Goal: Task Accomplishment & Management: Manage account settings

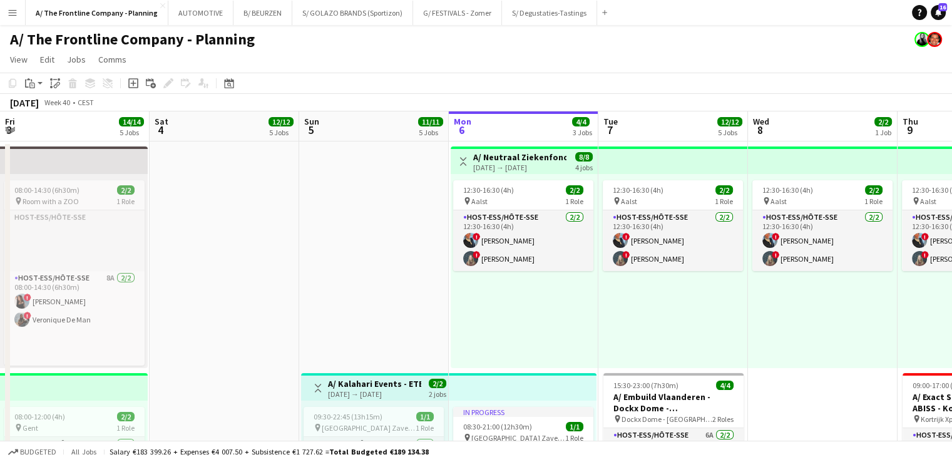
scroll to position [0, 299]
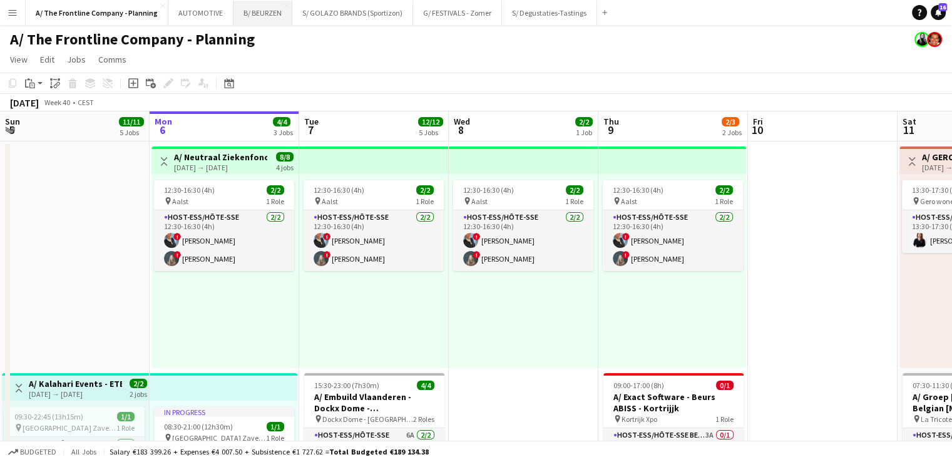
click at [260, 16] on button "B/ BEURZEN Close" at bounding box center [262, 13] width 59 height 24
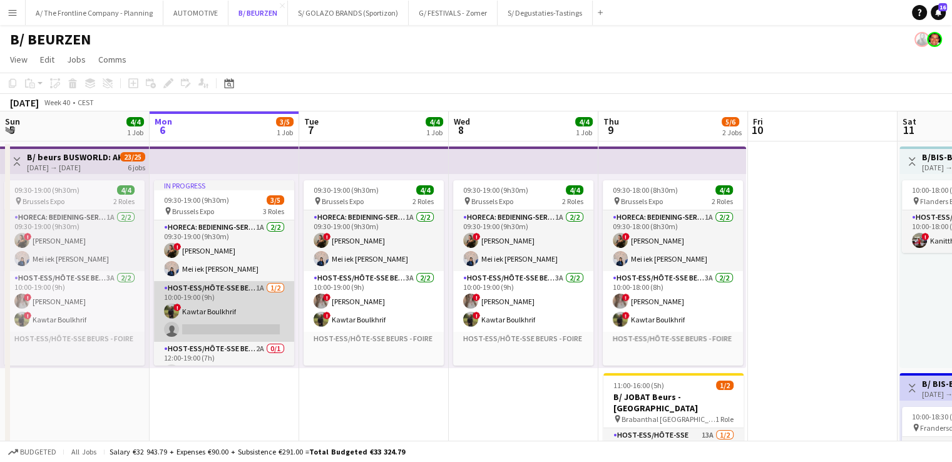
scroll to position [18, 0]
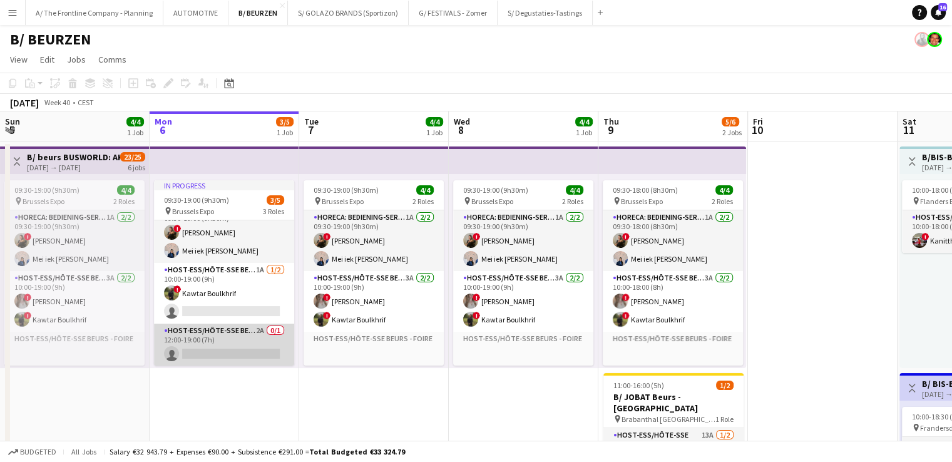
click at [223, 335] on app-card-role "Host-ess/Hôte-sse Beurs - Foire 2A 0/1 12:00-19:00 (7h) single-neutral-actions" at bounding box center [224, 345] width 140 height 43
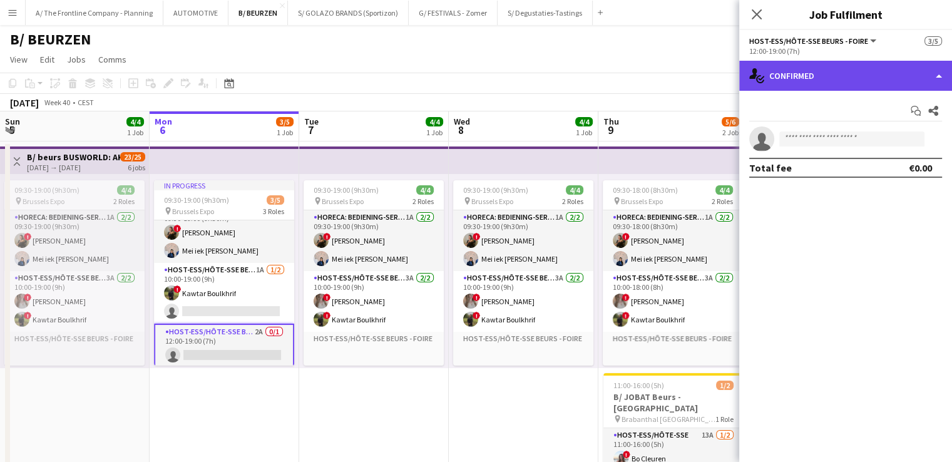
click at [849, 85] on div "single-neutral-actions-check-2 Confirmed" at bounding box center [845, 76] width 213 height 30
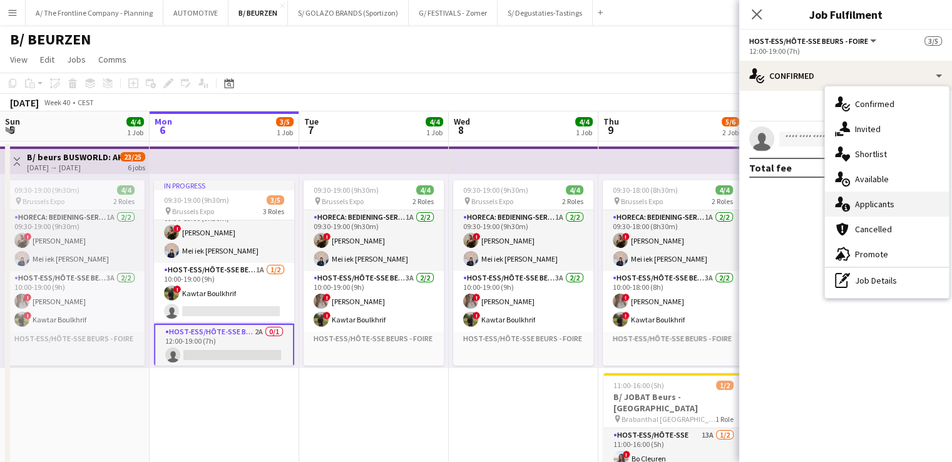
click at [871, 200] on span "Applicants" at bounding box center [874, 203] width 39 height 11
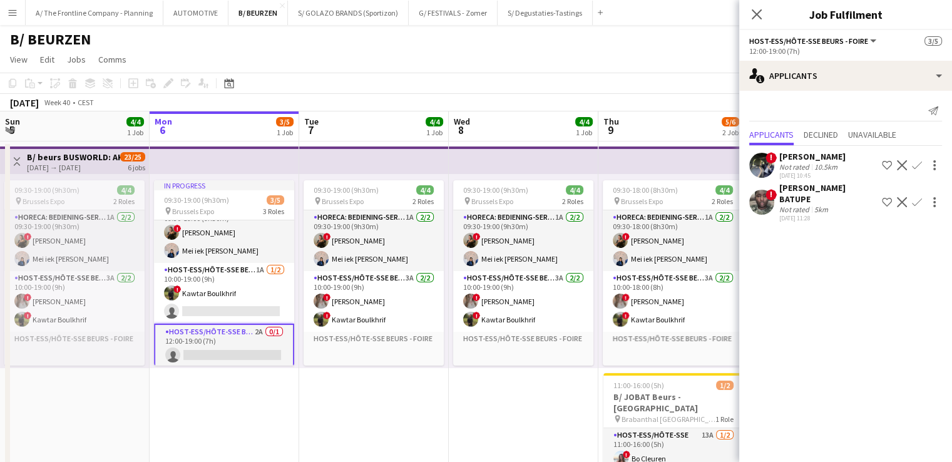
click at [816, 205] on div "5km" at bounding box center [821, 209] width 19 height 9
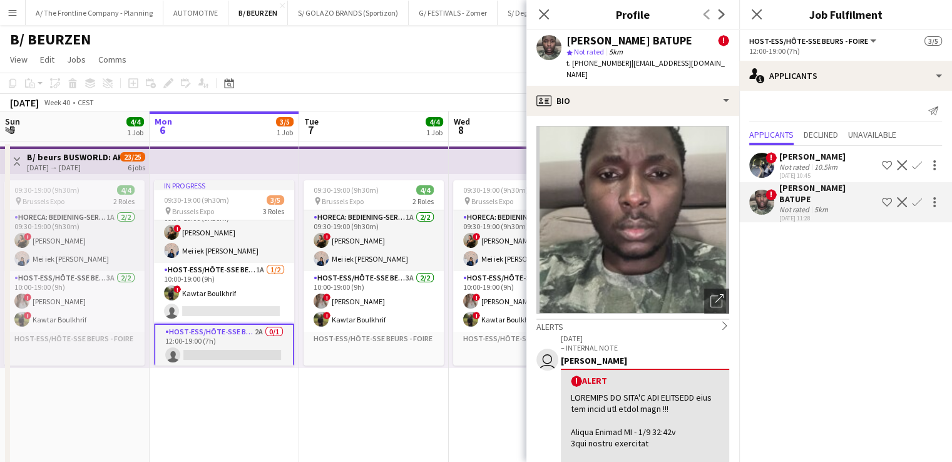
click at [816, 164] on div "10.5km" at bounding box center [826, 166] width 28 height 9
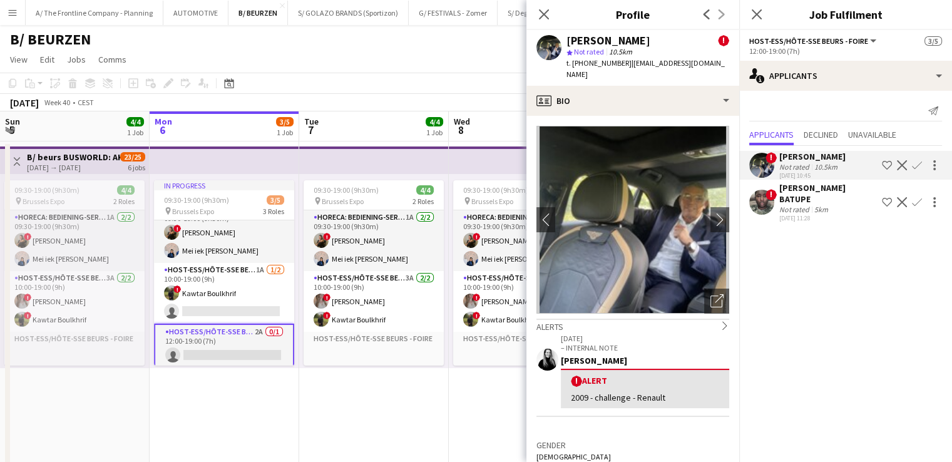
click at [796, 198] on div "[PERSON_NAME] BATUPE" at bounding box center [828, 193] width 98 height 23
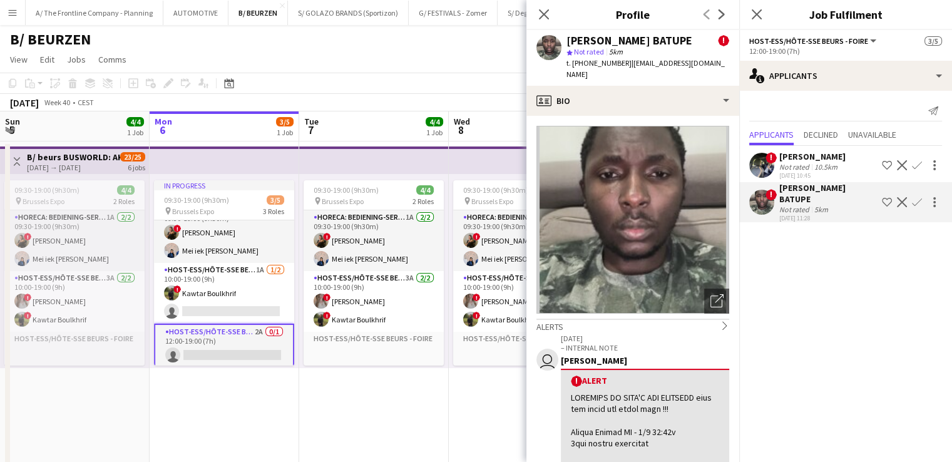
click at [795, 167] on div "Not rated" at bounding box center [795, 166] width 33 height 9
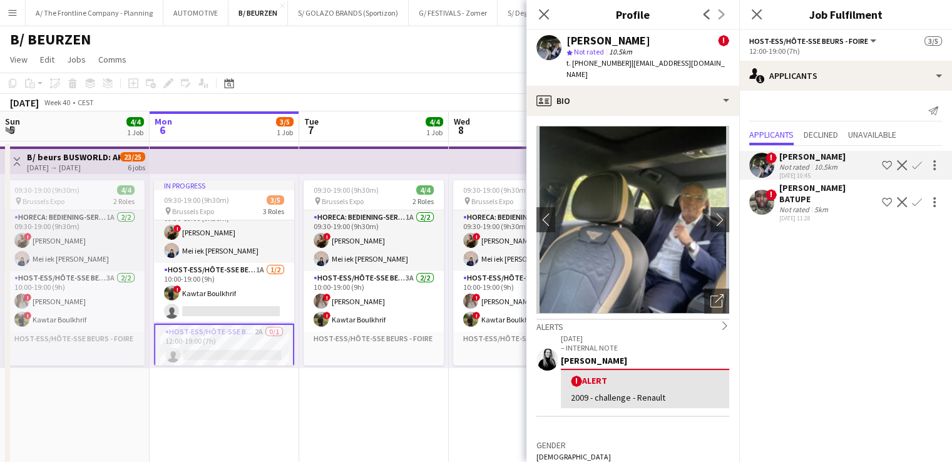
click at [223, 348] on app-card-role "Host-ess/Hôte-sse Beurs - Foire 2A 0/1 12:00-19:00 (7h) single-neutral-actions" at bounding box center [224, 346] width 140 height 45
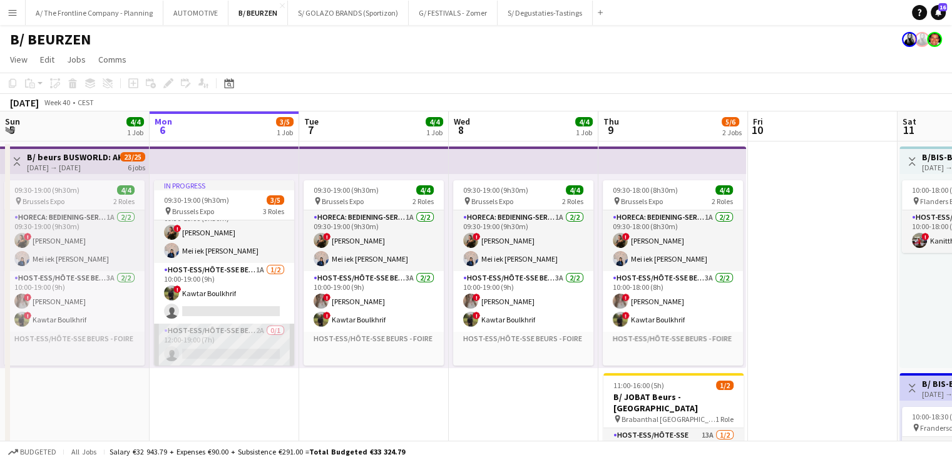
click at [238, 343] on app-card-role "Host-ess/Hôte-sse Beurs - Foire 2A 0/1 12:00-19:00 (7h) single-neutral-actions" at bounding box center [224, 345] width 140 height 43
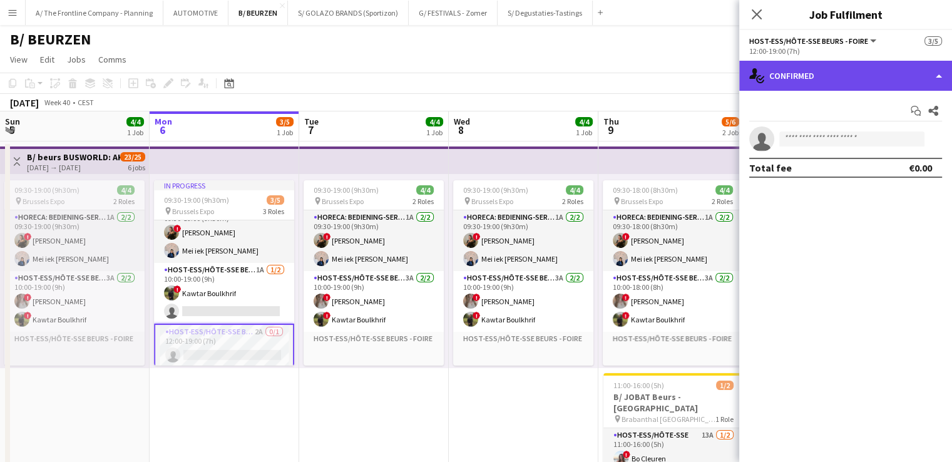
click at [800, 69] on div "single-neutral-actions-check-2 Confirmed" at bounding box center [845, 76] width 213 height 30
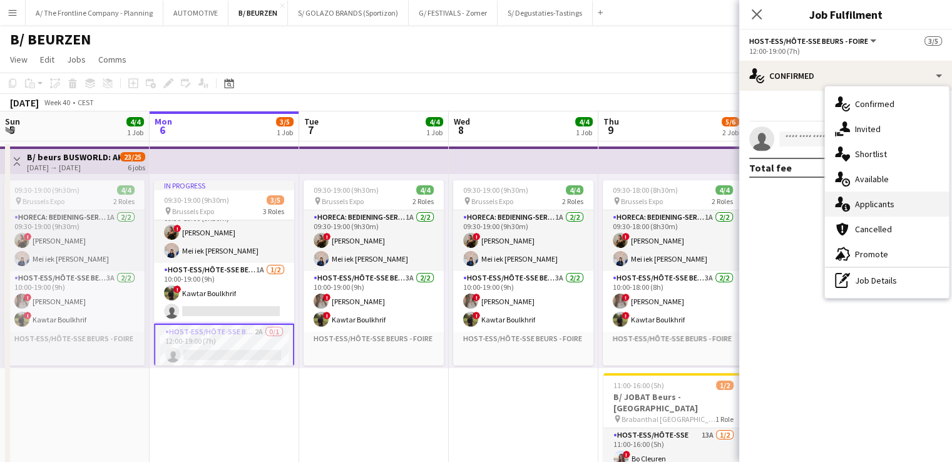
click at [869, 206] on span "Applicants" at bounding box center [874, 203] width 39 height 11
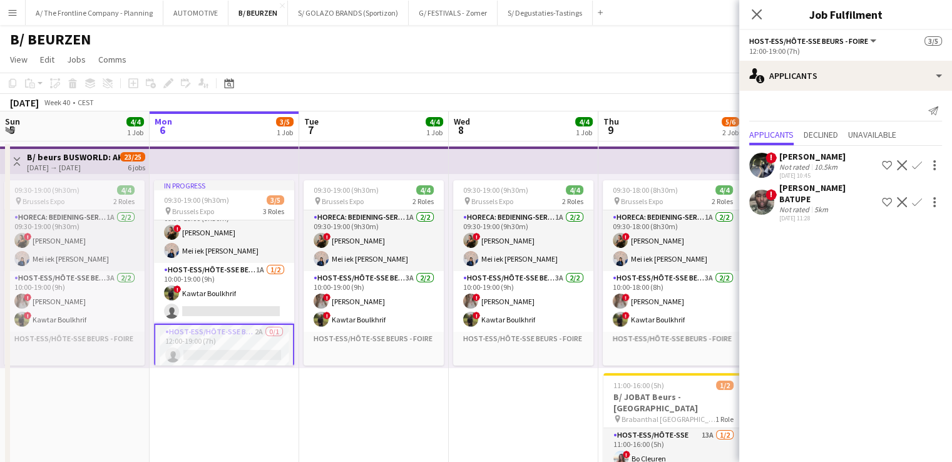
click at [815, 166] on div "10.5km" at bounding box center [826, 166] width 28 height 9
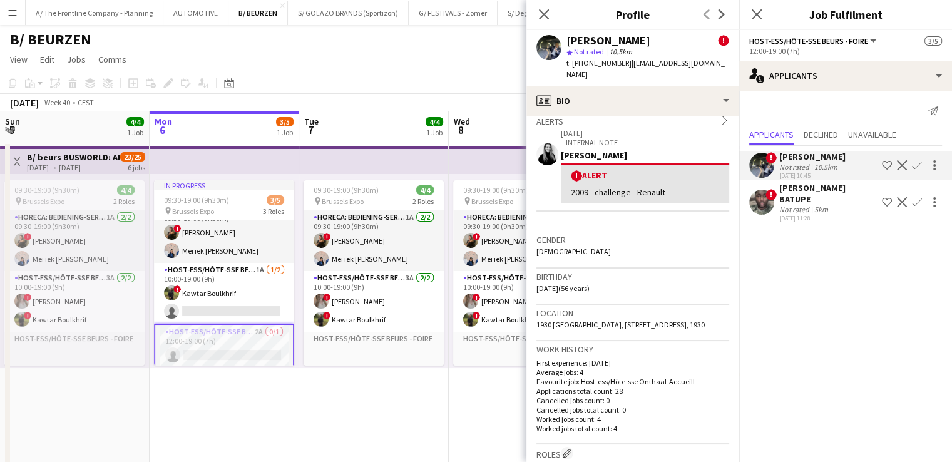
scroll to position [0, 0]
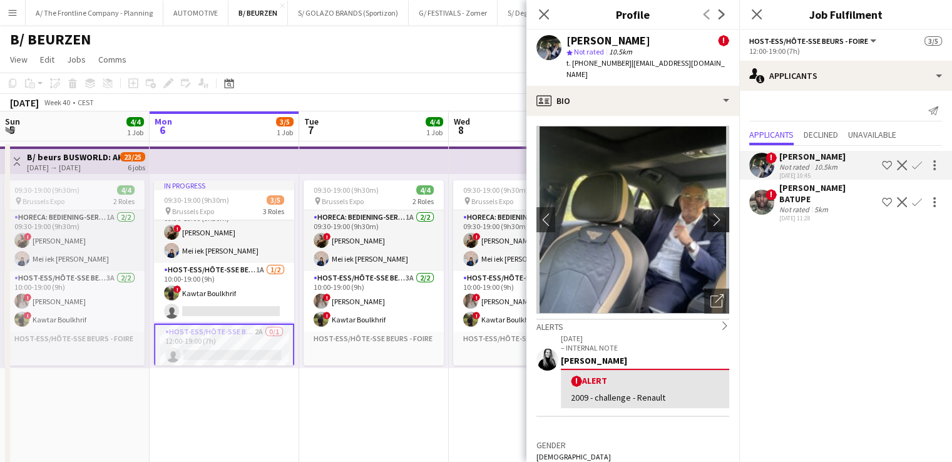
click at [711, 213] on app-icon "chevron-right" at bounding box center [719, 219] width 19 height 13
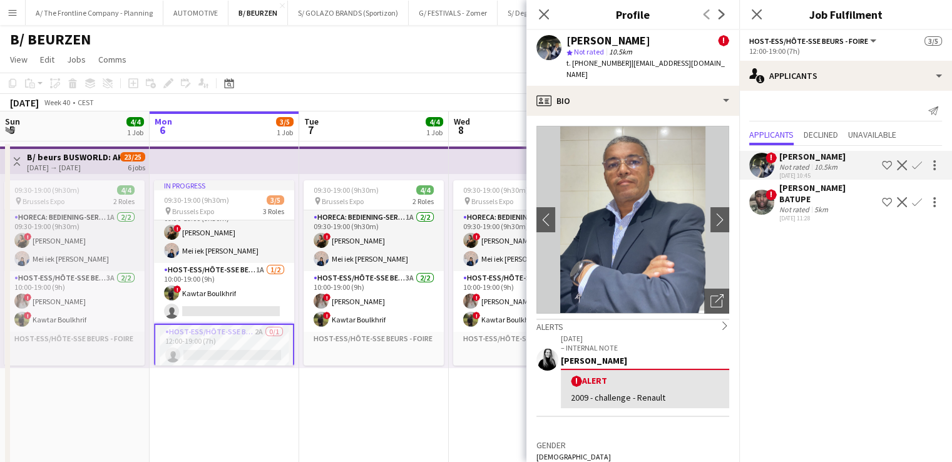
click at [822, 199] on div "[PERSON_NAME] BATUPE" at bounding box center [828, 193] width 98 height 23
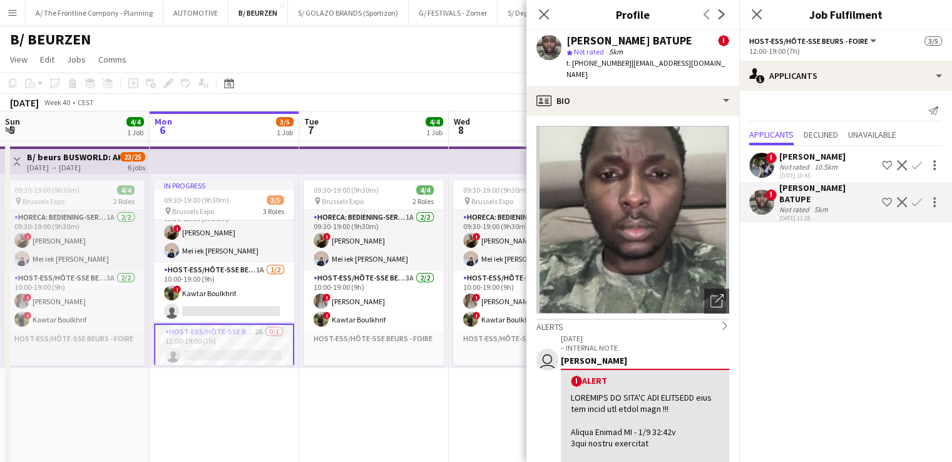
click at [792, 166] on div "Not rated" at bounding box center [795, 166] width 33 height 9
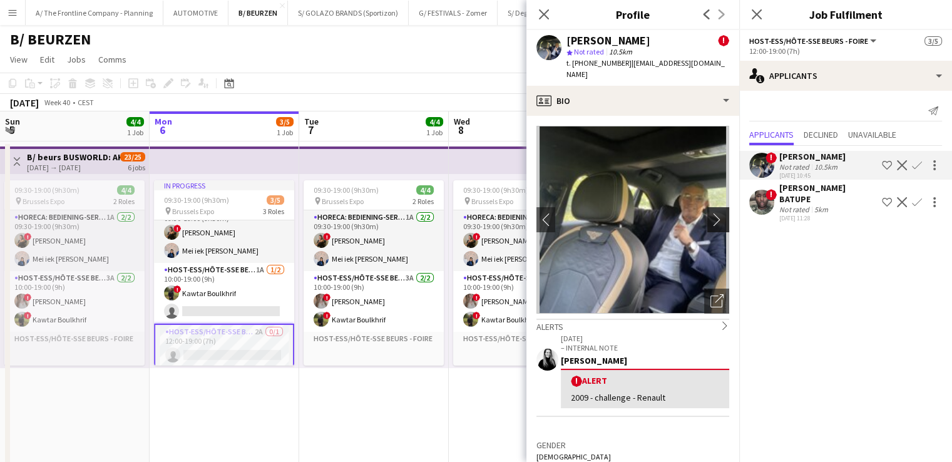
click at [710, 213] on app-icon "chevron-right" at bounding box center [719, 219] width 19 height 13
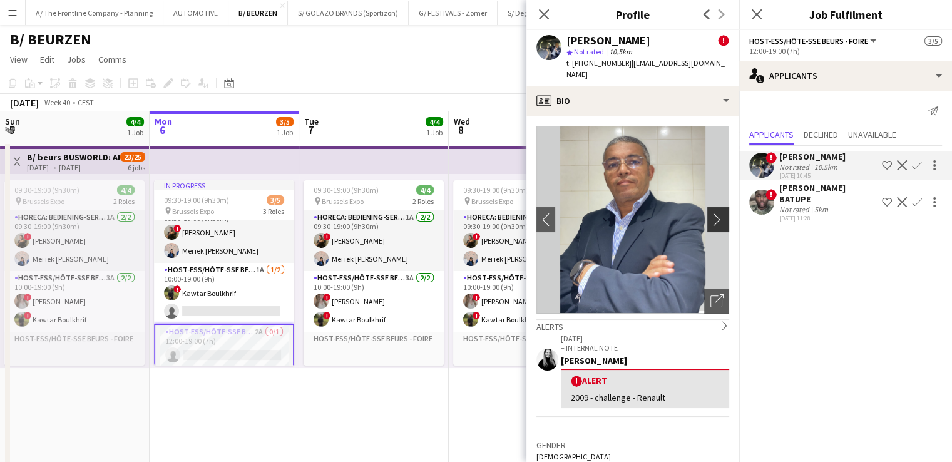
click at [710, 213] on app-icon "chevron-right" at bounding box center [719, 219] width 19 height 13
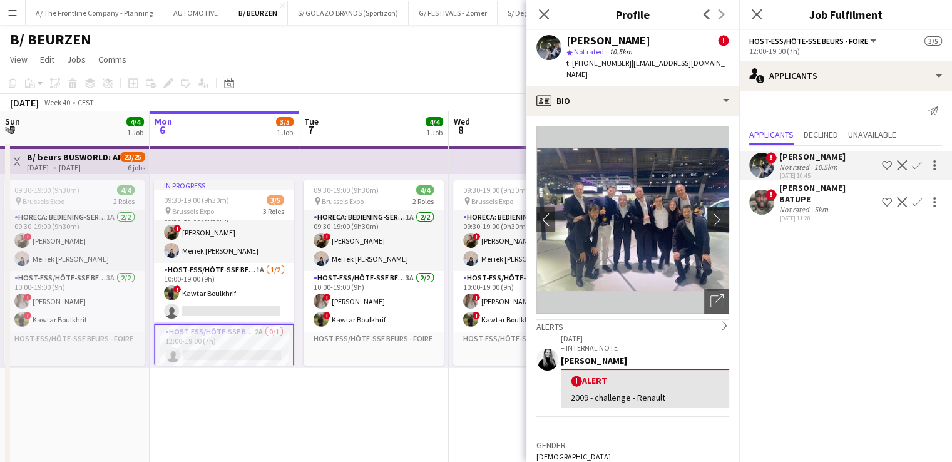
click at [710, 213] on app-icon "chevron-right" at bounding box center [719, 219] width 19 height 13
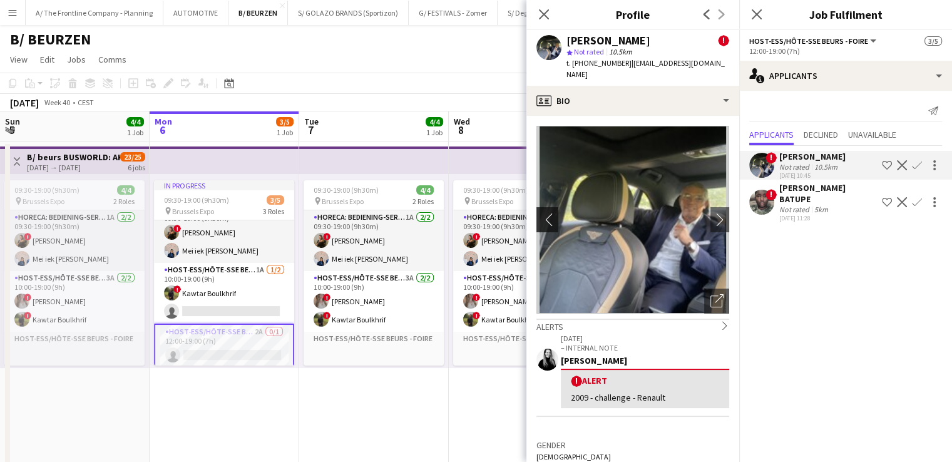
click at [547, 213] on app-icon "chevron-left" at bounding box center [545, 219] width 19 height 13
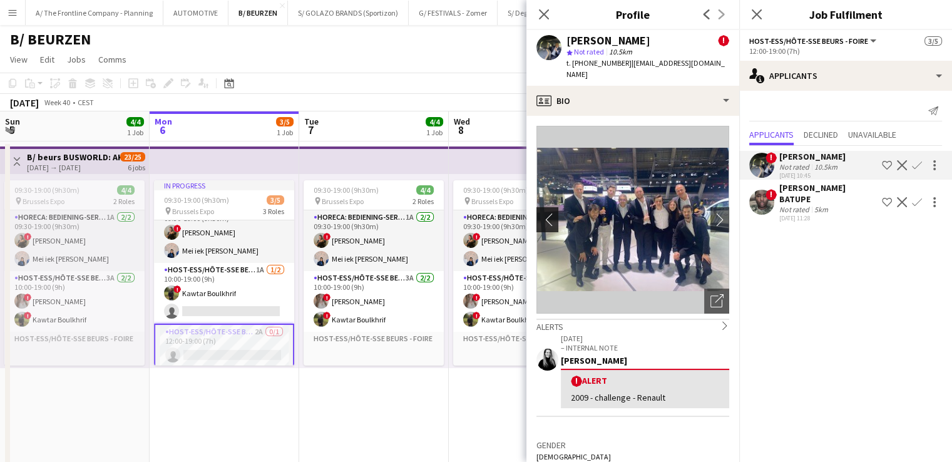
click at [547, 213] on app-icon "chevron-left" at bounding box center [545, 219] width 19 height 13
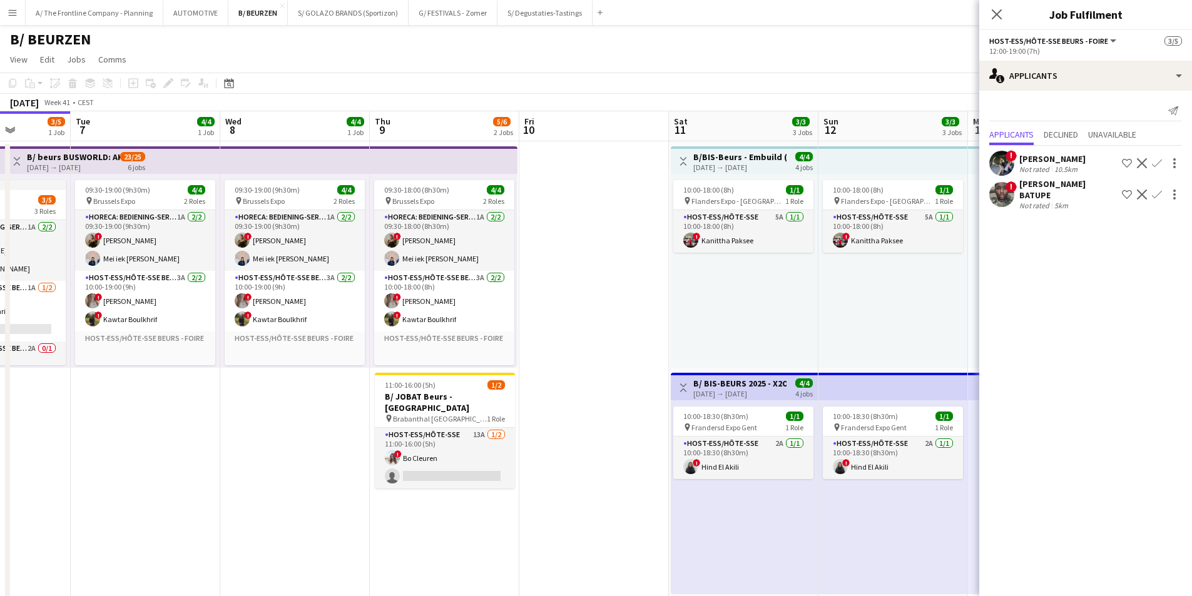
drag, startPoint x: 696, startPoint y: 328, endPoint x: 79, endPoint y: 300, distance: 618.2
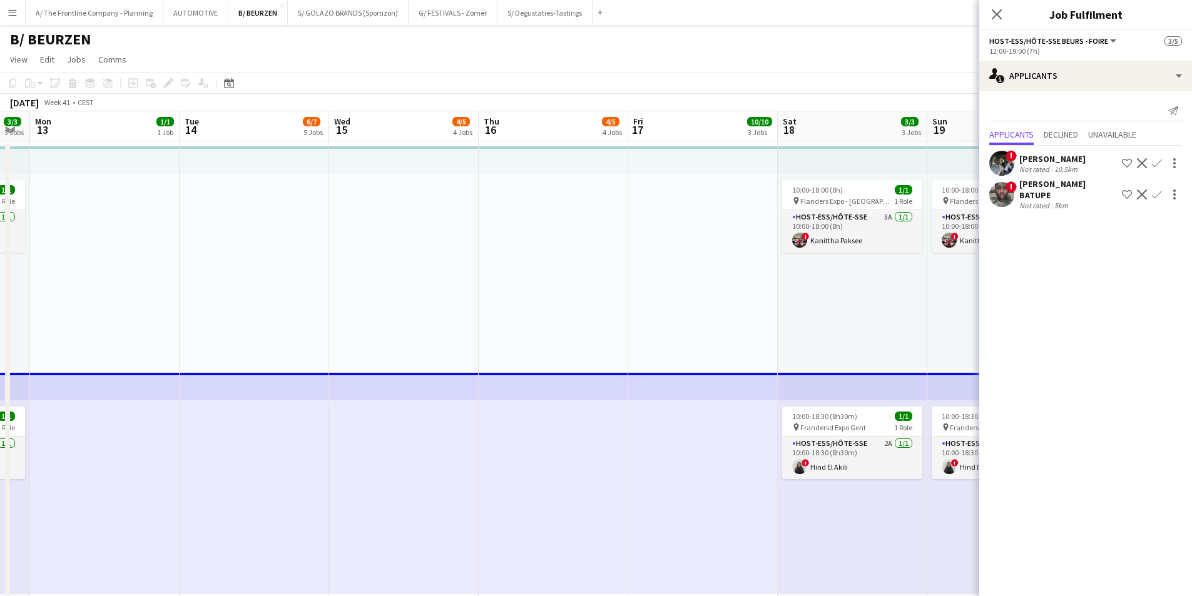
drag, startPoint x: 569, startPoint y: 312, endPoint x: 40, endPoint y: 290, distance: 529.8
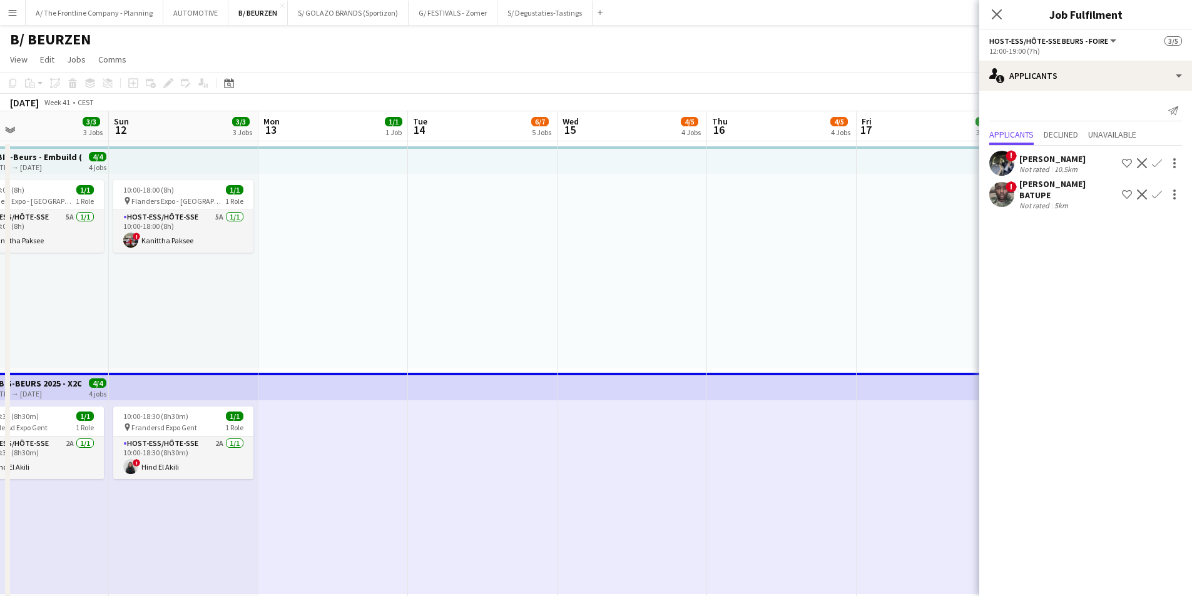
drag, startPoint x: 987, startPoint y: 269, endPoint x: 1178, endPoint y: 260, distance: 191.1
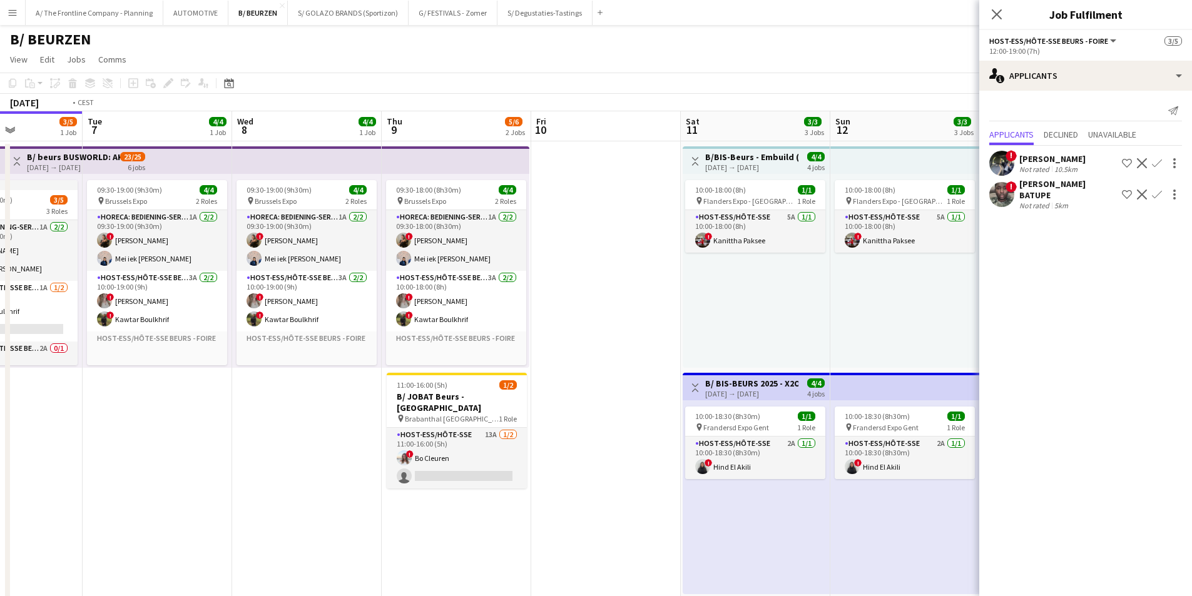
drag, startPoint x: 330, startPoint y: 280, endPoint x: 659, endPoint y: 284, distance: 329.2
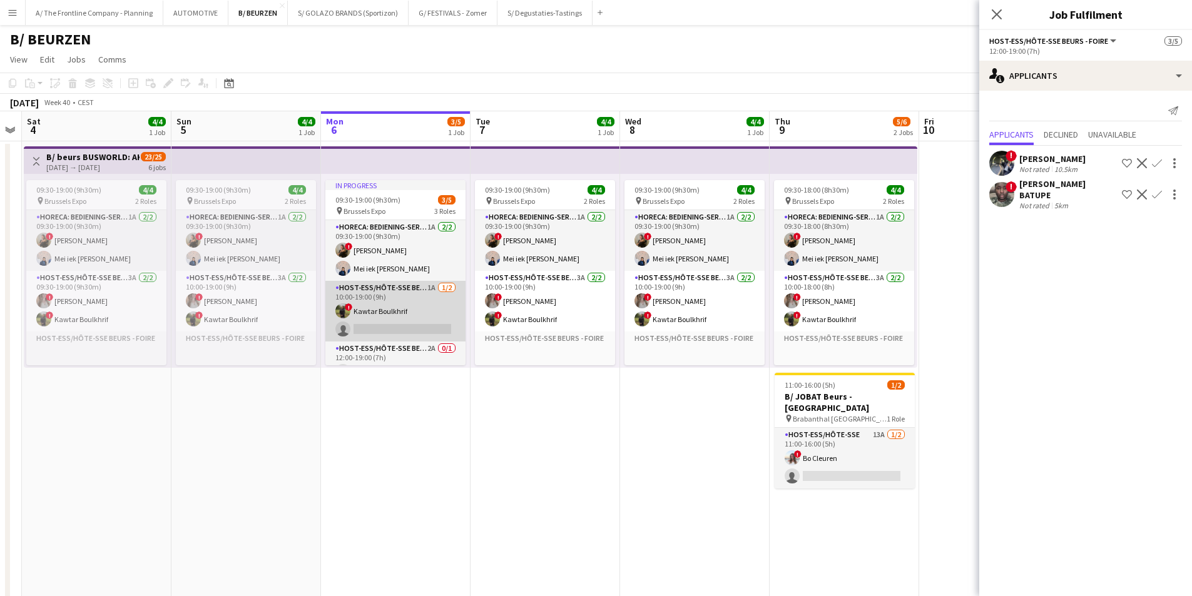
scroll to position [9, 0]
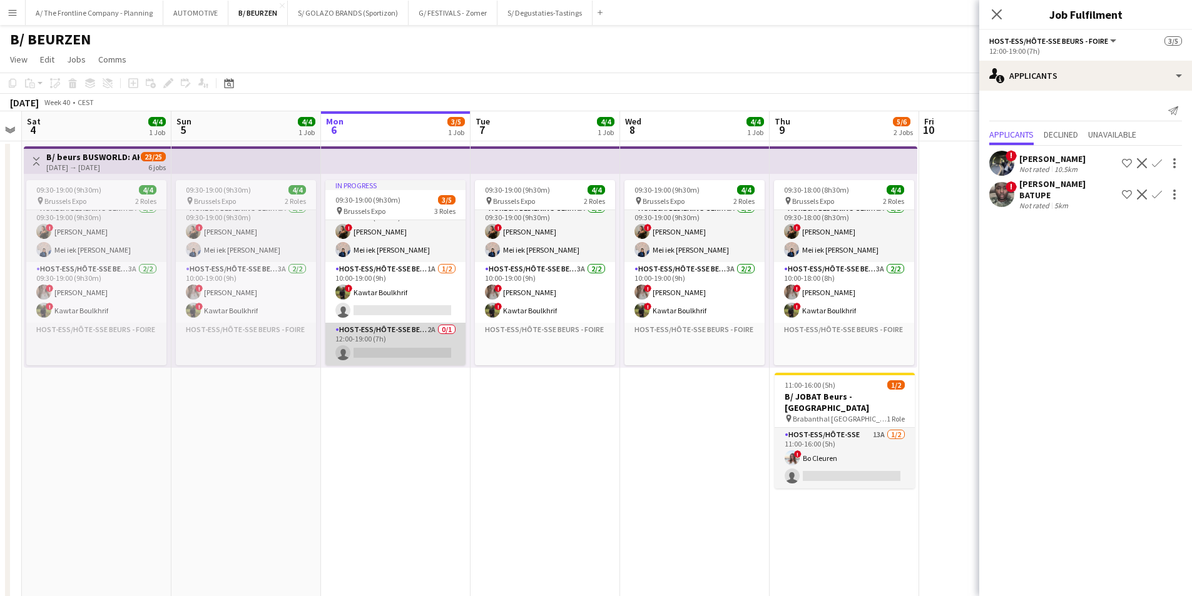
click at [387, 362] on app-card-role "Host-ess/Hôte-sse Beurs - Foire 2A 0/1 12:00-19:00 (7h) single-neutral-actions" at bounding box center [395, 344] width 140 height 43
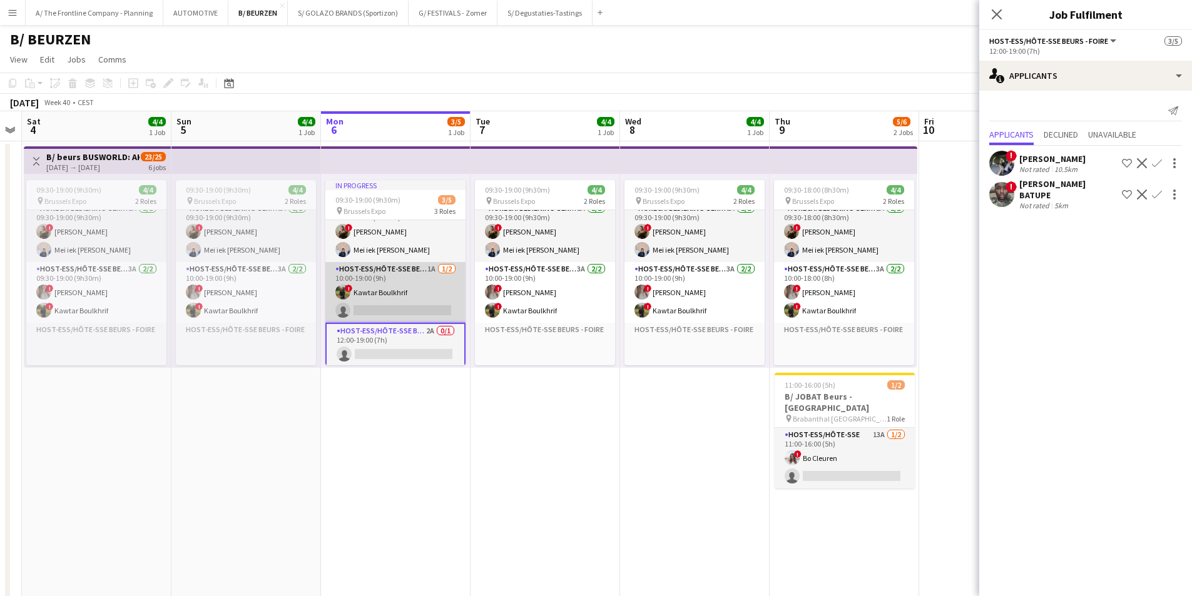
click at [395, 305] on app-card-role "Host-ess/Hôte-sse Beurs - Foire 1A [DATE] 10:00-19:00 (9h) ! Kawtar Boulkhrif s…" at bounding box center [395, 292] width 140 height 61
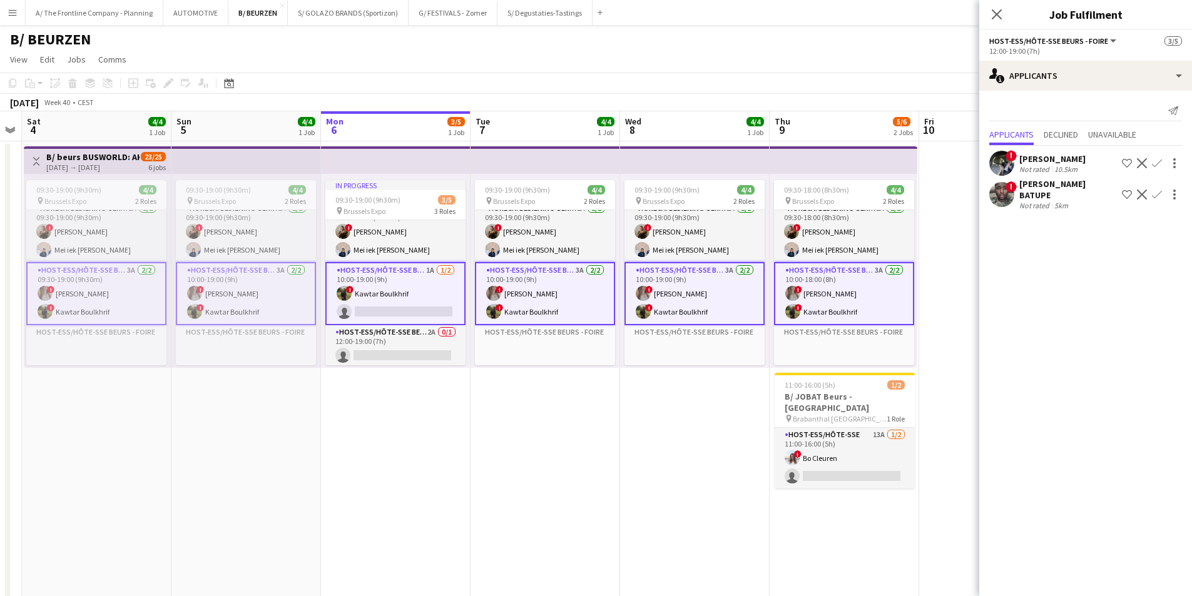
click at [951, 166] on div "Not rated" at bounding box center [1035, 169] width 33 height 9
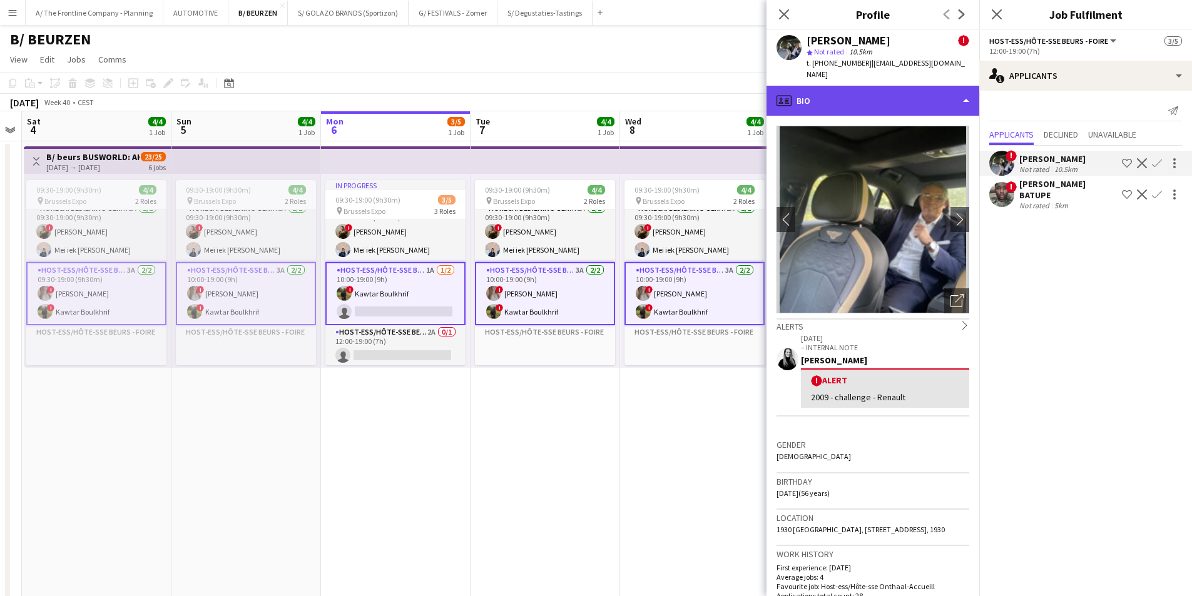
click at [900, 89] on div "profile Bio" at bounding box center [873, 101] width 213 height 30
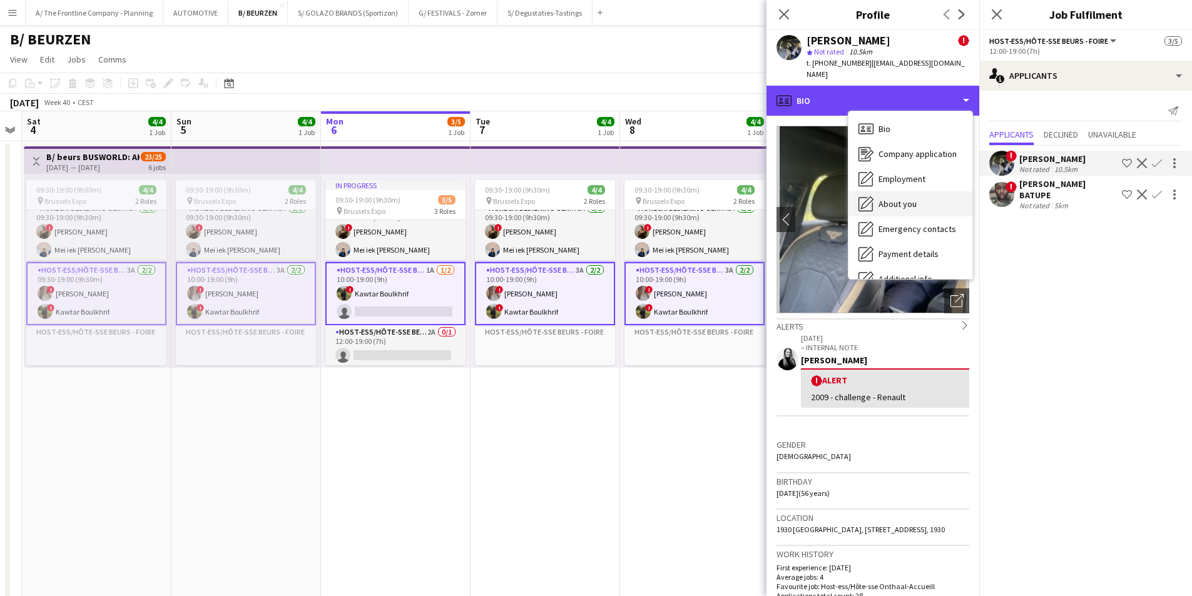
scroll to position [93, 0]
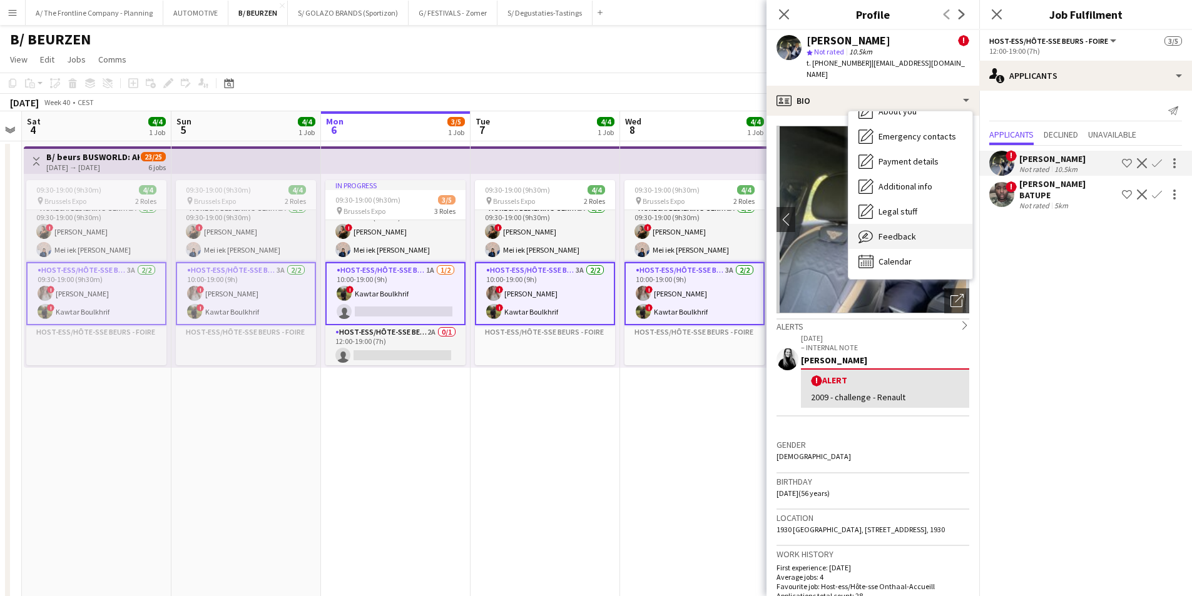
click at [904, 231] on span "Feedback" at bounding box center [898, 236] width 38 height 11
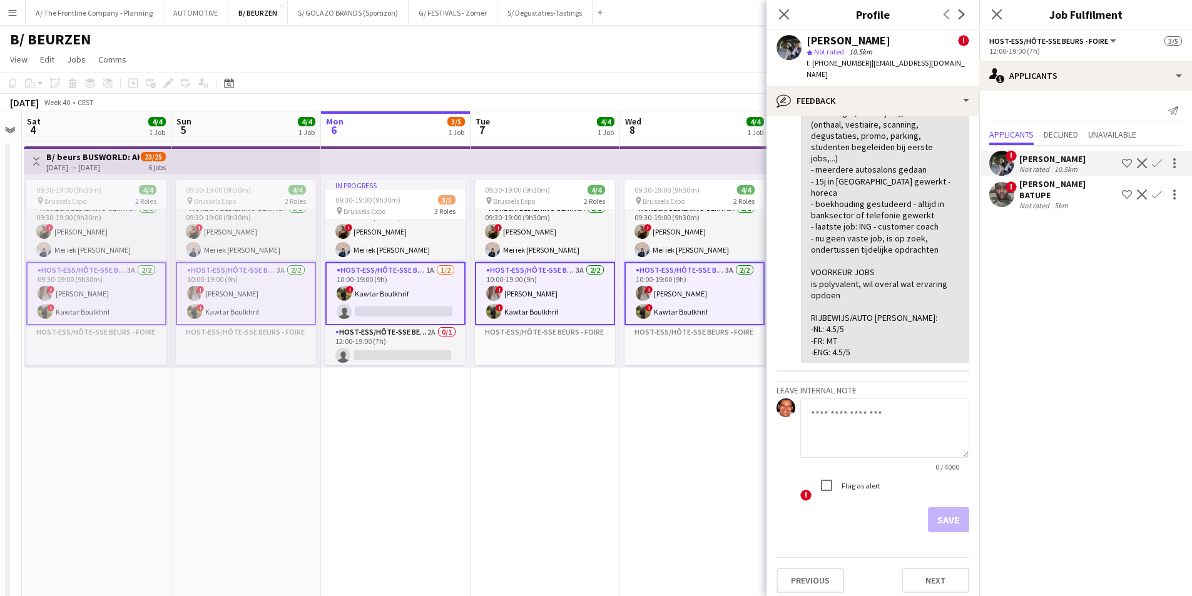
scroll to position [333, 0]
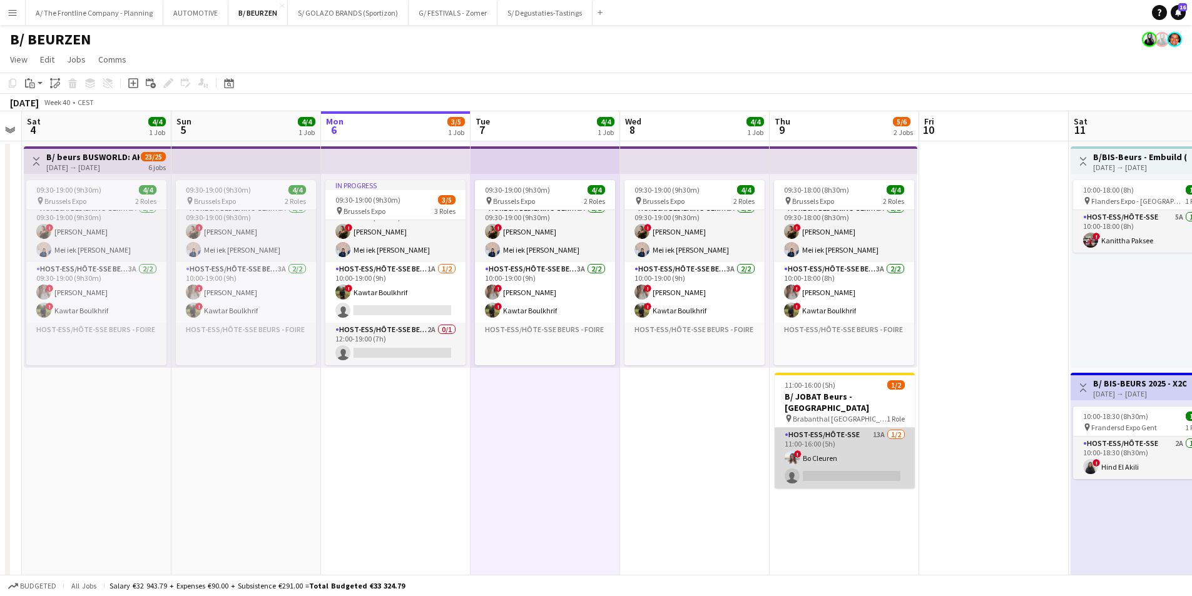
click at [814, 443] on app-card-role "Host-ess/Hôte-sse 13A [DATE] 11:00-16:00 (5h) ! Bo Cleuren single-neutral-actio…" at bounding box center [845, 458] width 140 height 61
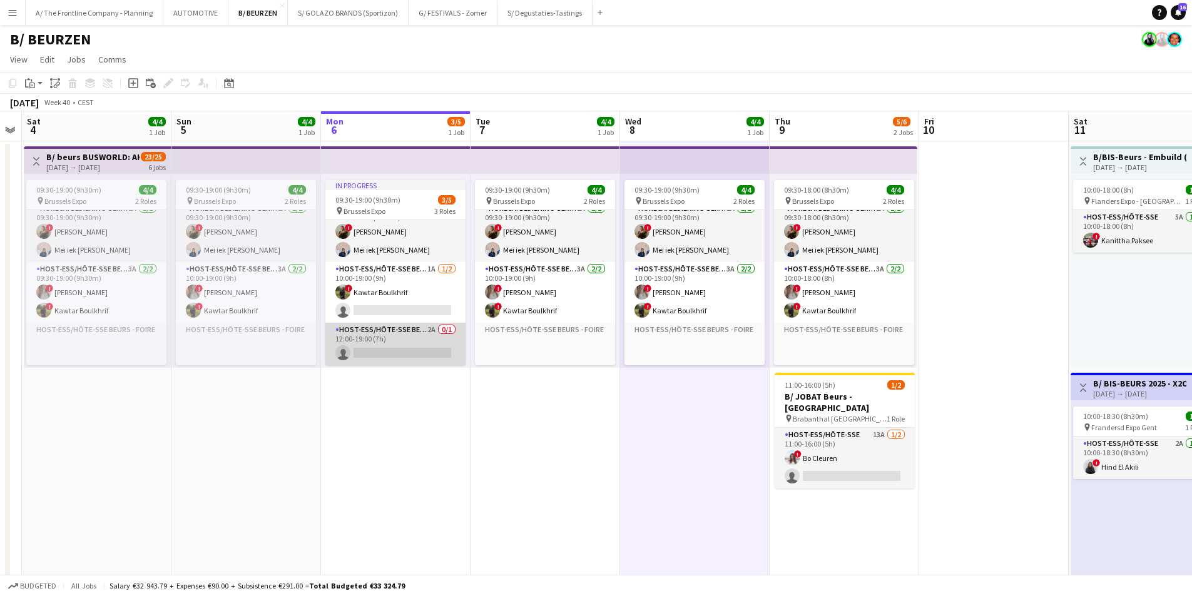
click at [404, 337] on app-card-role "Host-ess/Hôte-sse Beurs - Foire 2A 0/1 12:00-19:00 (7h) single-neutral-actions" at bounding box center [395, 344] width 140 height 43
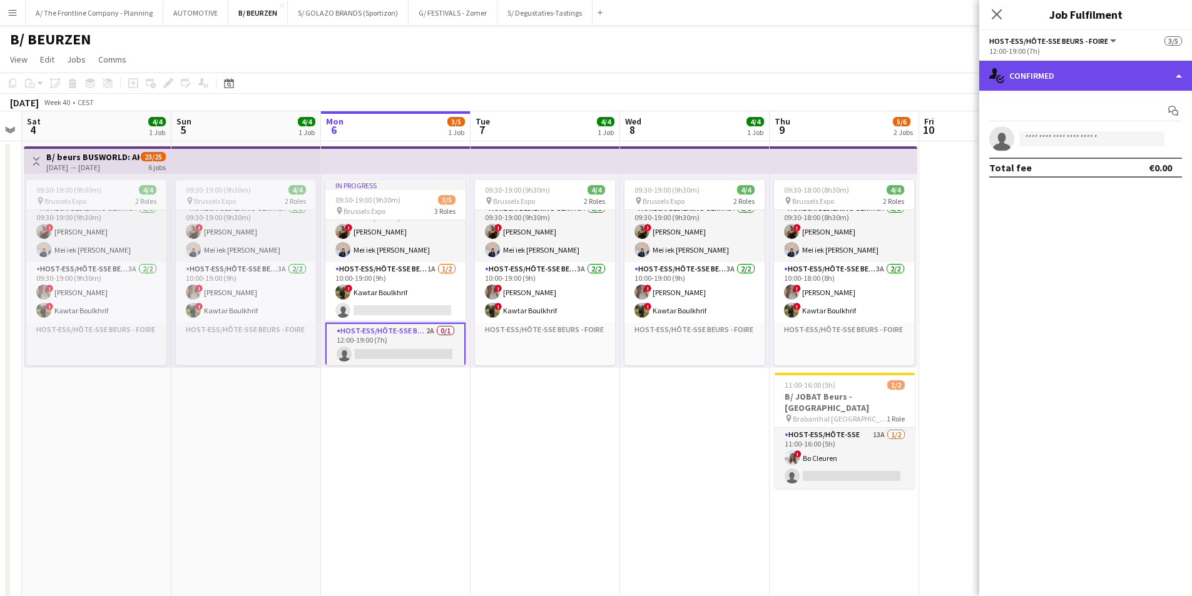
click at [951, 62] on div "single-neutral-actions-check-2 Confirmed" at bounding box center [1085, 76] width 213 height 30
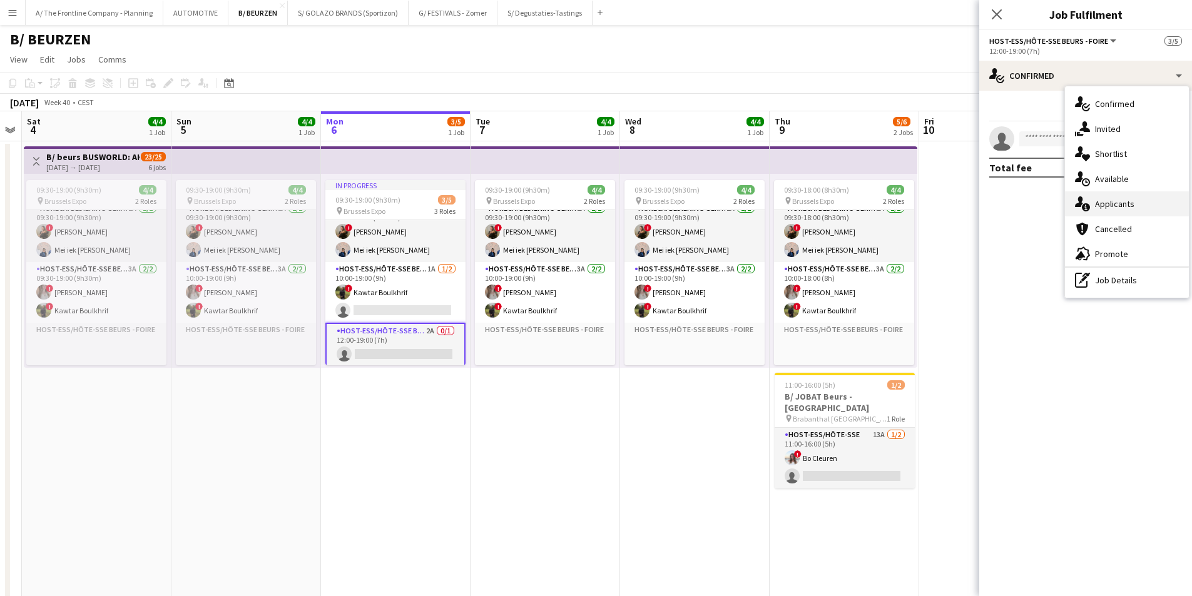
click at [951, 208] on div "single-neutral-actions-information Applicants" at bounding box center [1127, 203] width 124 height 25
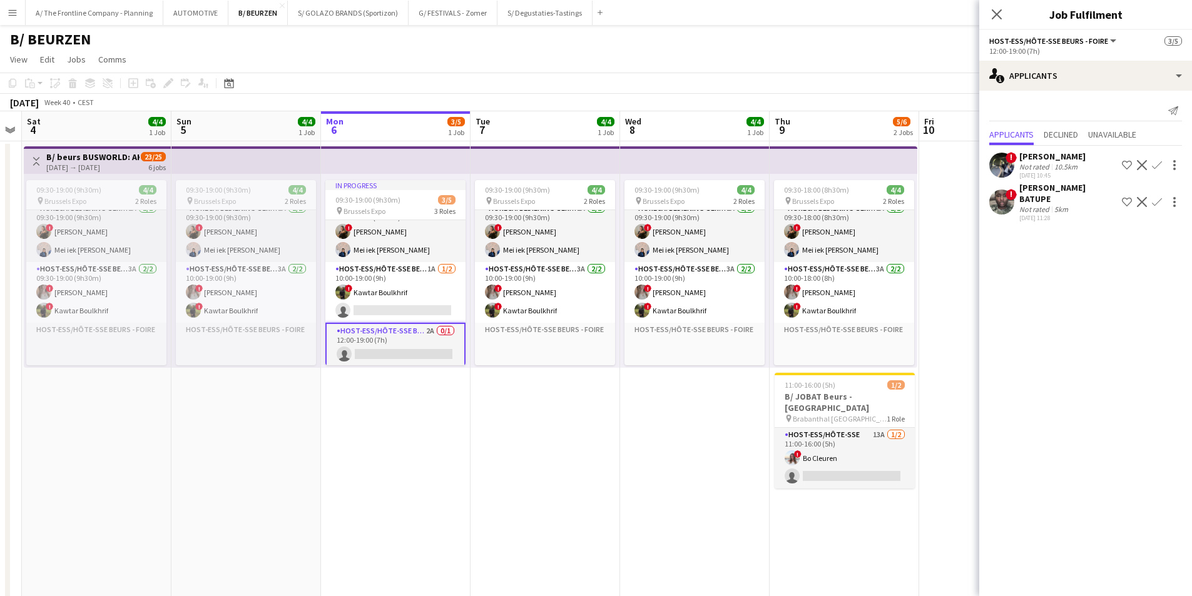
click at [951, 166] on div "10.5km" at bounding box center [1066, 166] width 28 height 9
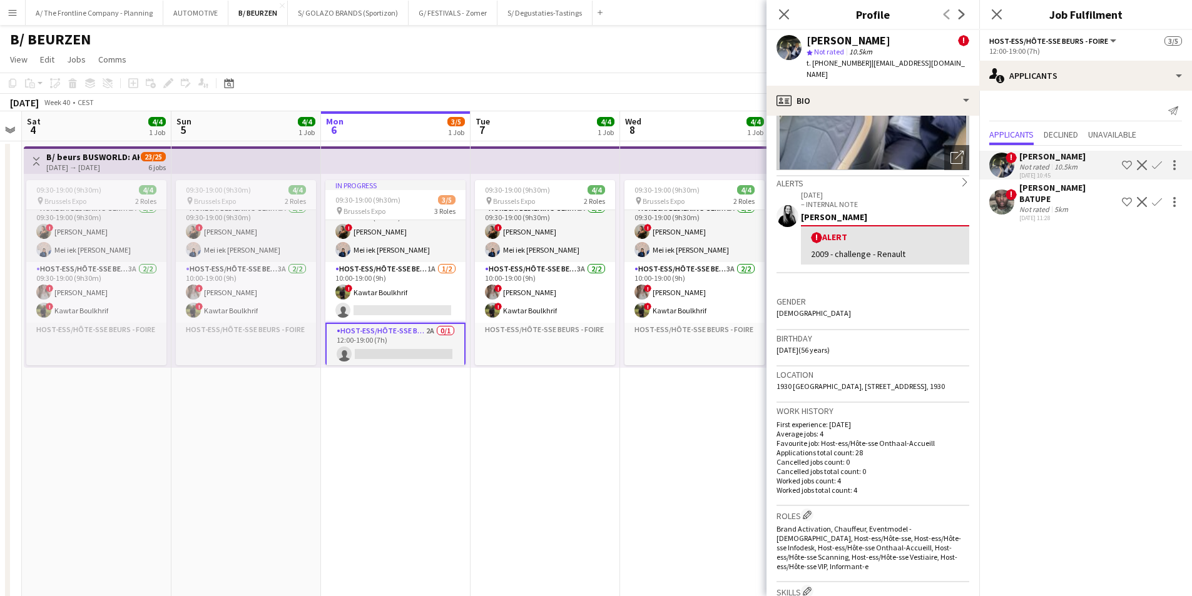
scroll to position [250, 0]
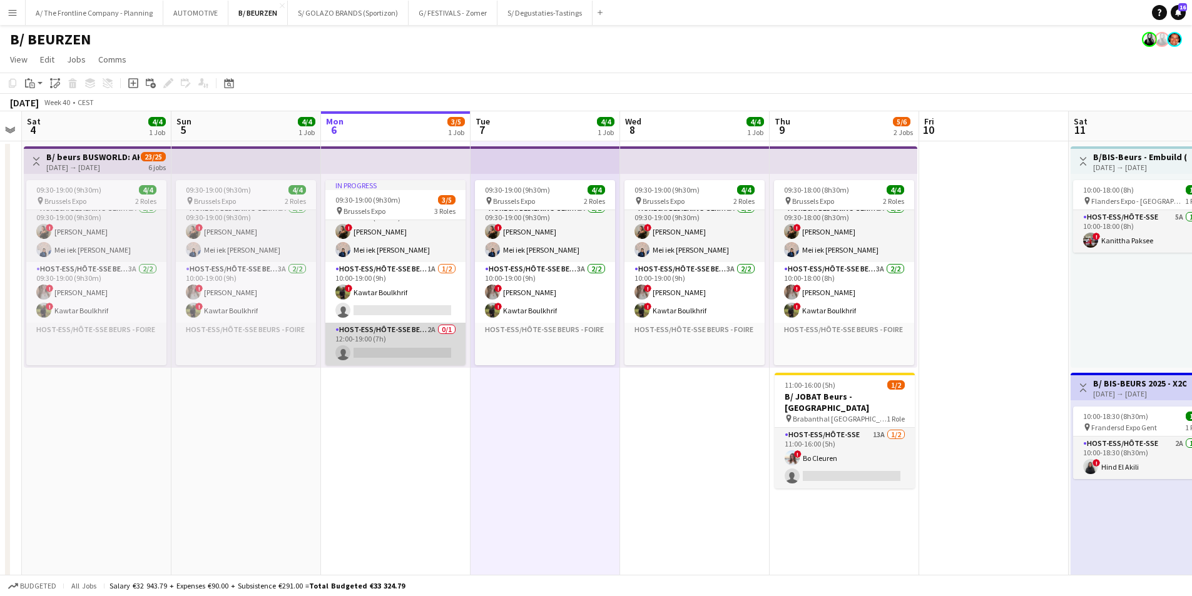
click at [405, 354] on app-card-role "Host-ess/Hôte-sse Beurs - Foire 2A 0/1 12:00-19:00 (7h) single-neutral-actions" at bounding box center [395, 344] width 140 height 43
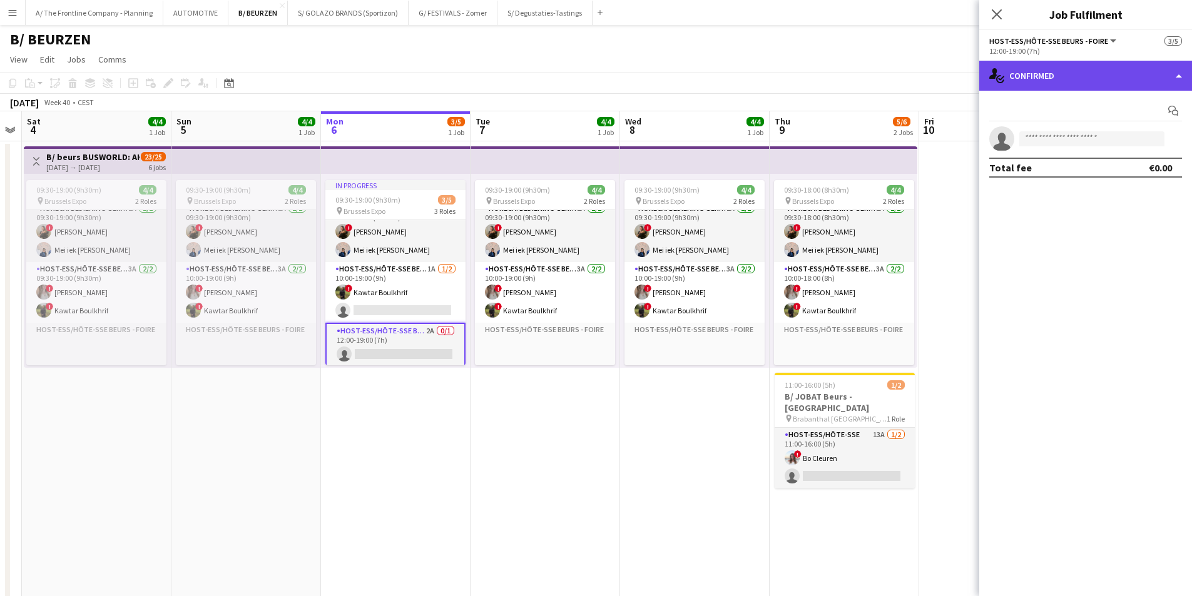
click at [951, 72] on div "single-neutral-actions-check-2 Confirmed" at bounding box center [1085, 76] width 213 height 30
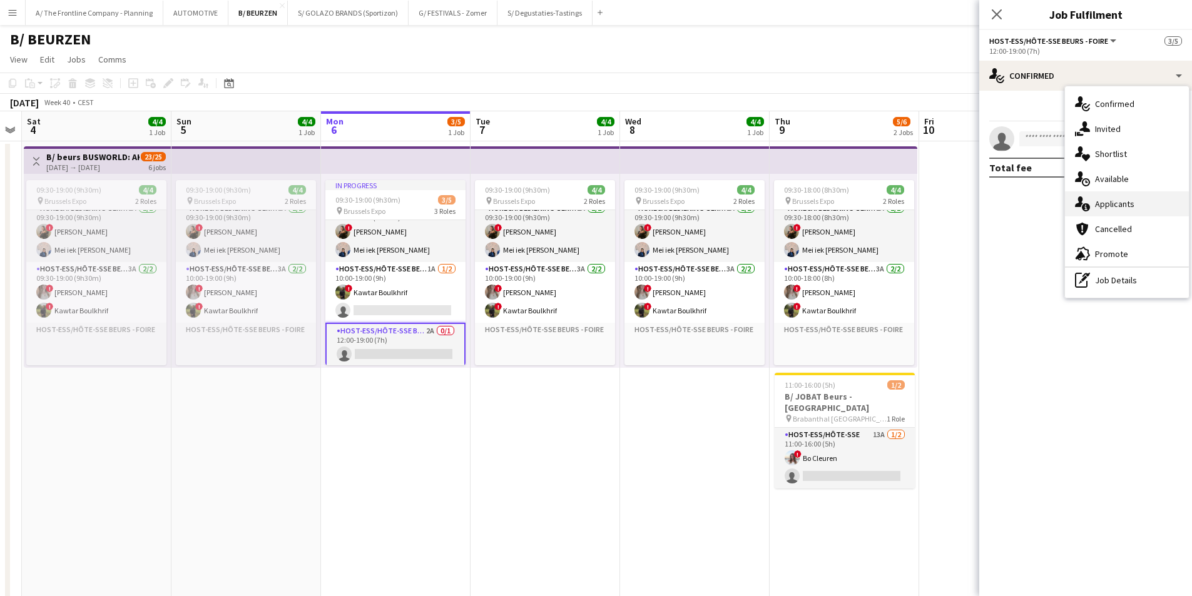
click at [951, 203] on span "Applicants" at bounding box center [1114, 203] width 39 height 11
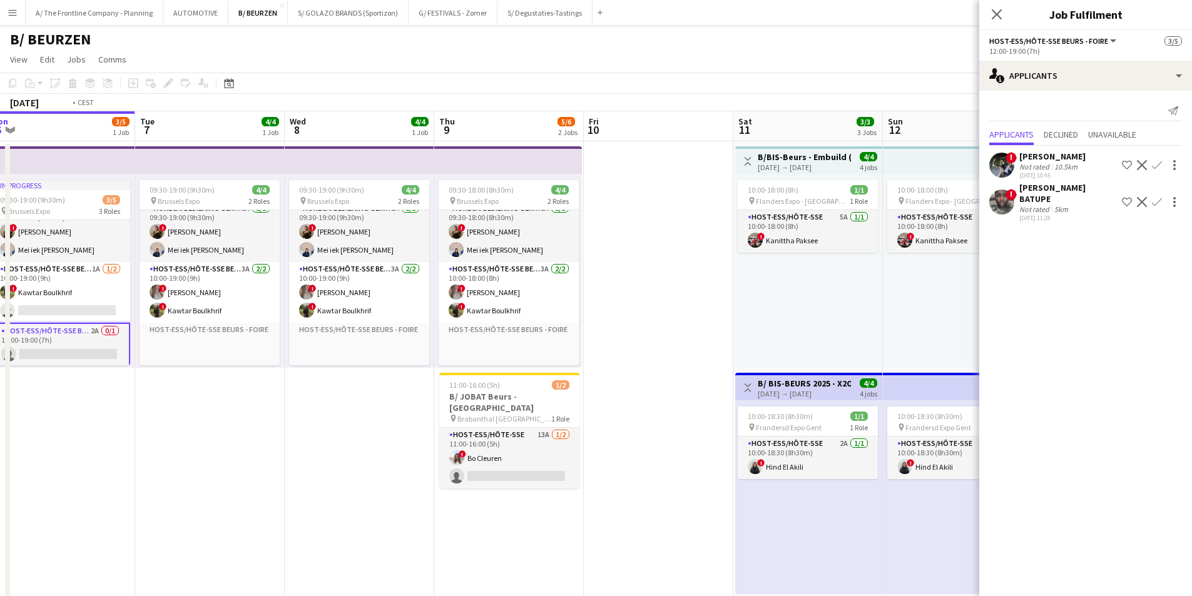
drag, startPoint x: 633, startPoint y: 387, endPoint x: -3, endPoint y: 381, distance: 636.4
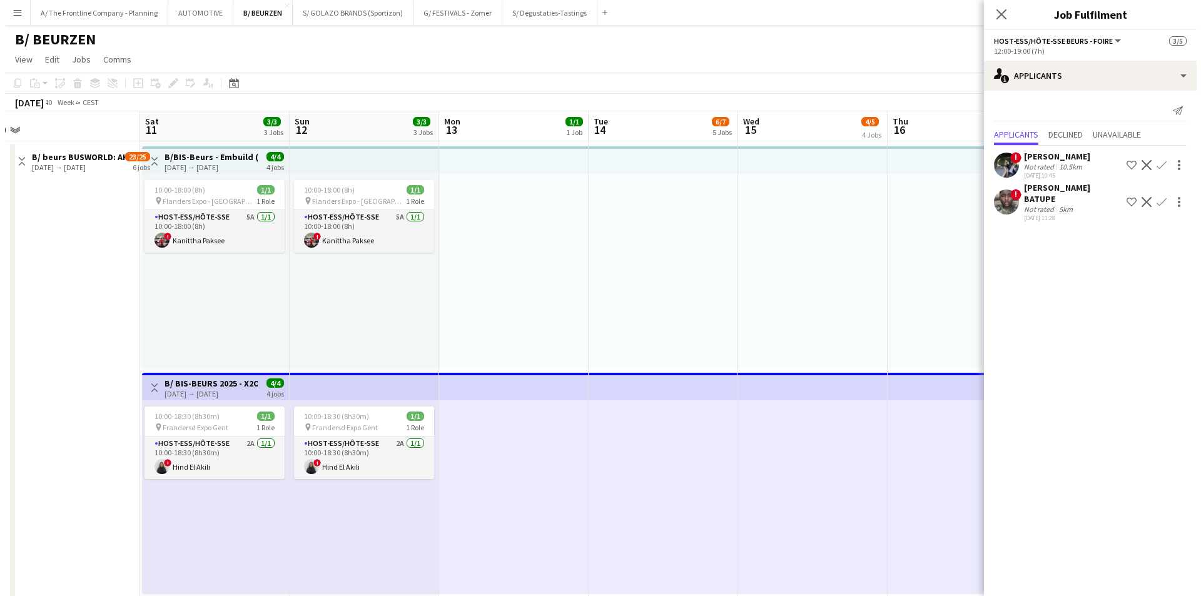
scroll to position [0, 313]
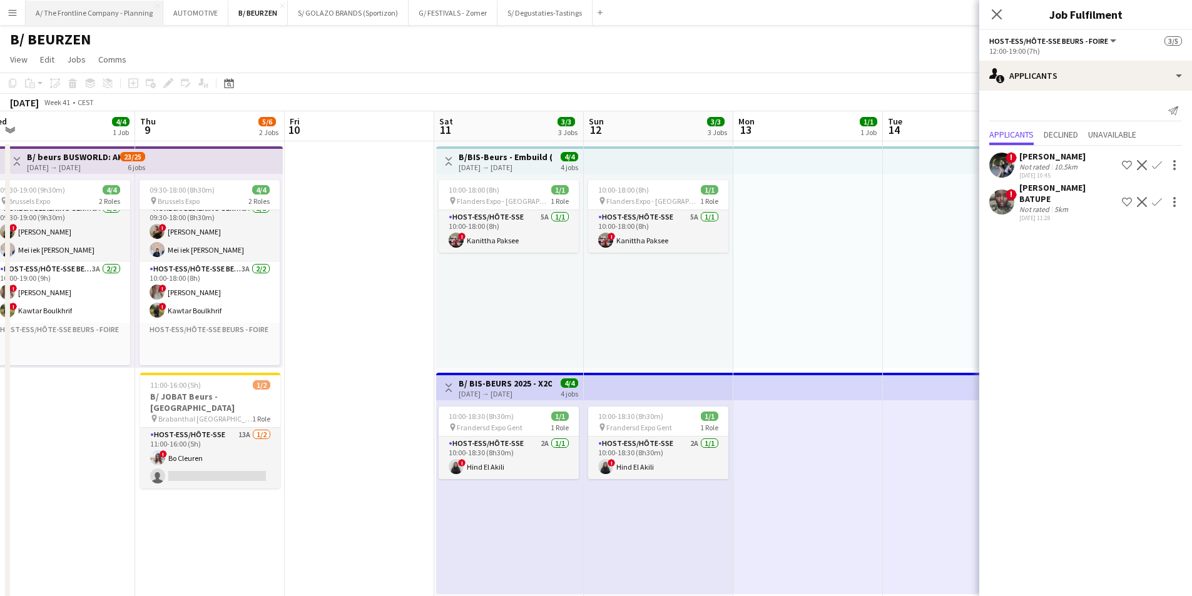
click at [98, 23] on button "A/ The Frontline Company - Planning Close" at bounding box center [95, 13] width 138 height 24
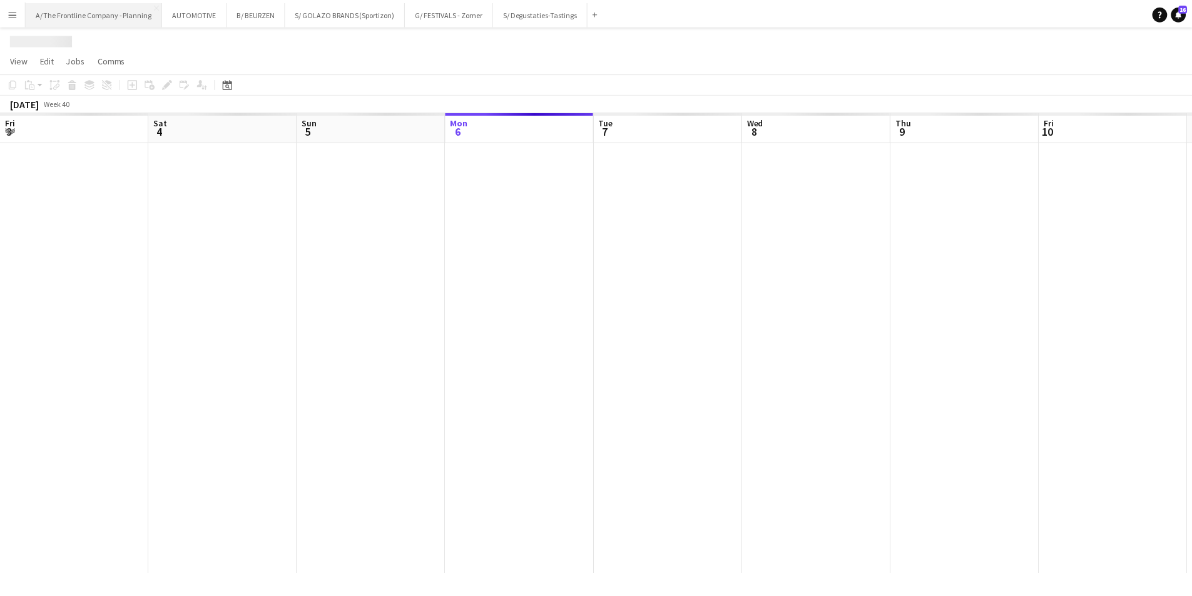
scroll to position [0, 299]
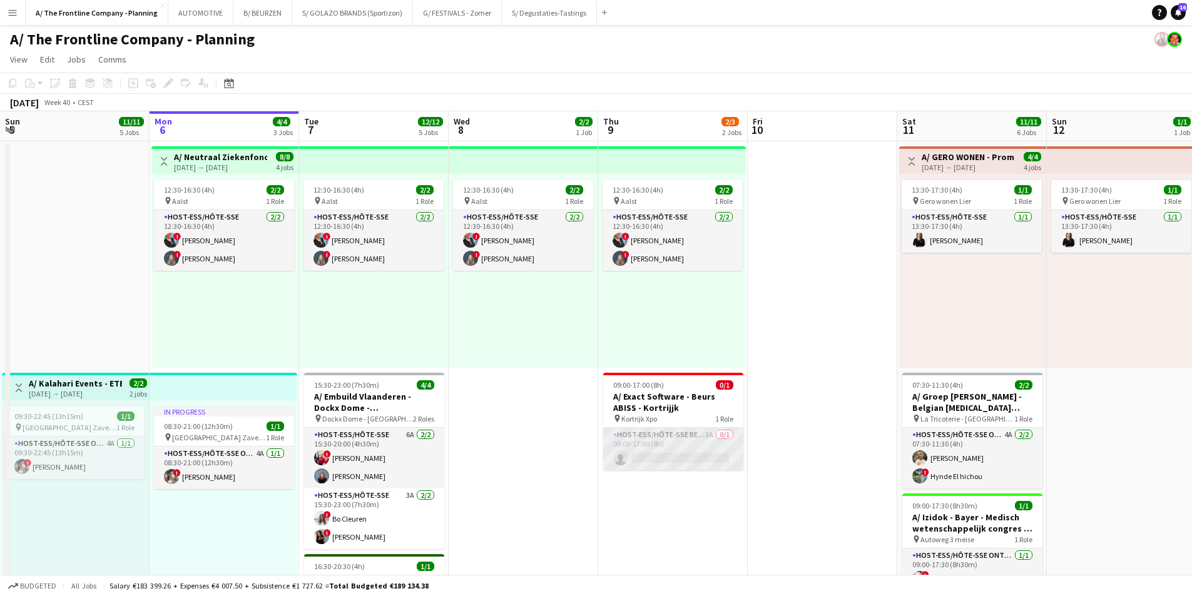
click at [641, 459] on app-card-role "Host-ess/Hôte-sse Beurs - Foire 3A 0/1 09:00-17:00 (8h) single-neutral-actions" at bounding box center [673, 449] width 140 height 43
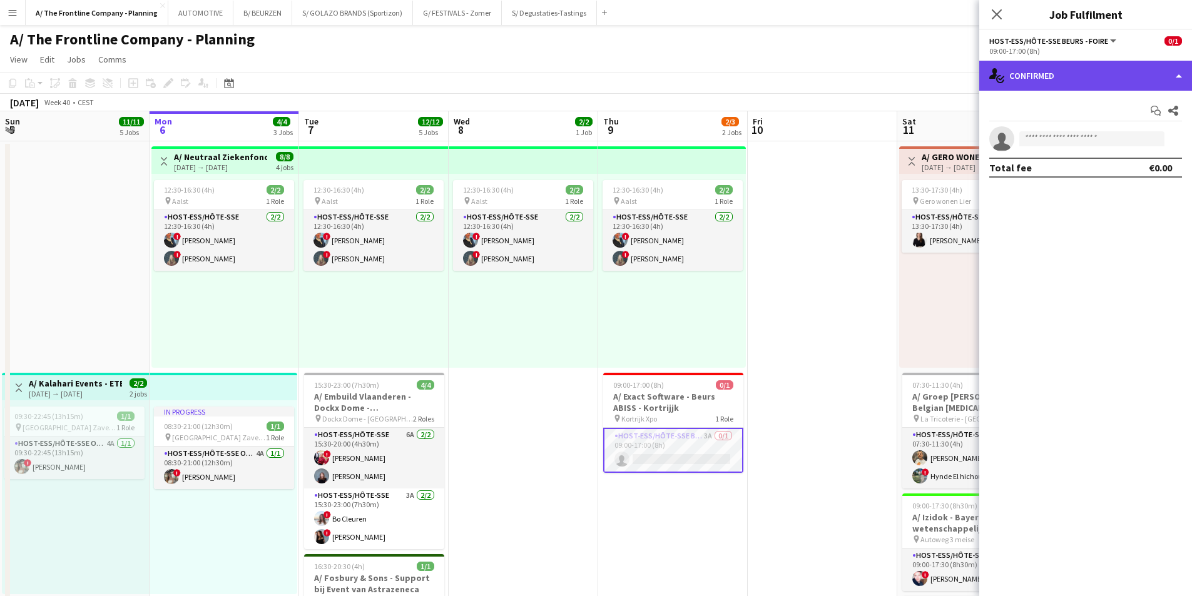
click at [951, 83] on div "single-neutral-actions-check-2 Confirmed" at bounding box center [1085, 76] width 213 height 30
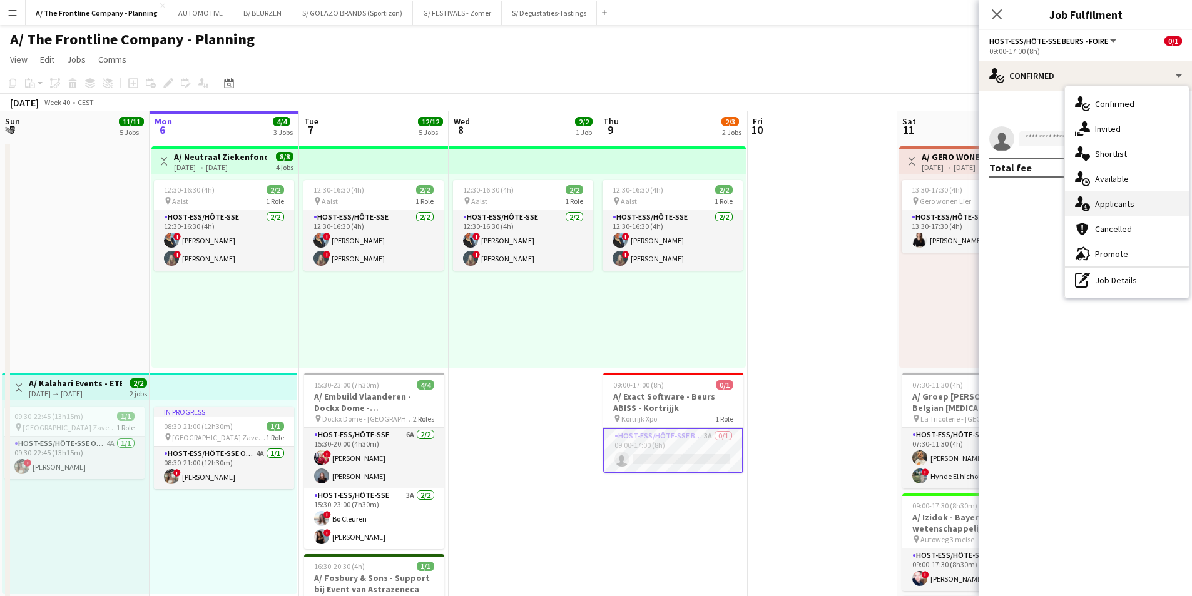
click at [951, 205] on span "Applicants" at bounding box center [1114, 203] width 39 height 11
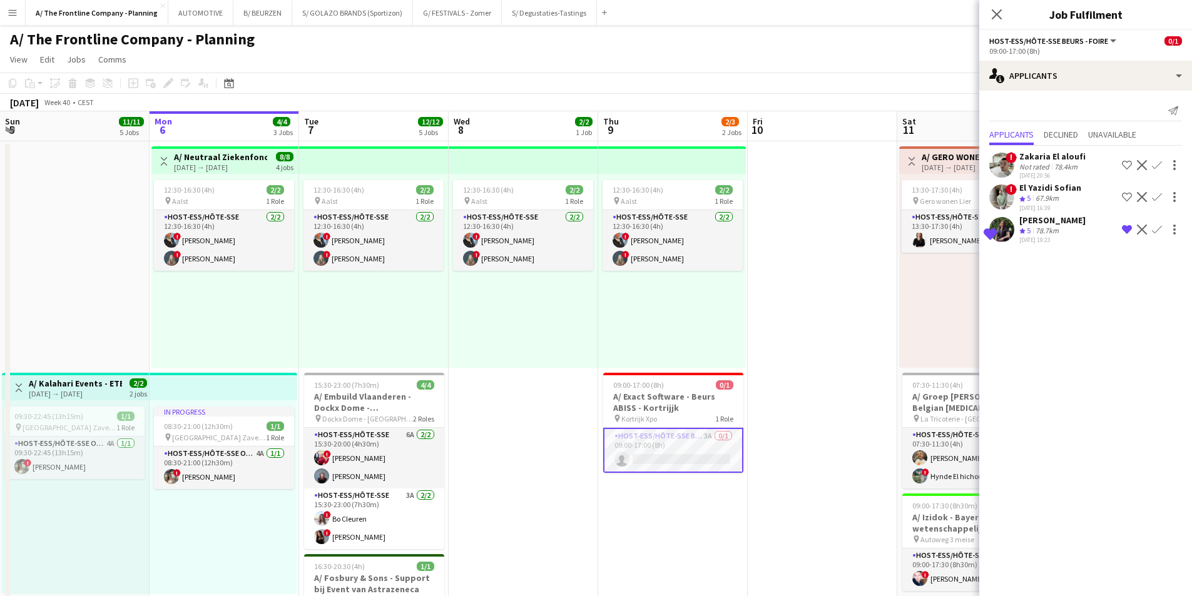
click at [951, 227] on div "78.7km" at bounding box center [1047, 231] width 28 height 11
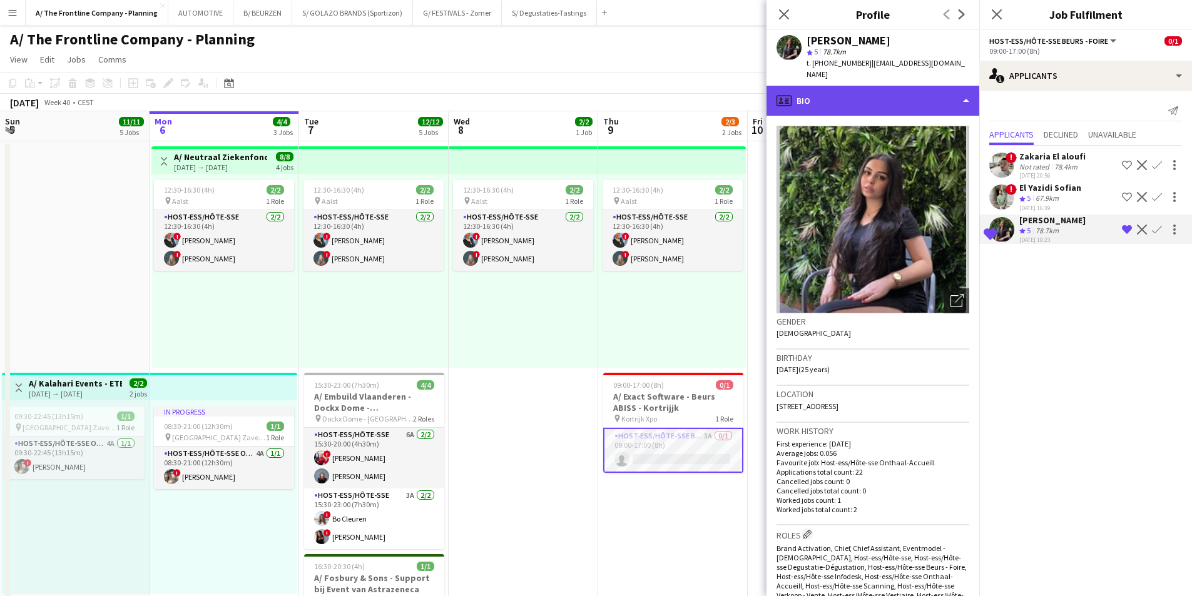
click at [884, 96] on div "profile Bio" at bounding box center [873, 101] width 213 height 30
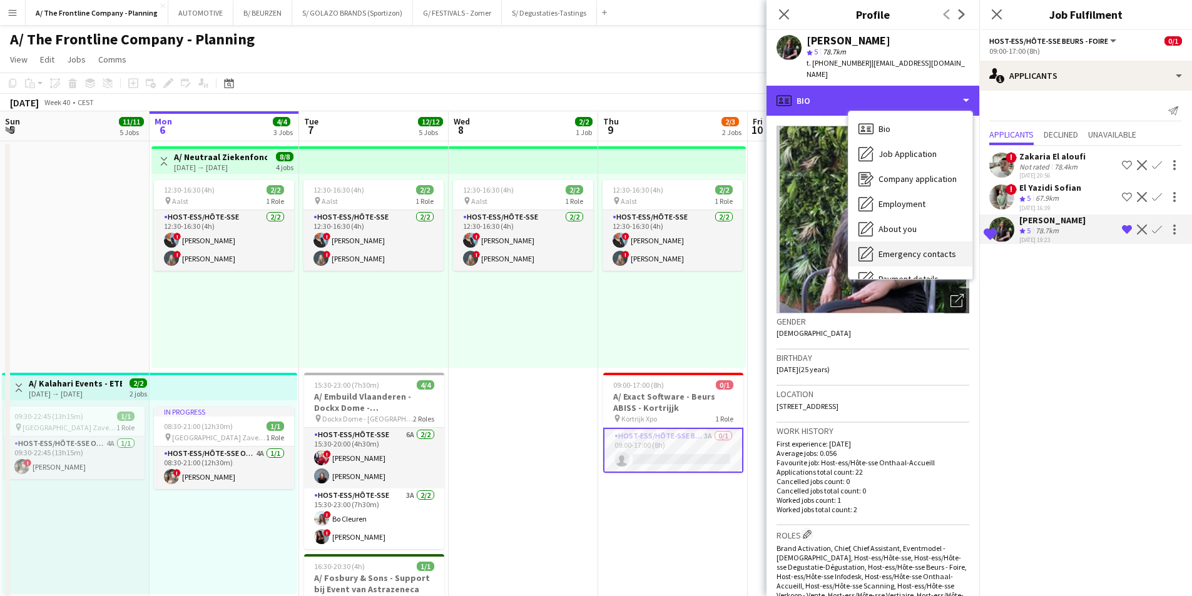
scroll to position [118, 0]
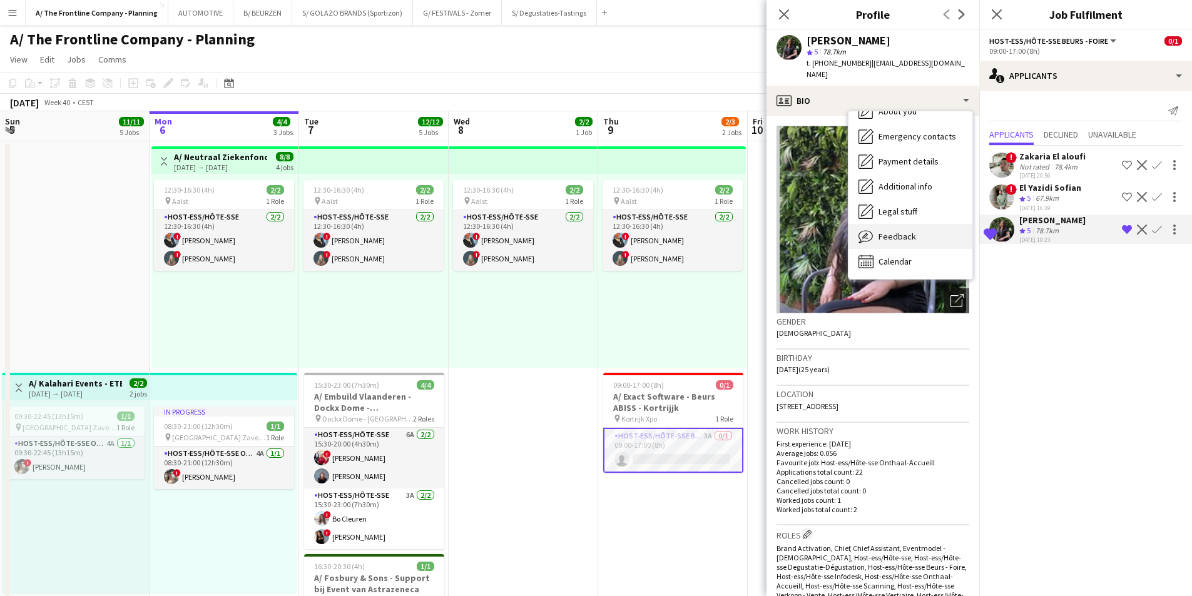
click at [907, 231] on span "Feedback" at bounding box center [898, 236] width 38 height 11
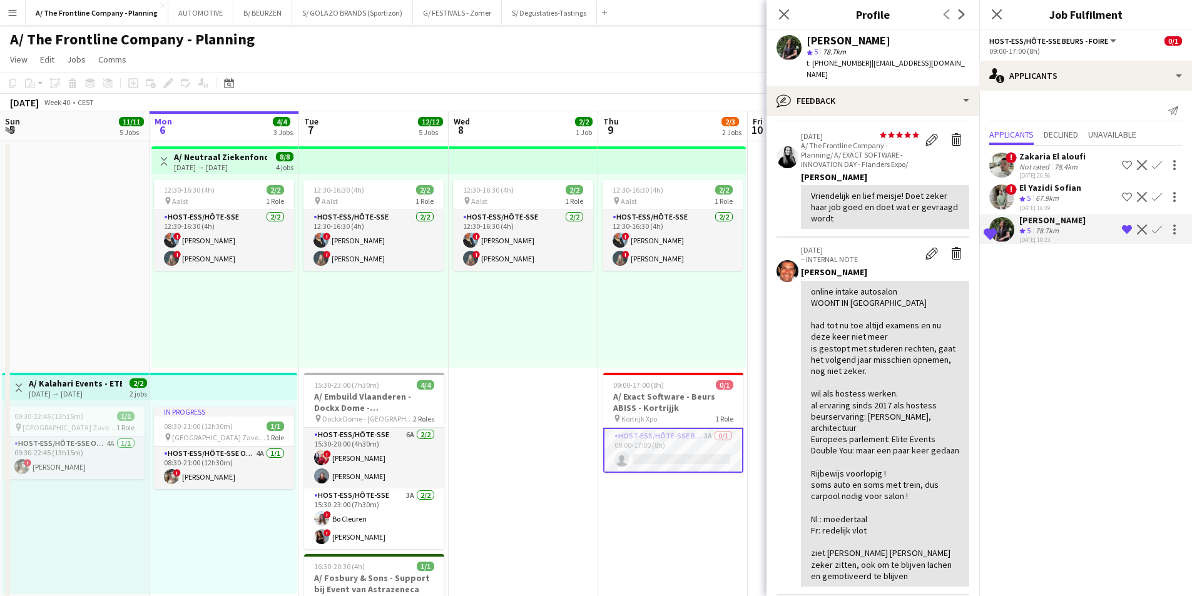
scroll to position [63, 0]
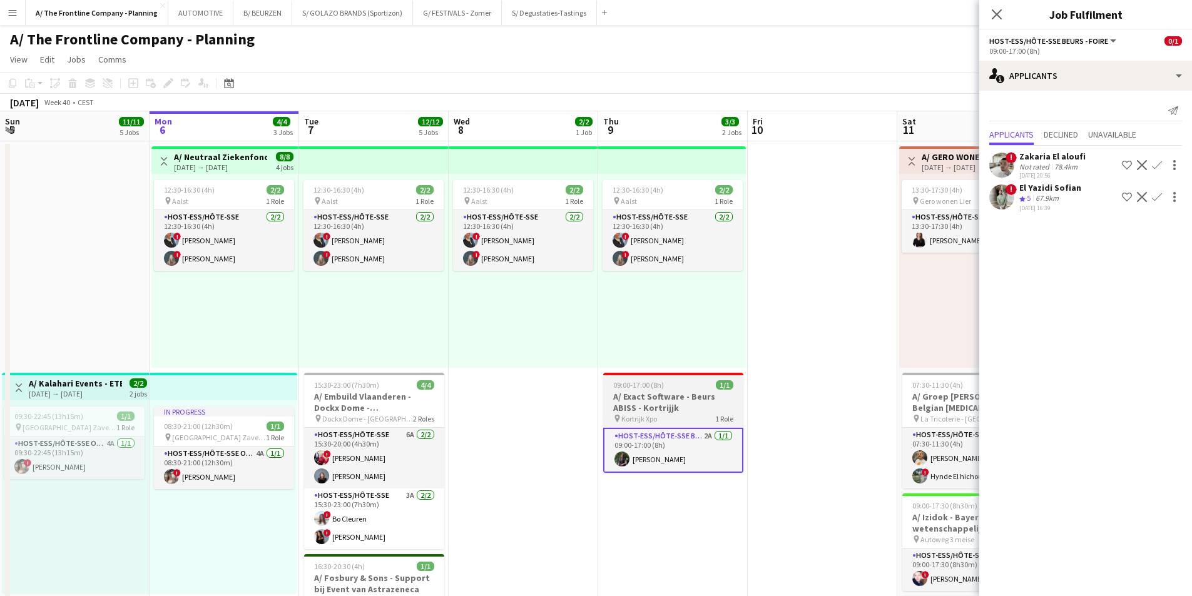
click at [658, 385] on span "09:00-17:00 (8h)" at bounding box center [638, 384] width 51 height 9
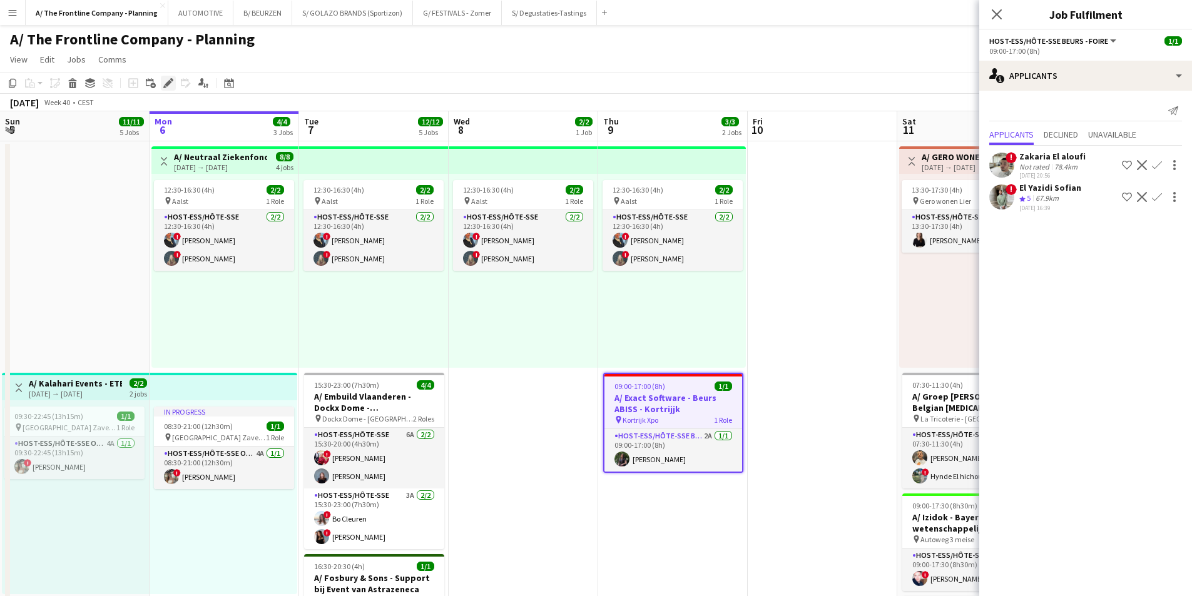
click at [171, 83] on icon at bounding box center [168, 83] width 7 height 7
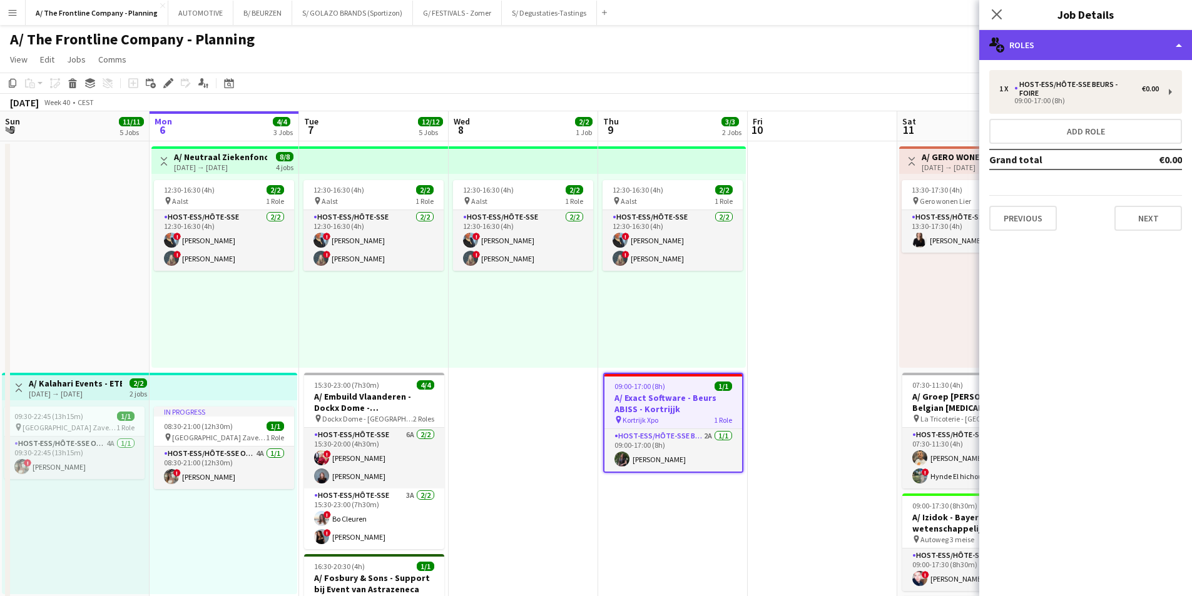
click at [951, 41] on div "multiple-users-add Roles" at bounding box center [1085, 45] width 213 height 30
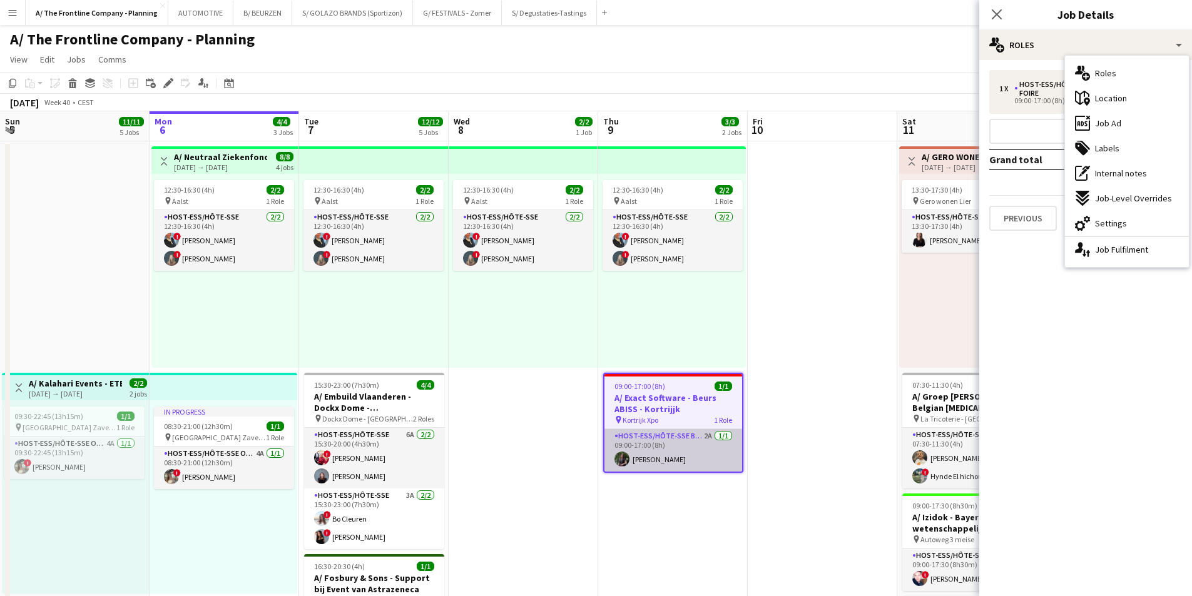
click at [685, 444] on app-card-role "Host-ess/Hôte-sse Beurs - Foire 2A [DATE] 09:00-17:00 (8h) Shohina Behzoda" at bounding box center [673, 450] width 138 height 43
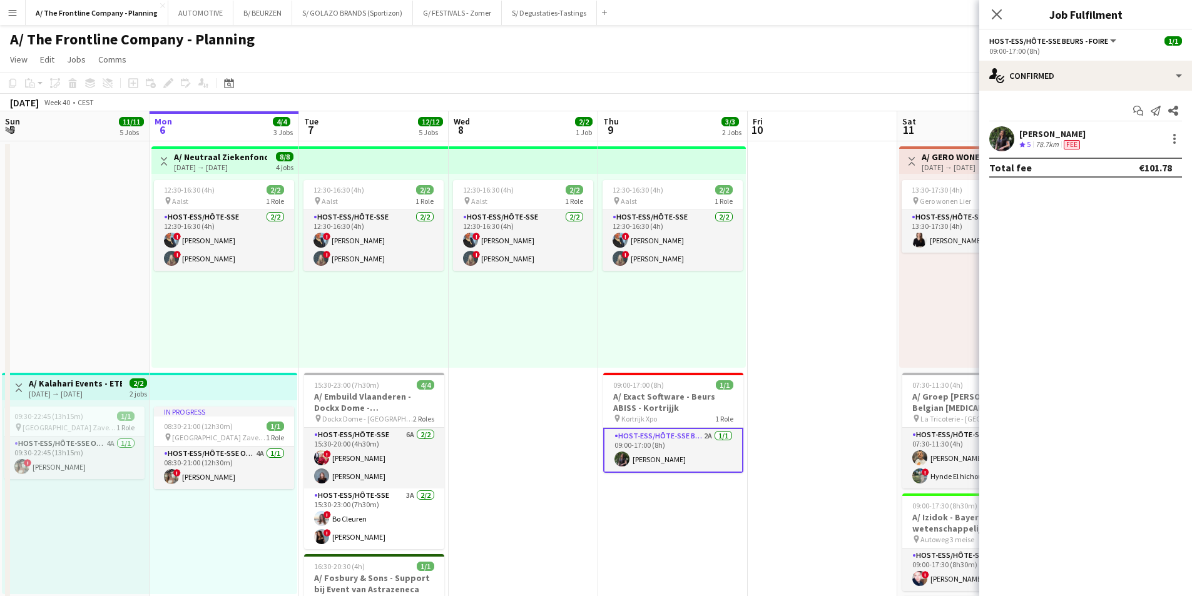
click at [951, 138] on div "[PERSON_NAME]" at bounding box center [1052, 133] width 66 height 11
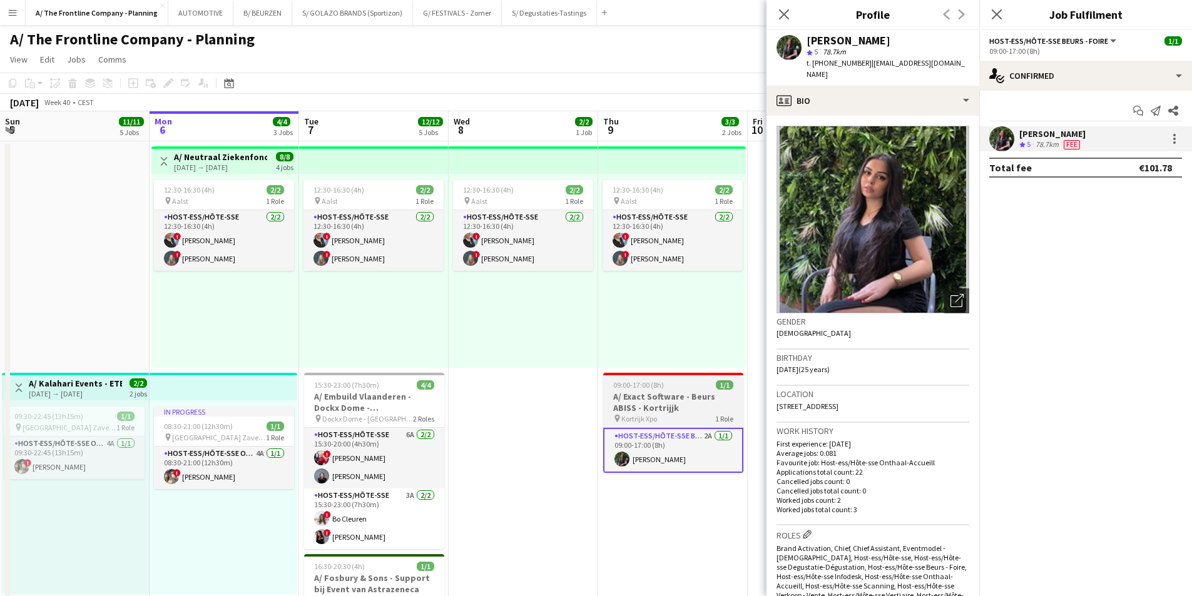
click at [645, 398] on h3 "A/ Exact Software - Beurs ABISS - Kortrijjk" at bounding box center [673, 402] width 140 height 23
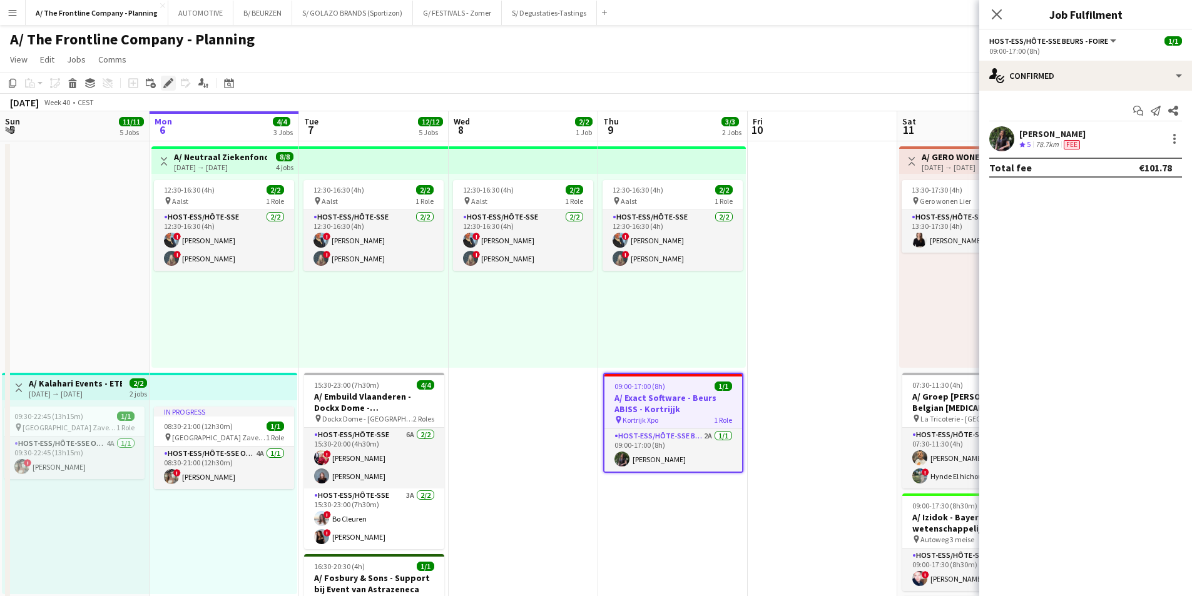
click at [170, 83] on icon at bounding box center [168, 83] width 7 height 7
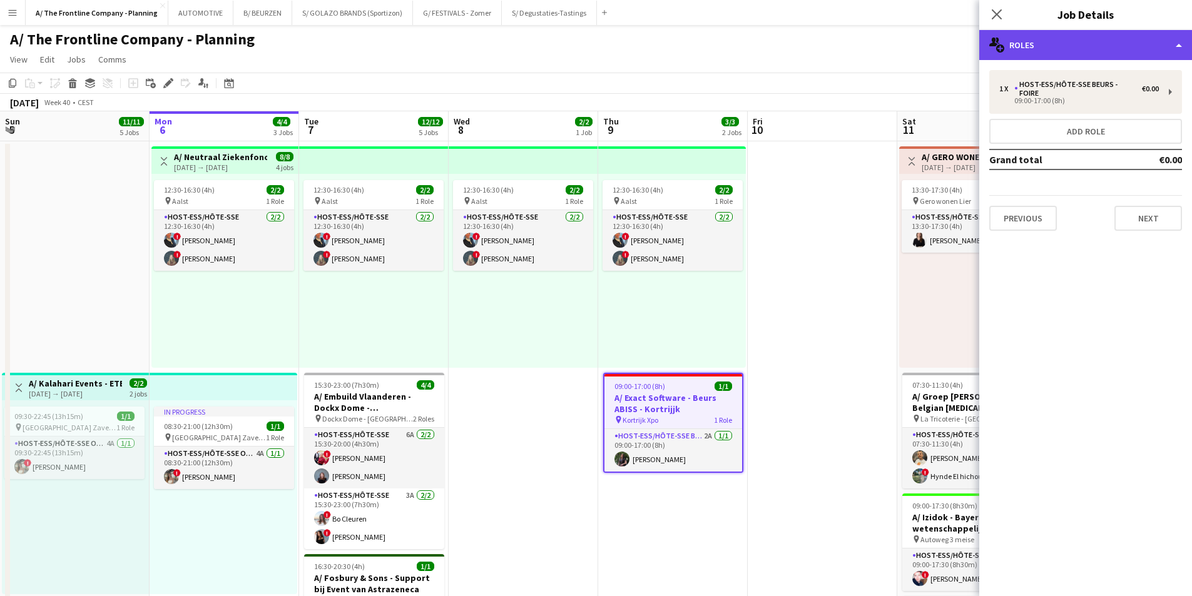
click at [951, 40] on div "multiple-users-add Roles" at bounding box center [1085, 45] width 213 height 30
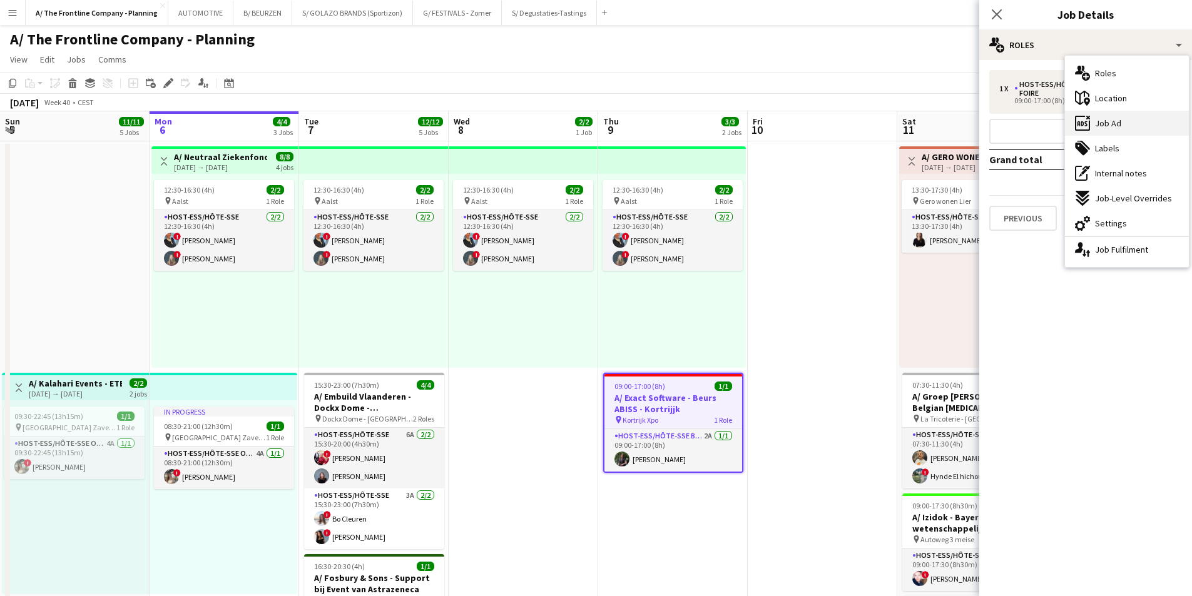
click at [951, 121] on span "Job Ad" at bounding box center [1108, 123] width 26 height 11
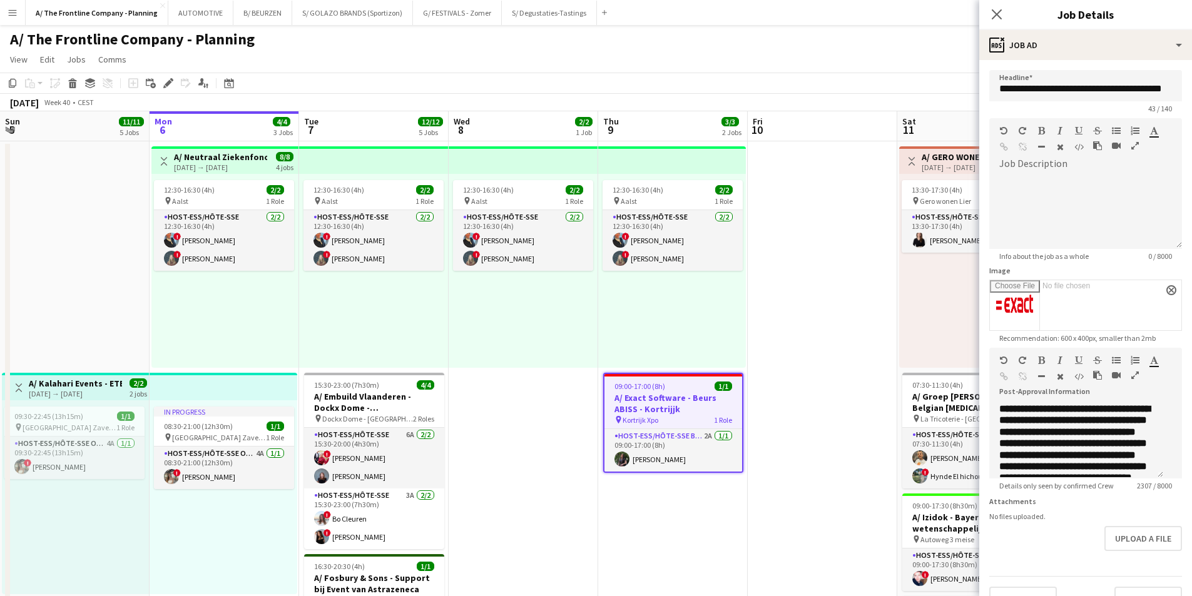
click at [951, 380] on icon "button" at bounding box center [1135, 375] width 8 height 9
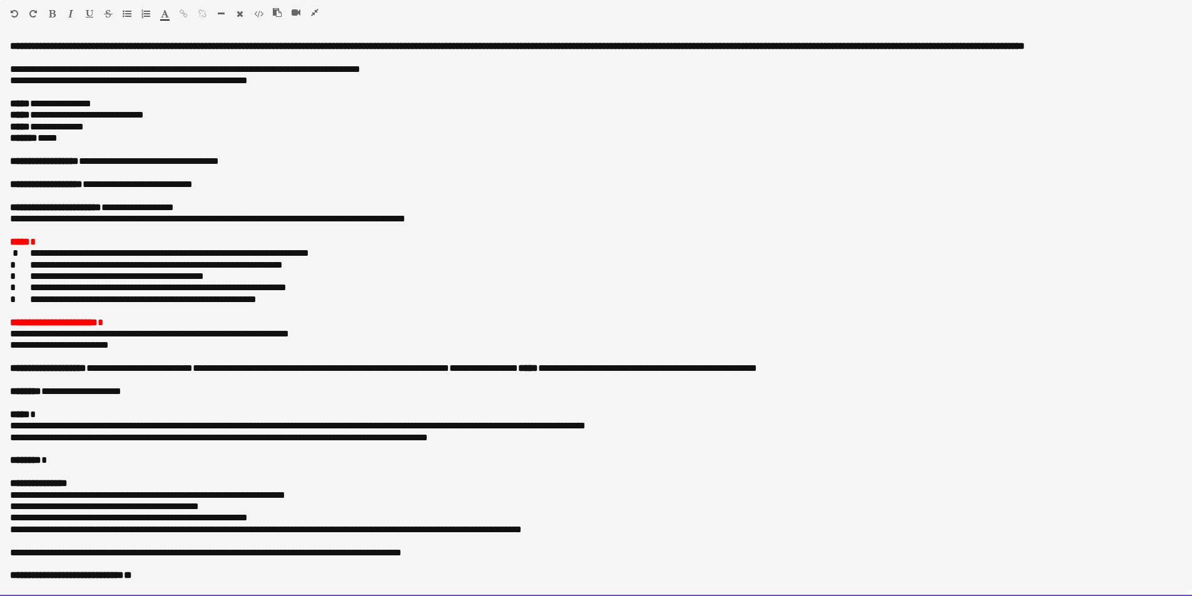
click at [82, 144] on p "******* *****" at bounding box center [591, 138] width 1163 height 11
click at [99, 190] on p "**********" at bounding box center [591, 184] width 1163 height 11
drag, startPoint x: 44, startPoint y: 314, endPoint x: 298, endPoint y: 306, distance: 254.2
click at [284, 305] on p "**********" at bounding box center [591, 299] width 1163 height 11
click at [305, 305] on p "**********" at bounding box center [591, 299] width 1163 height 11
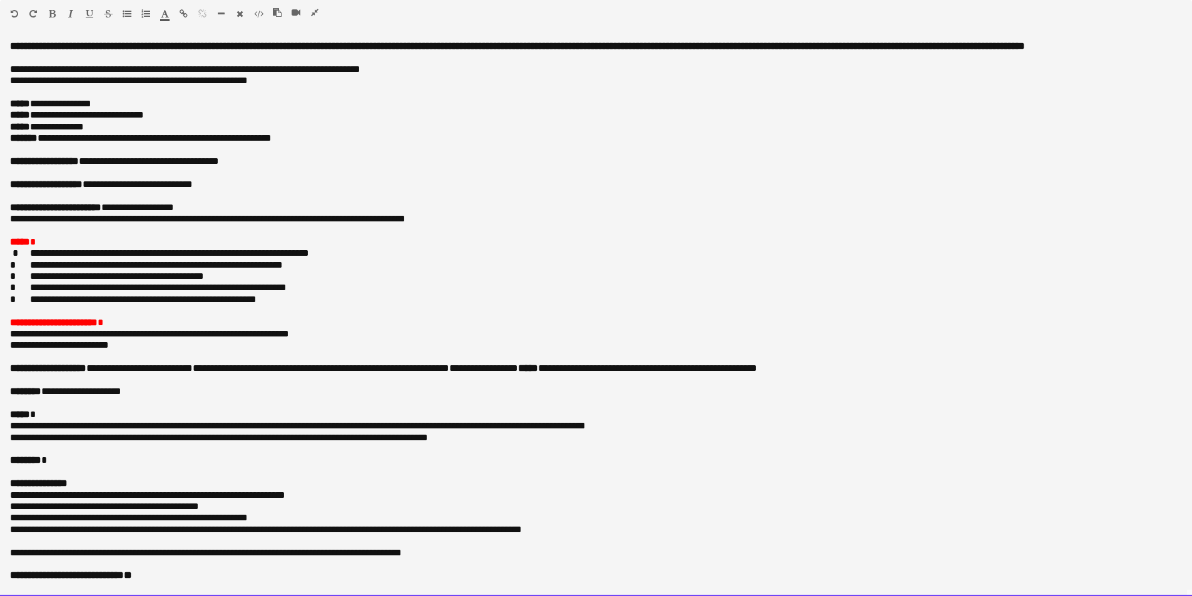
drag, startPoint x: 304, startPoint y: 312, endPoint x: 6, endPoint y: 311, distance: 298.5
click at [6, 311] on div "**********" at bounding box center [596, 319] width 1192 height 556
click at [96, 317] on p at bounding box center [596, 310] width 1172 height 11
click at [102, 317] on p at bounding box center [596, 310] width 1172 height 11
drag, startPoint x: 46, startPoint y: 322, endPoint x: -8, endPoint y: 303, distance: 56.6
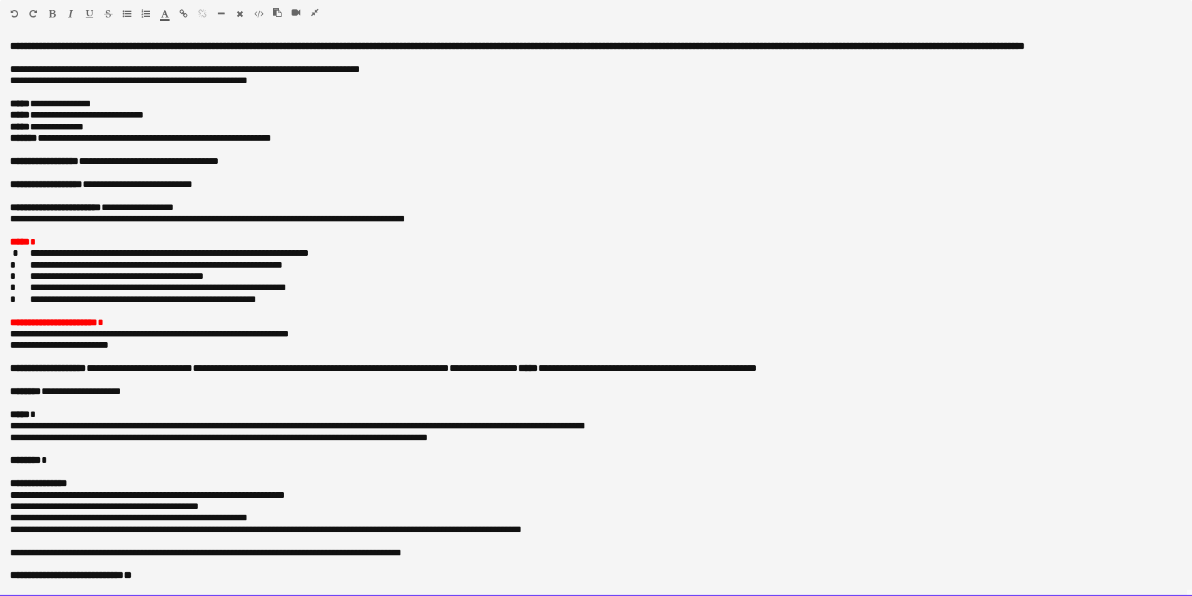
click at [99, 317] on p at bounding box center [596, 310] width 1172 height 11
drag, startPoint x: 40, startPoint y: 322, endPoint x: 14, endPoint y: 314, distance: 27.3
click at [14, 314] on div "**********" at bounding box center [596, 319] width 1192 height 556
click at [111, 317] on p at bounding box center [596, 310] width 1172 height 11
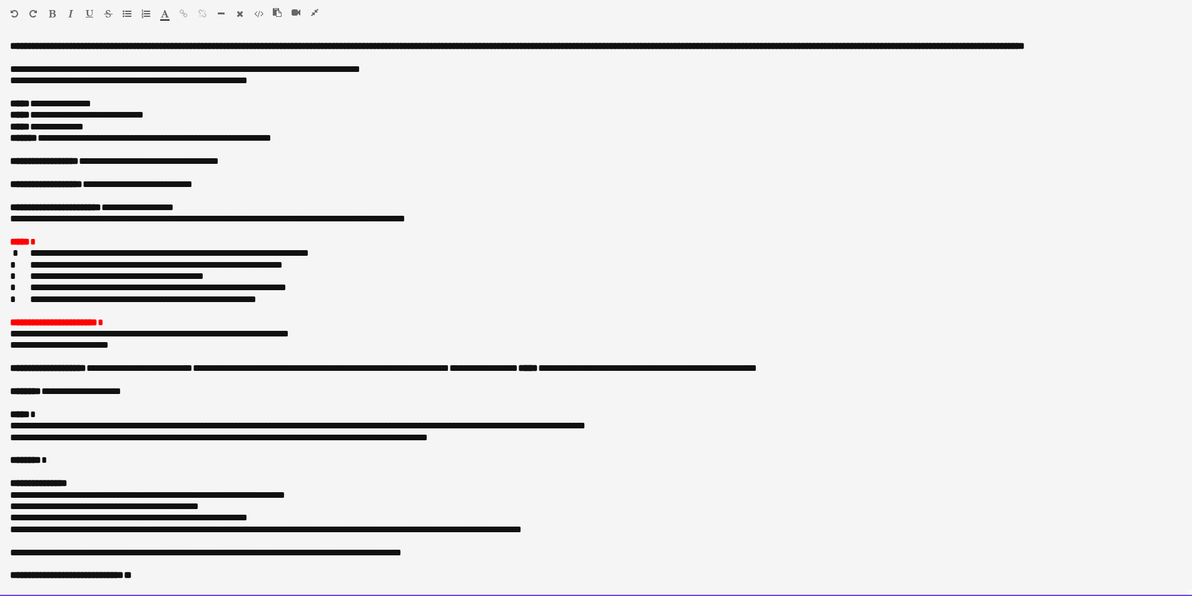
click at [313, 6] on div "Paragraph Heading 1 Heading 2 Heading 3 Heading 4 Heading 5 Heading 6 Heading 7…" at bounding box center [596, 16] width 1192 height 32
click at [330, 305] on p "**********" at bounding box center [591, 299] width 1163 height 11
drag, startPoint x: 282, startPoint y: 146, endPoint x: 286, endPoint y: 155, distance: 9.5
click at [285, 144] on p "**********" at bounding box center [591, 138] width 1163 height 11
click at [524, 305] on p "**********" at bounding box center [591, 299] width 1163 height 11
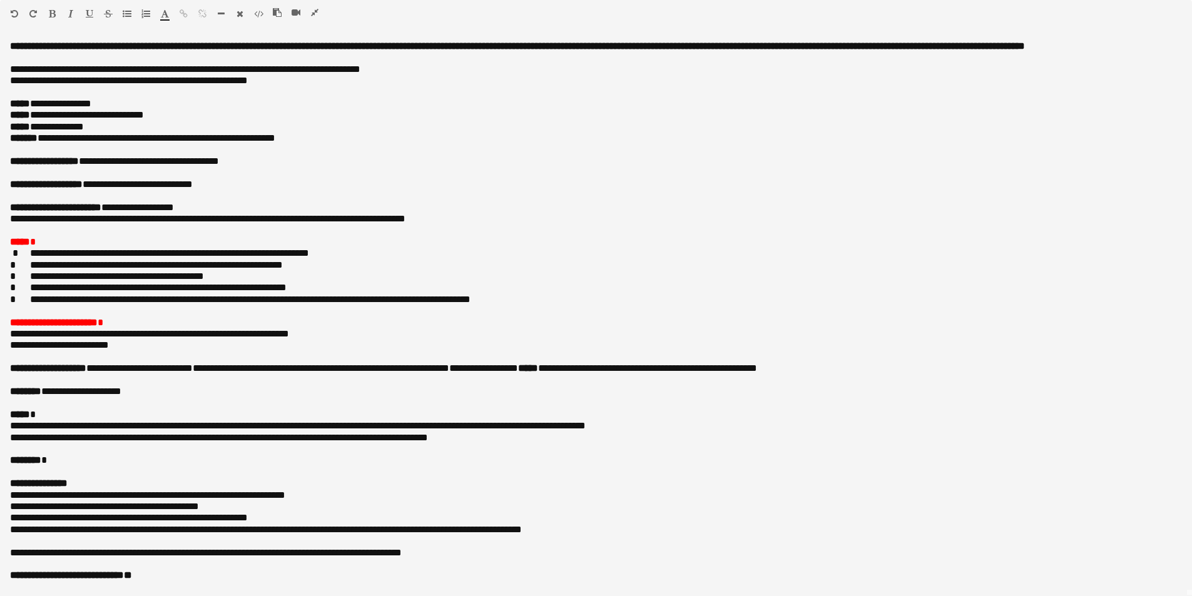
click at [313, 11] on icon "button" at bounding box center [315, 12] width 8 height 9
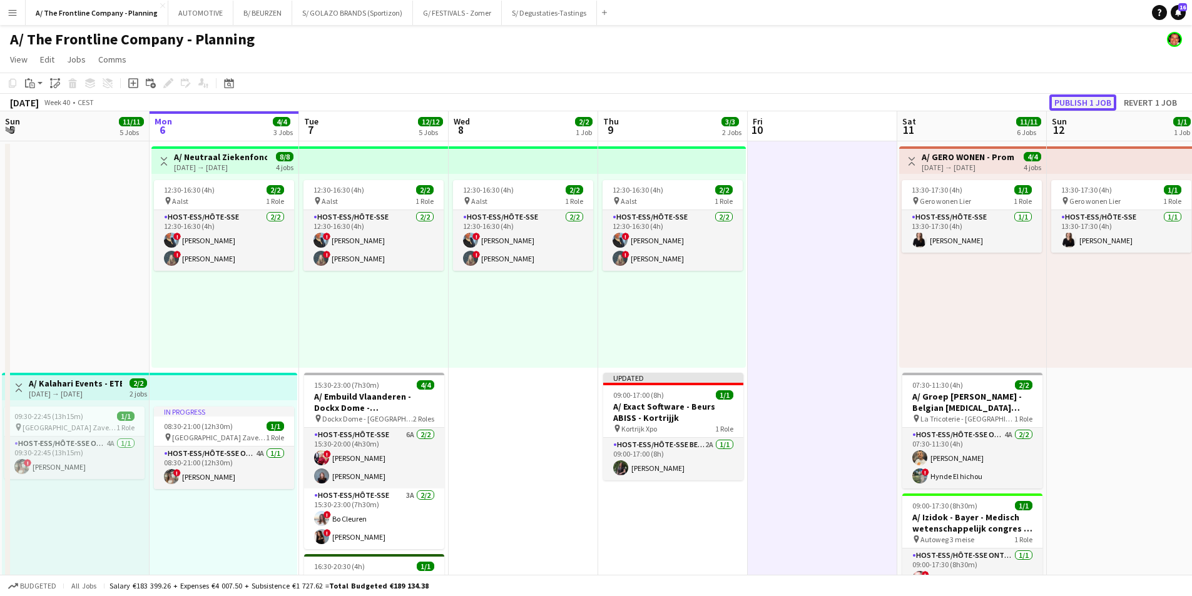
click at [951, 102] on button "Publish 1 job" at bounding box center [1082, 102] width 67 height 16
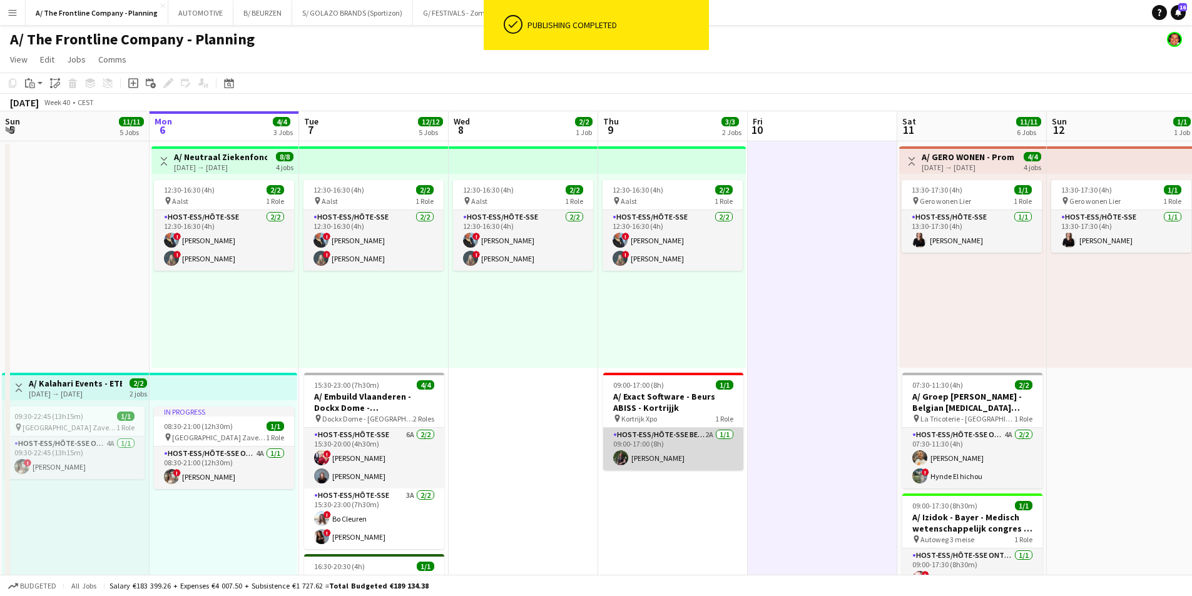
click at [696, 444] on app-card-role "Host-ess/Hôte-sse Beurs - Foire 2A [DATE] 09:00-17:00 (8h) Shohina Behzoda" at bounding box center [673, 449] width 140 height 43
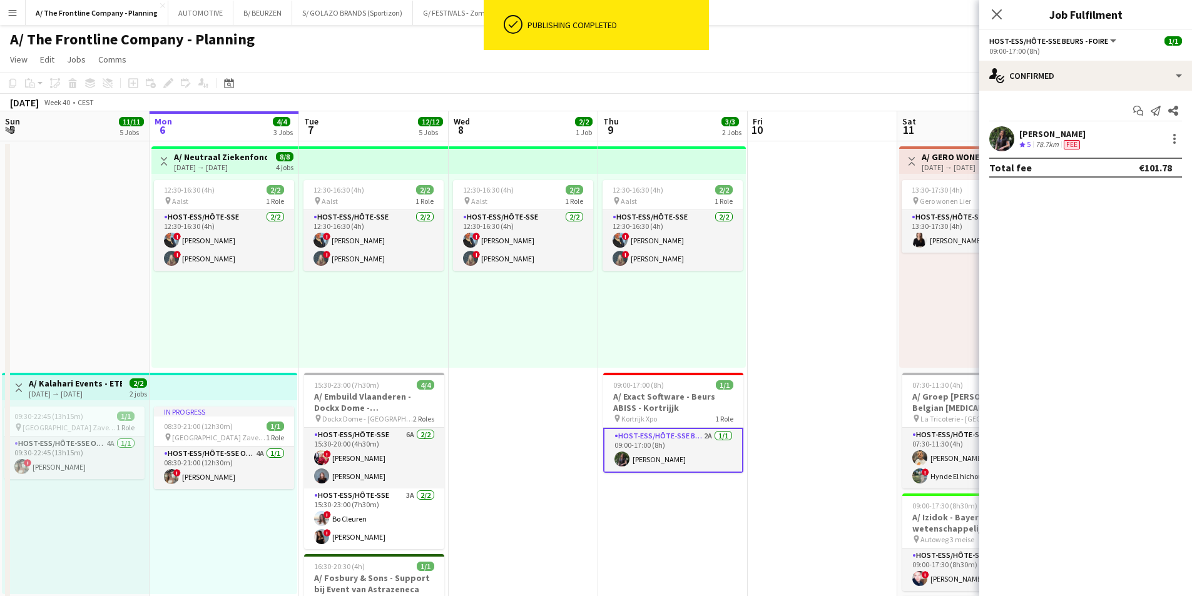
drag, startPoint x: 1106, startPoint y: 133, endPoint x: 1024, endPoint y: 139, distance: 82.2
click at [951, 138] on div "Shohina Behzoda Crew rating 5 78.7km Fee" at bounding box center [1085, 138] width 213 height 25
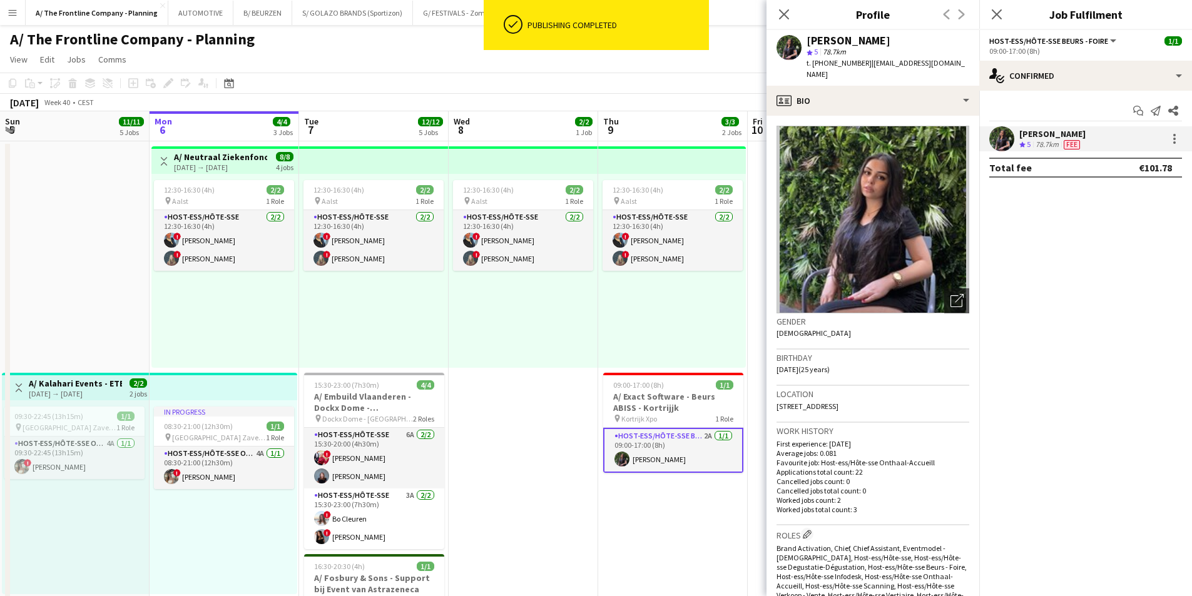
copy div "[PERSON_NAME]"
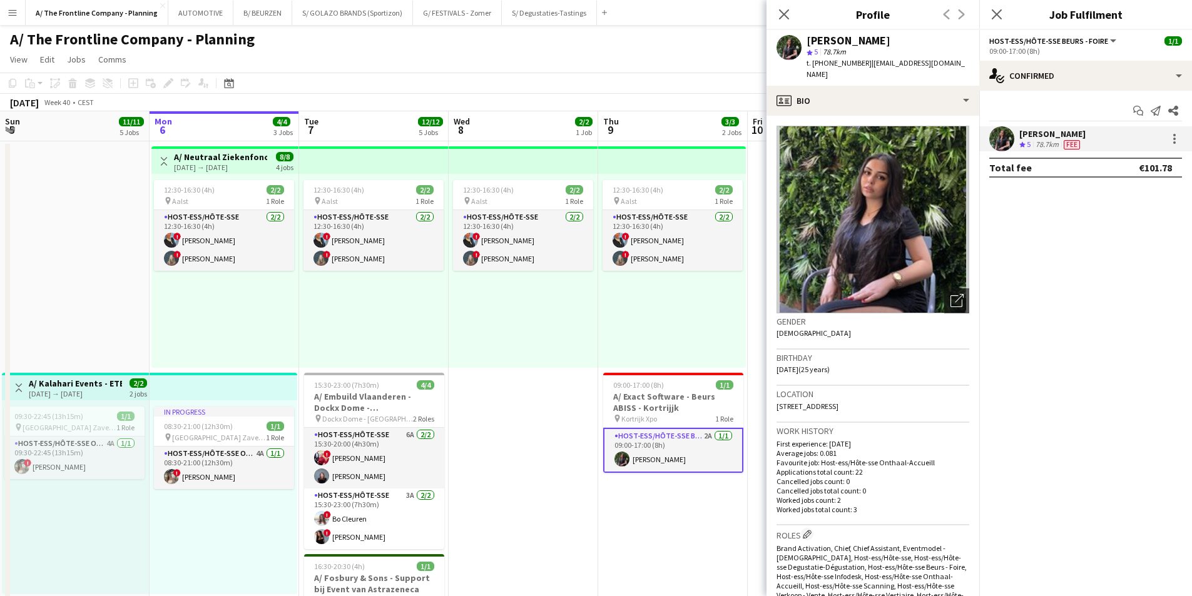
click at [837, 64] on span "t. [PHONE_NUMBER]" at bounding box center [839, 62] width 65 height 9
copy span "32483123888"
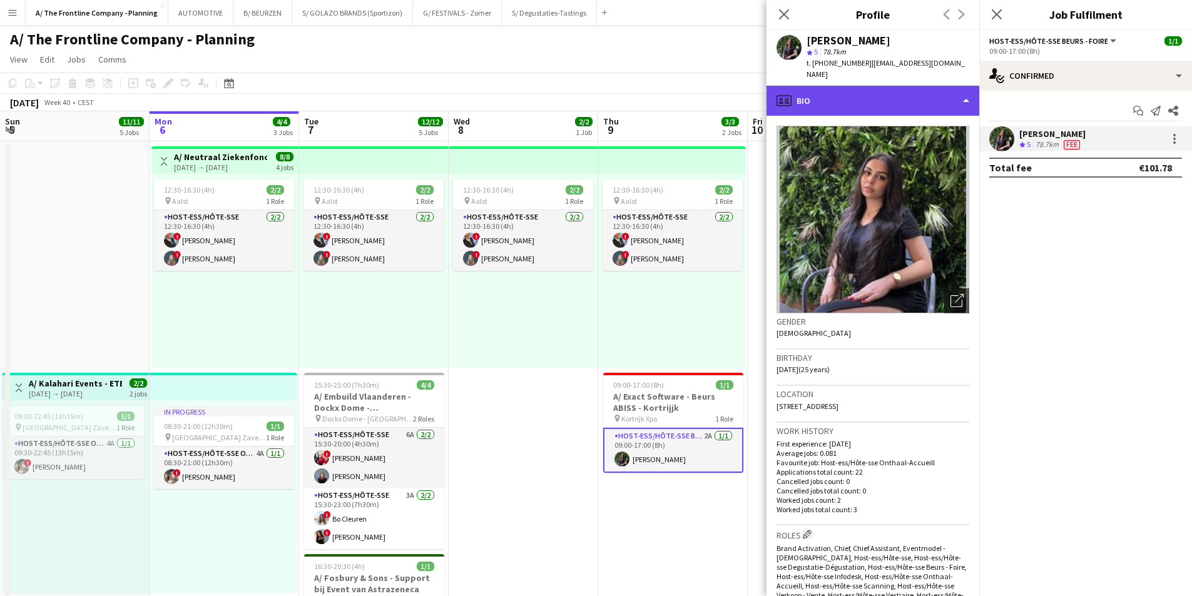
click at [827, 86] on div "profile Bio" at bounding box center [873, 101] width 213 height 30
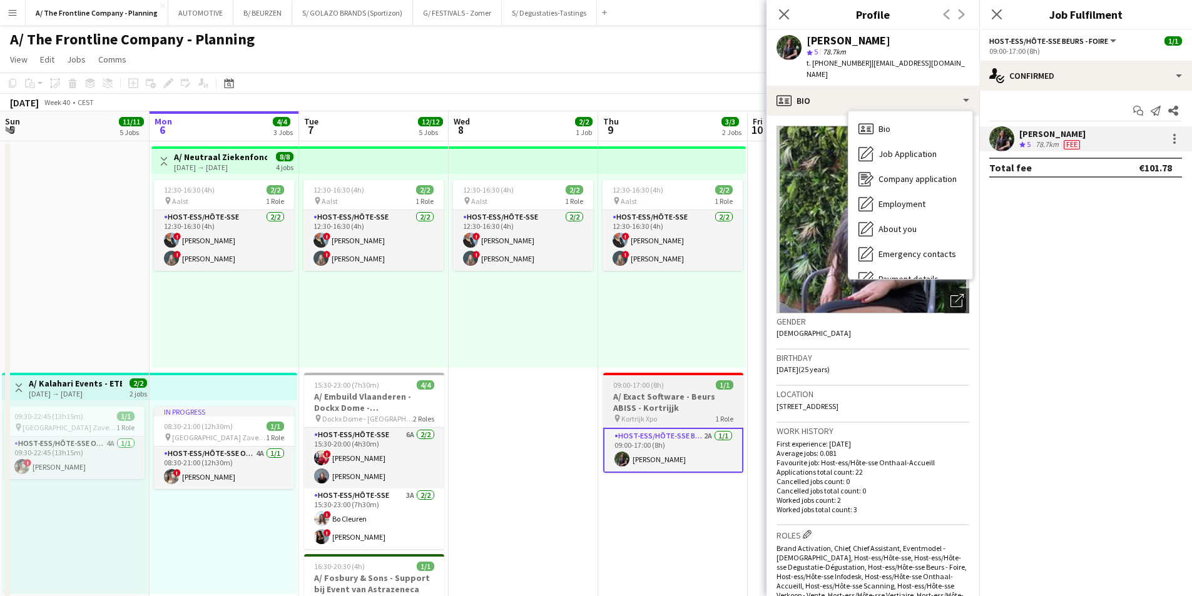
click at [698, 384] on div "09:00-17:00 (8h) 1/1" at bounding box center [673, 384] width 140 height 9
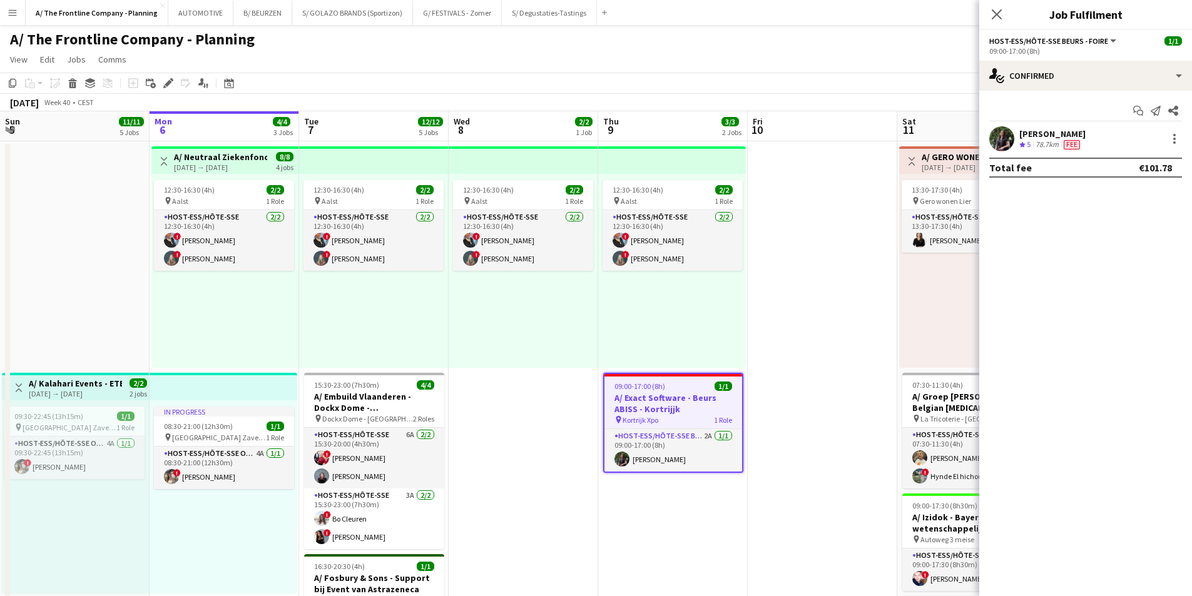
drag, startPoint x: 166, startPoint y: 88, endPoint x: 451, endPoint y: 45, distance: 287.9
click at [165, 88] on icon "Edit" at bounding box center [168, 83] width 10 height 10
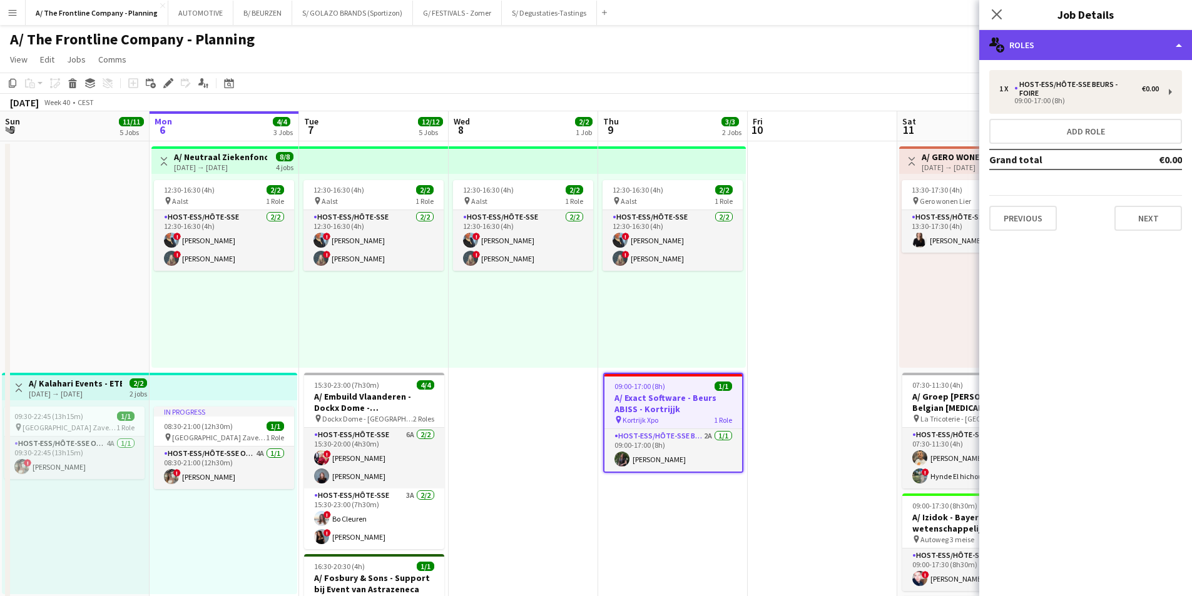
click at [951, 46] on div "multiple-users-add Roles" at bounding box center [1085, 45] width 213 height 30
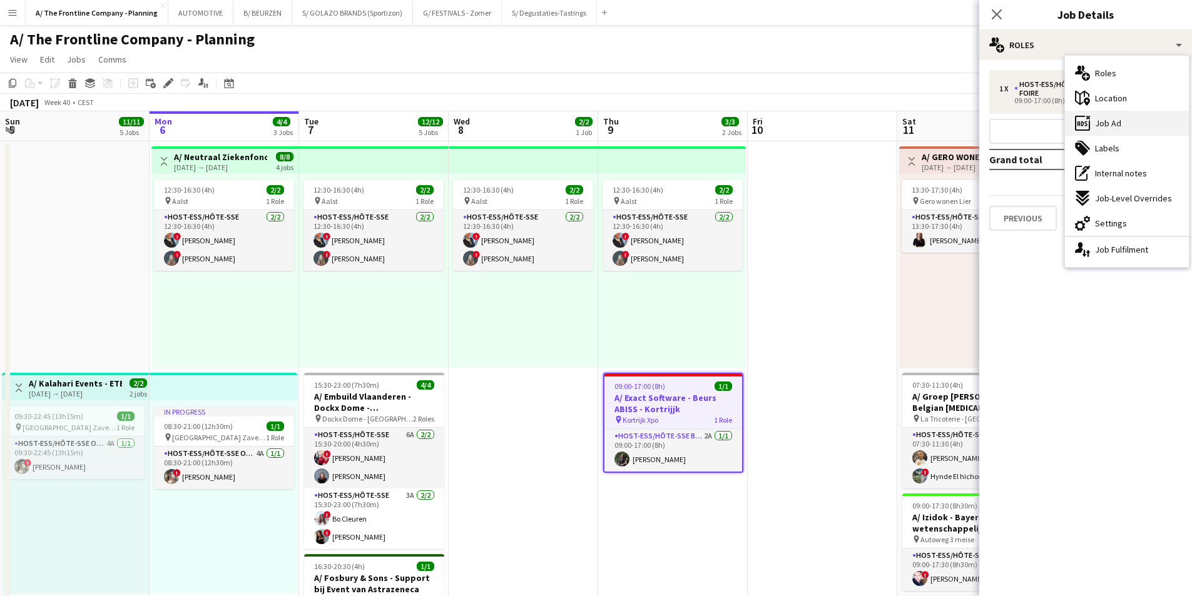
click at [951, 128] on span "Job Ad" at bounding box center [1108, 123] width 26 height 11
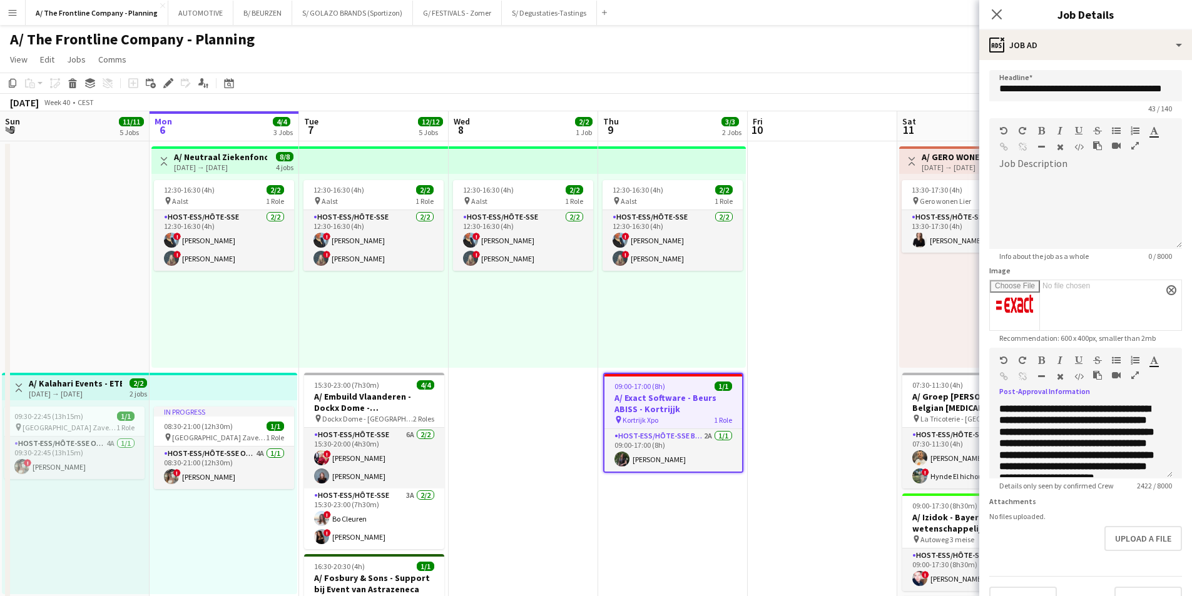
click at [951, 374] on icon "button" at bounding box center [1135, 375] width 8 height 9
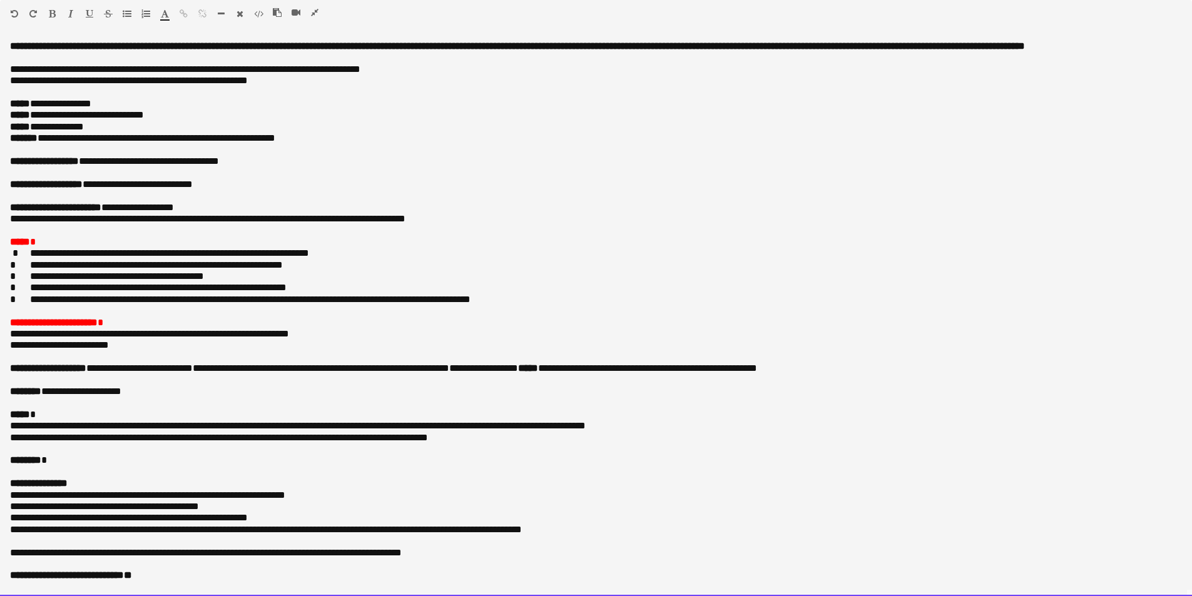
click at [527, 305] on p "**********" at bounding box center [591, 299] width 1163 height 11
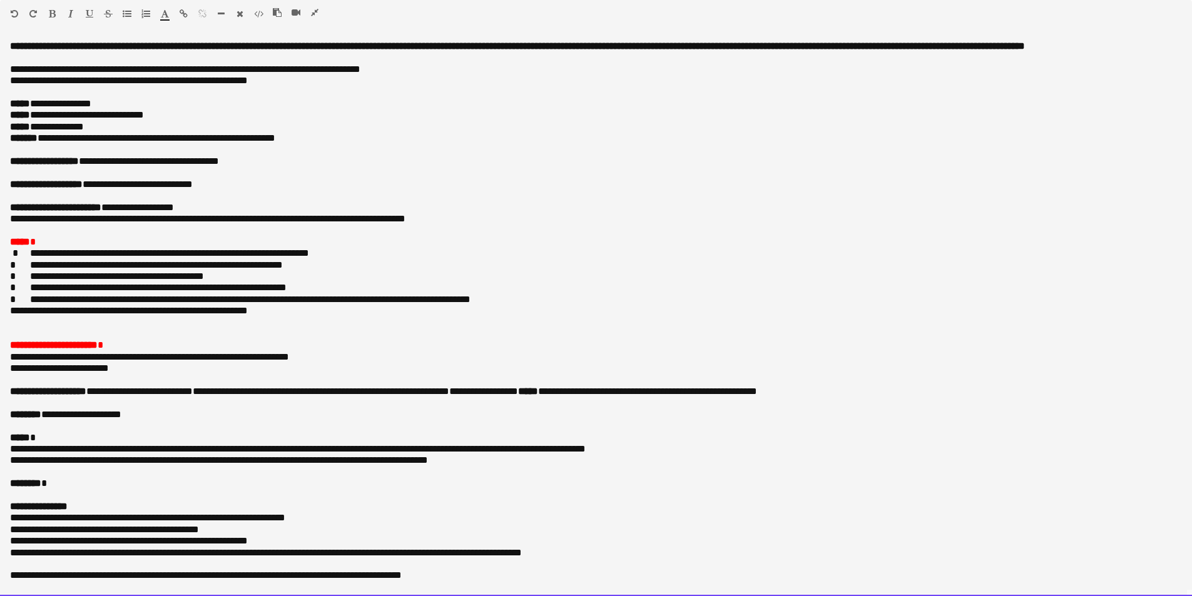
drag, startPoint x: 303, startPoint y: 319, endPoint x: 61, endPoint y: 161, distance: 288.5
click at [17, 268] on div "**********" at bounding box center [596, 319] width 1192 height 556
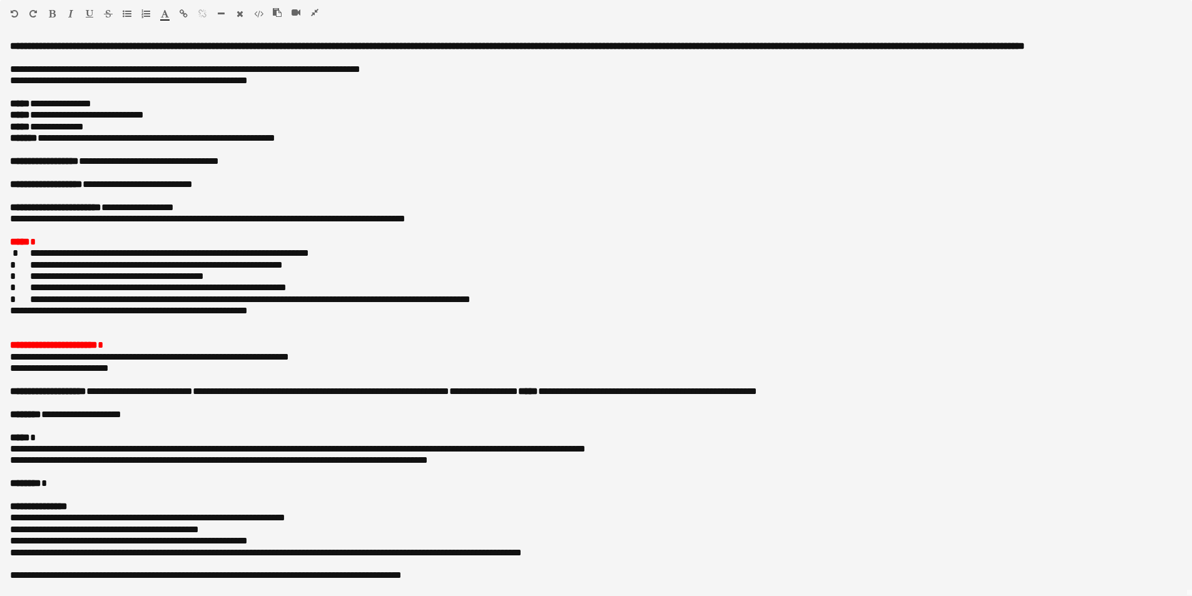
click at [126, 13] on icon "button" at bounding box center [127, 13] width 9 height 9
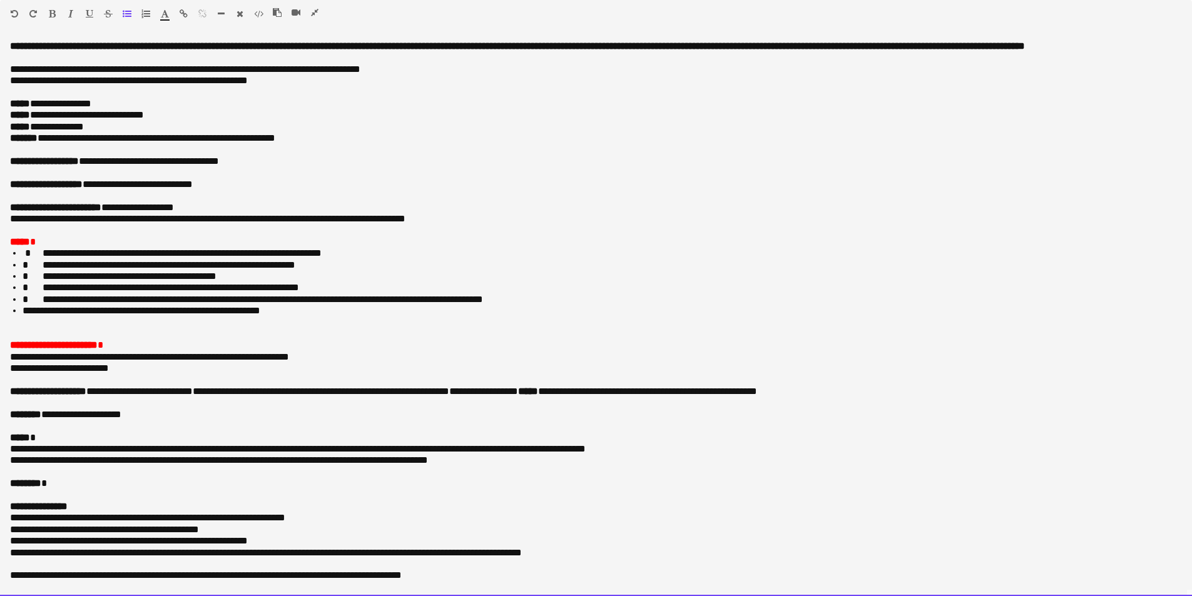
click at [24, 258] on o\ at bounding box center [24, 252] width 3 height 9
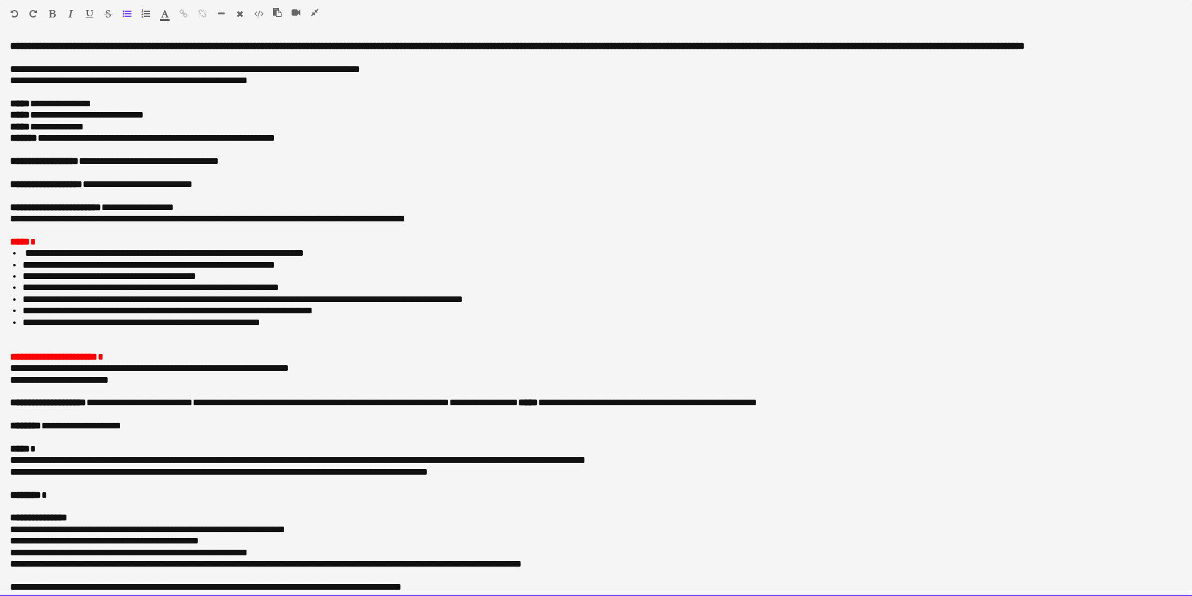
click at [326, 329] on li "**********" at bounding box center [598, 322] width 1150 height 11
click at [169, 386] on p "**********" at bounding box center [596, 380] width 1172 height 11
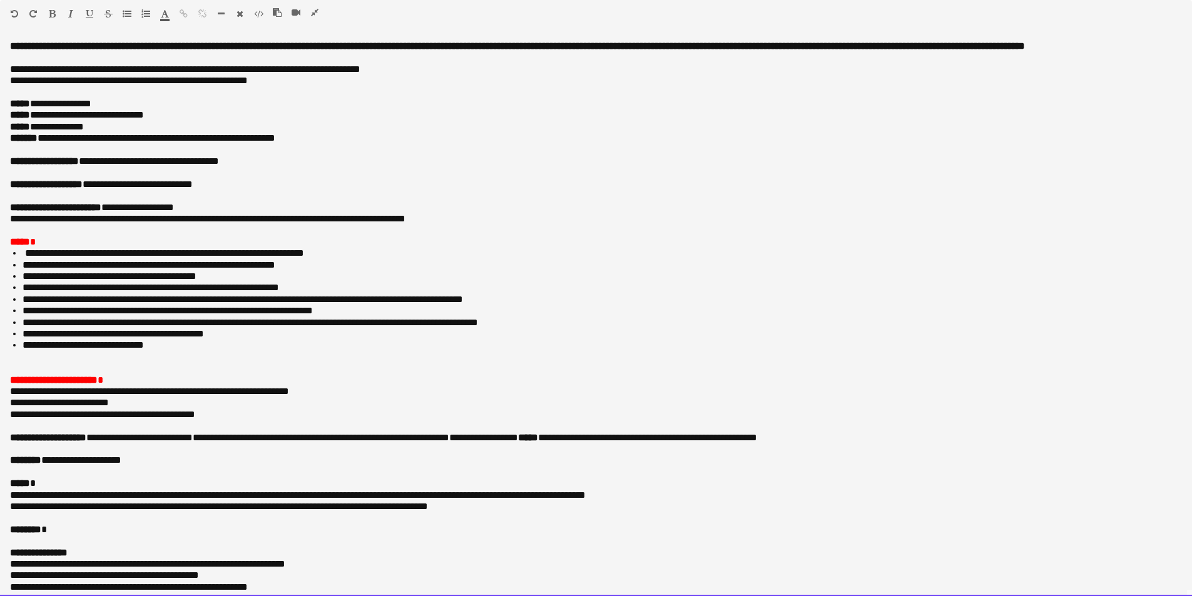
click at [281, 317] on li "**********" at bounding box center [598, 310] width 1150 height 11
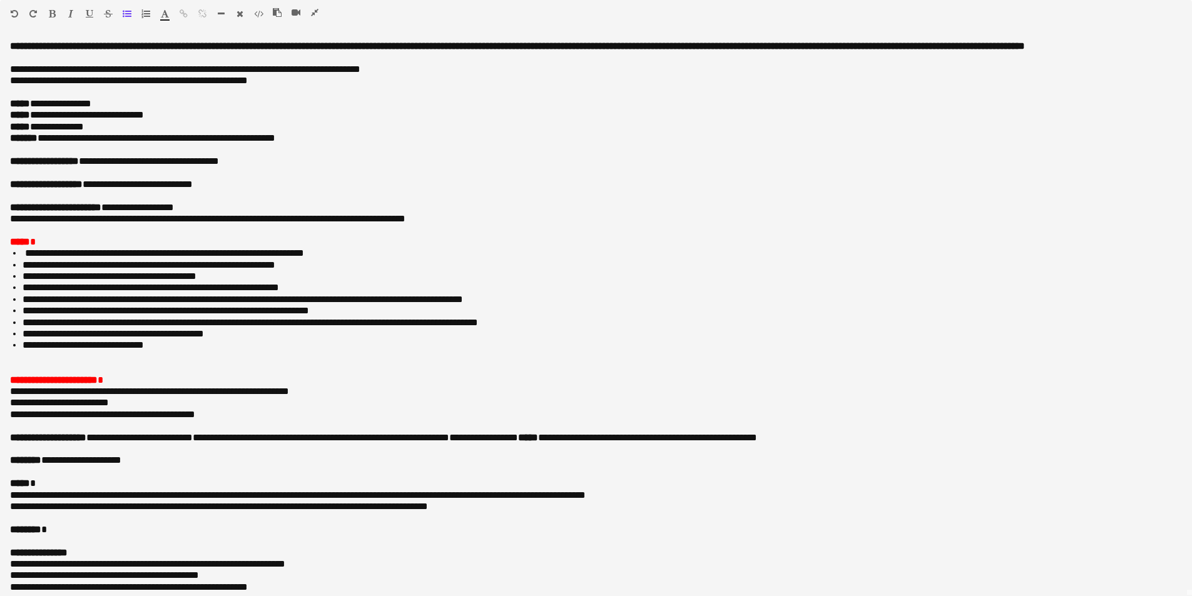
click at [315, 12] on icon "button" at bounding box center [315, 12] width 8 height 9
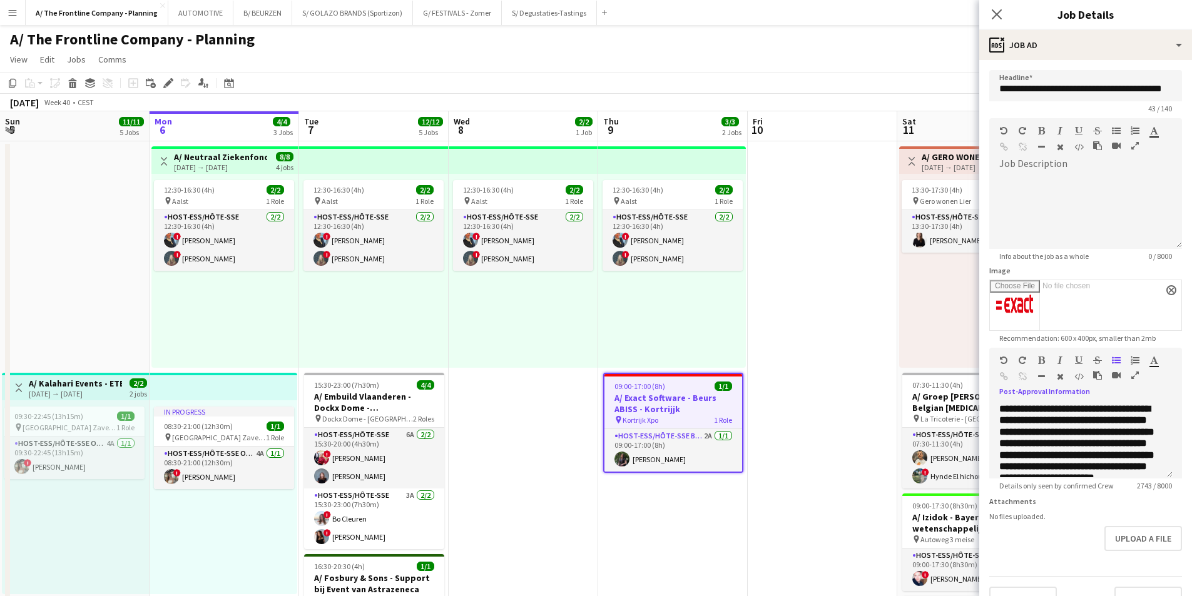
click at [514, 356] on div "12:30-16:30 (4h) 2/2 pin Aalst 1 Role Host-ess/Hôte-sse [DATE] 12:30-16:30 (4h)…" at bounding box center [524, 271] width 150 height 194
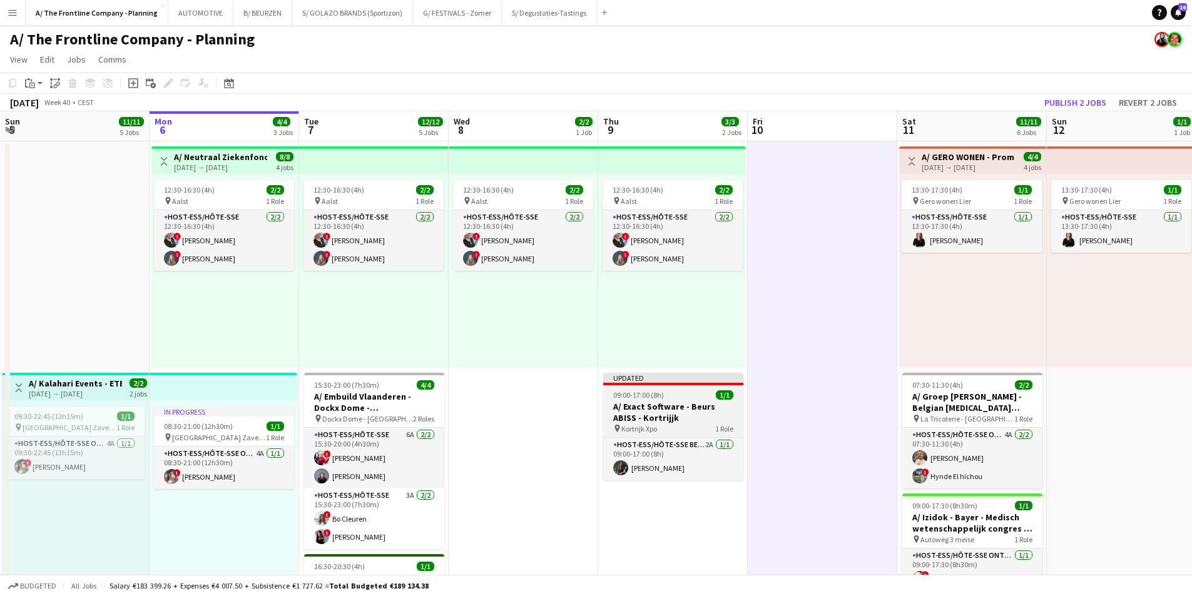
click at [676, 409] on h3 "A/ Exact Software - Beurs ABISS - Kortrijjk" at bounding box center [673, 412] width 140 height 23
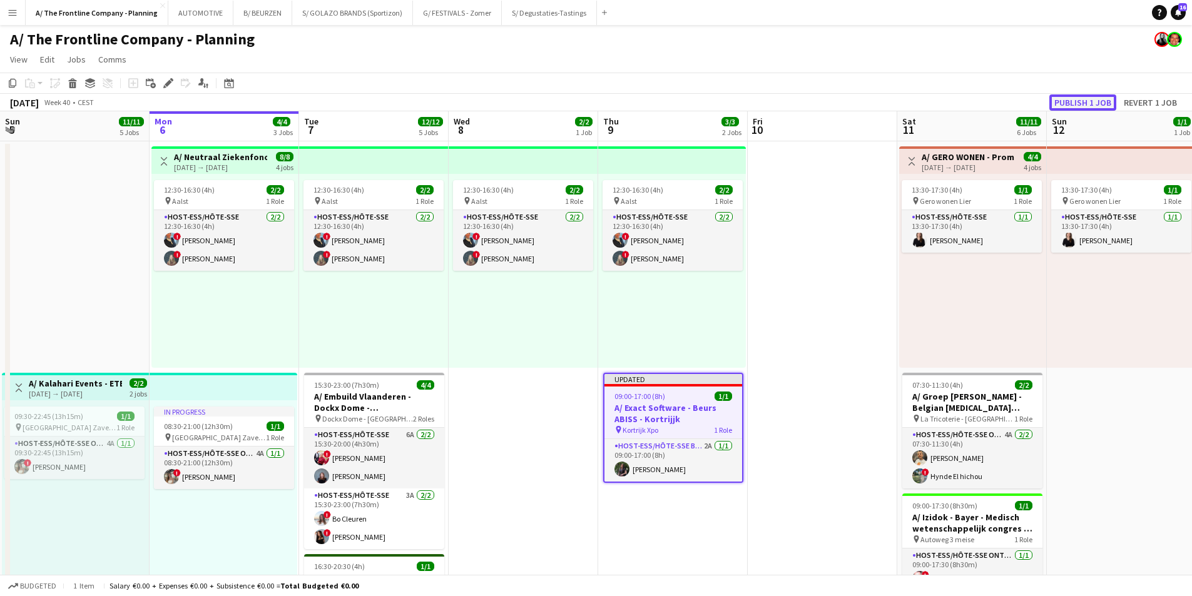
click at [951, 103] on button "Publish 1 job" at bounding box center [1082, 102] width 67 height 16
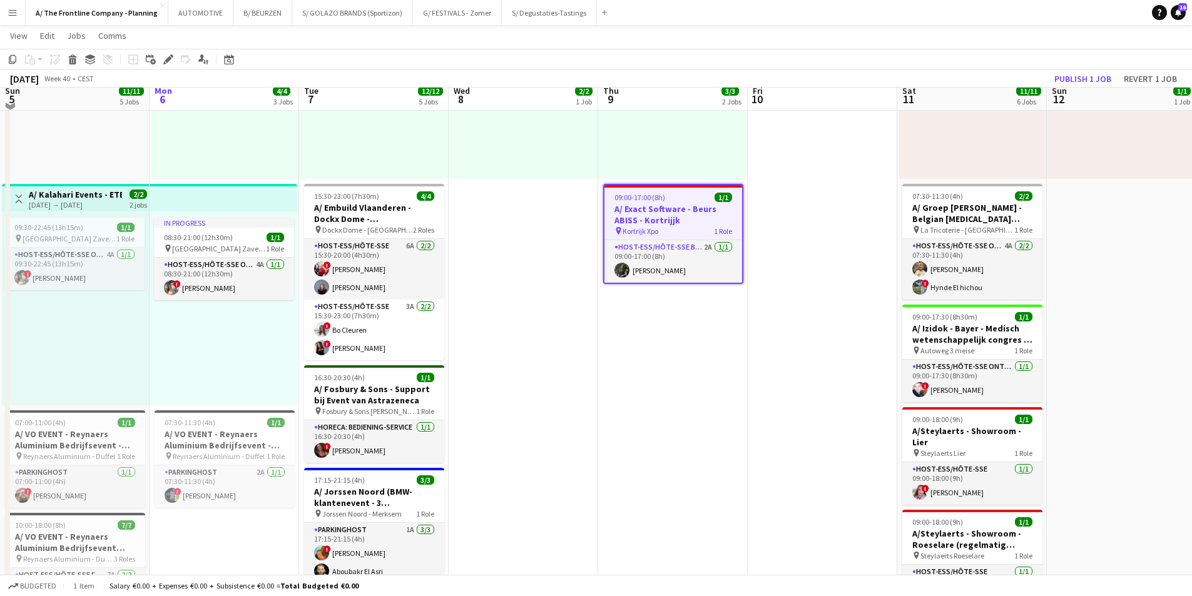
scroll to position [0, 0]
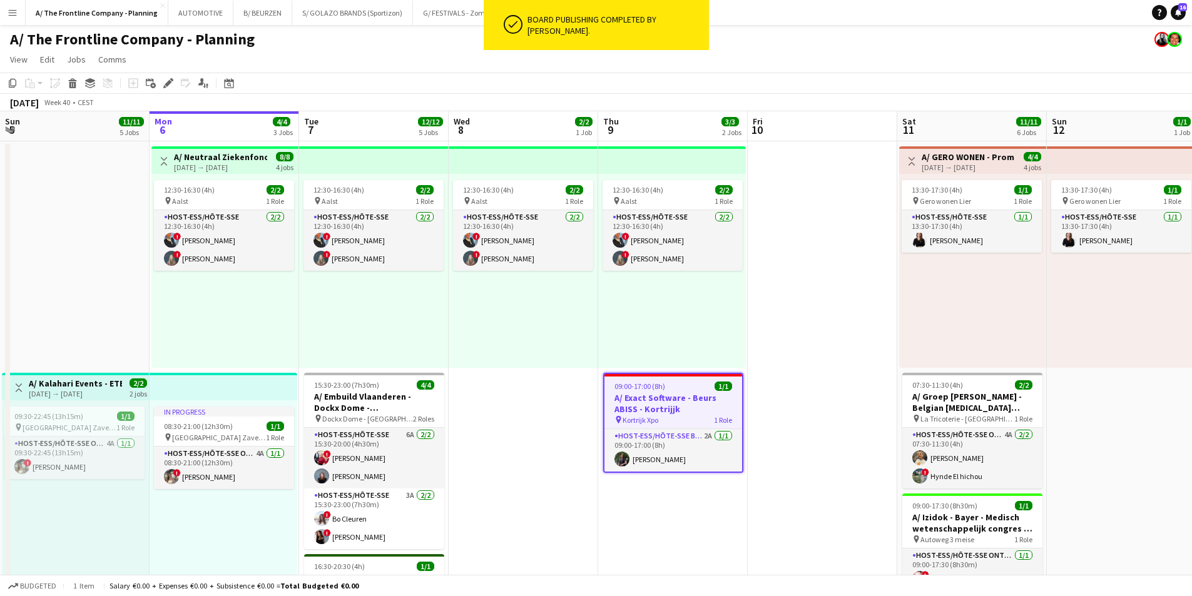
click at [681, 395] on h3 "A/ Exact Software - Beurs ABISS - Kortrijjk" at bounding box center [673, 403] width 138 height 23
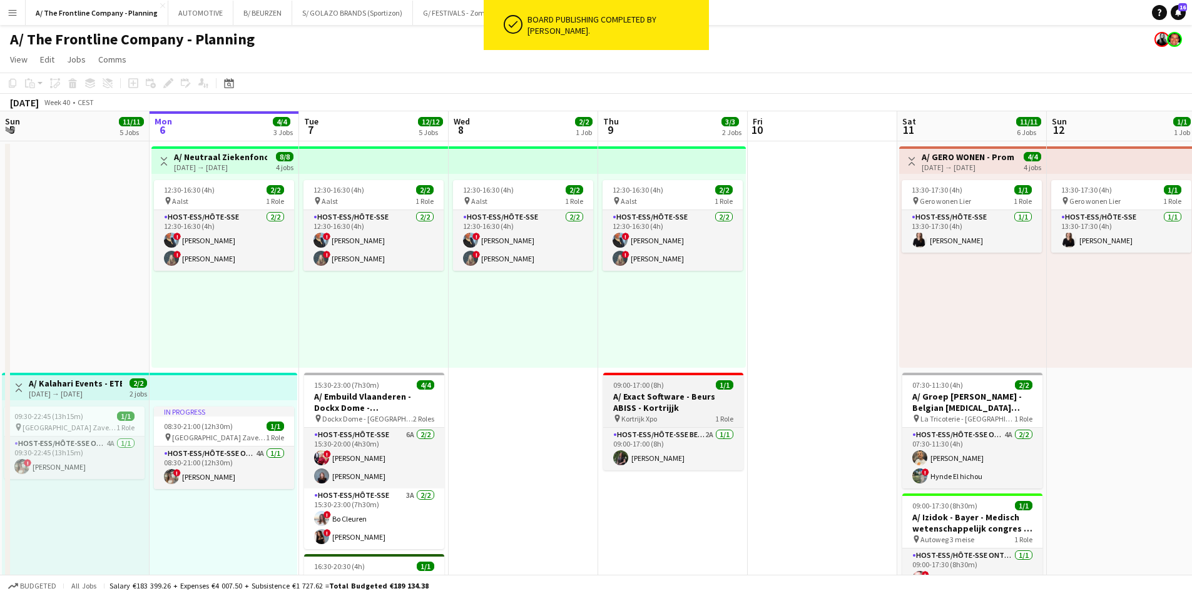
click at [679, 393] on h3 "A/ Exact Software - Beurs ABISS - Kortrijjk" at bounding box center [673, 402] width 140 height 23
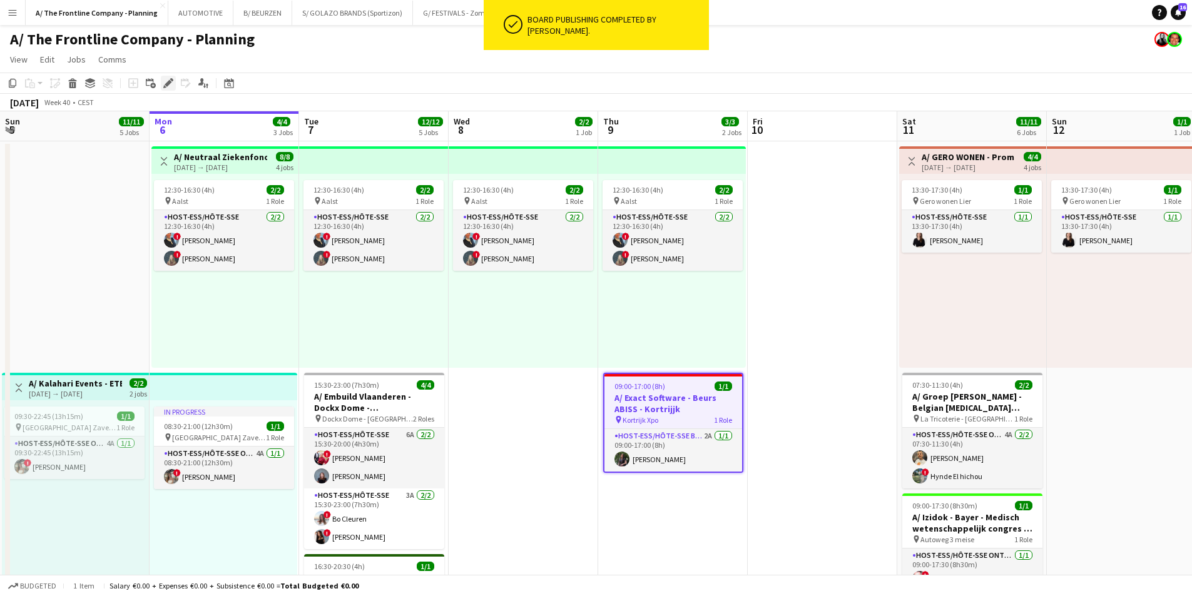
click at [166, 85] on icon at bounding box center [168, 83] width 7 height 7
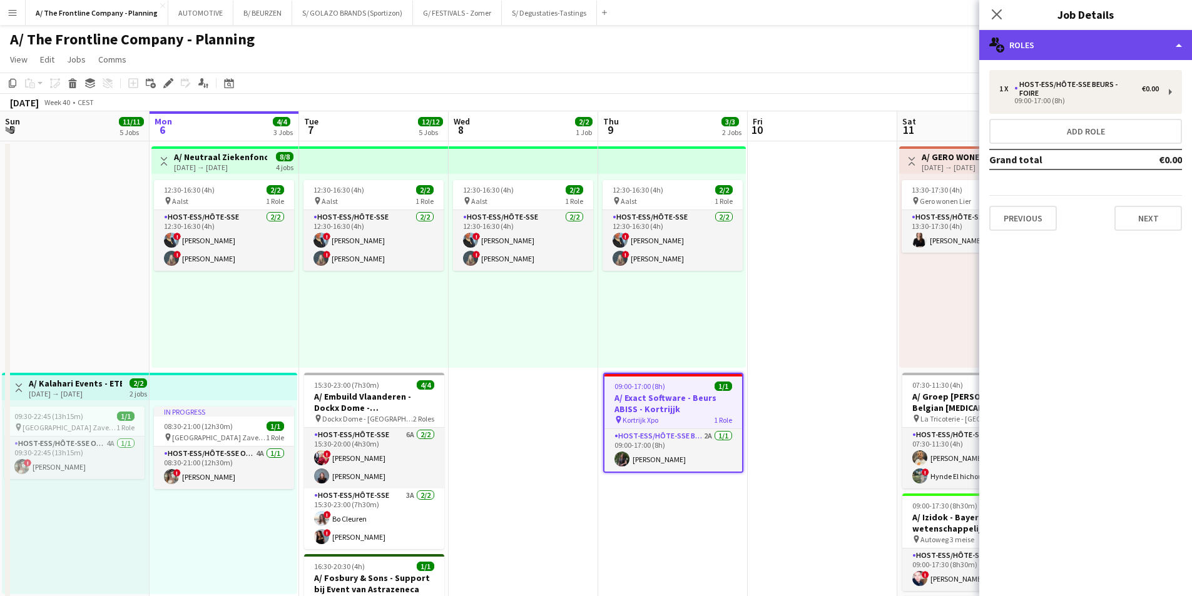
drag, startPoint x: 1089, startPoint y: 48, endPoint x: 1094, endPoint y: 53, distance: 6.7
click at [951, 49] on div "multiple-users-add Roles" at bounding box center [1085, 45] width 213 height 30
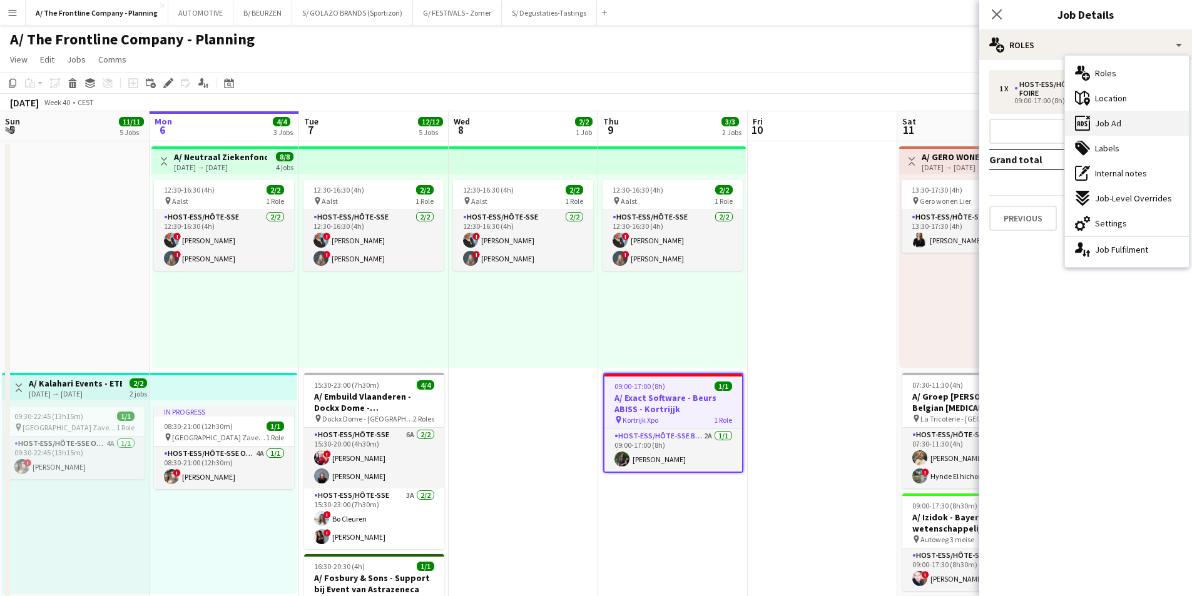
click at [951, 129] on div "ads-window Job Ad" at bounding box center [1127, 123] width 124 height 25
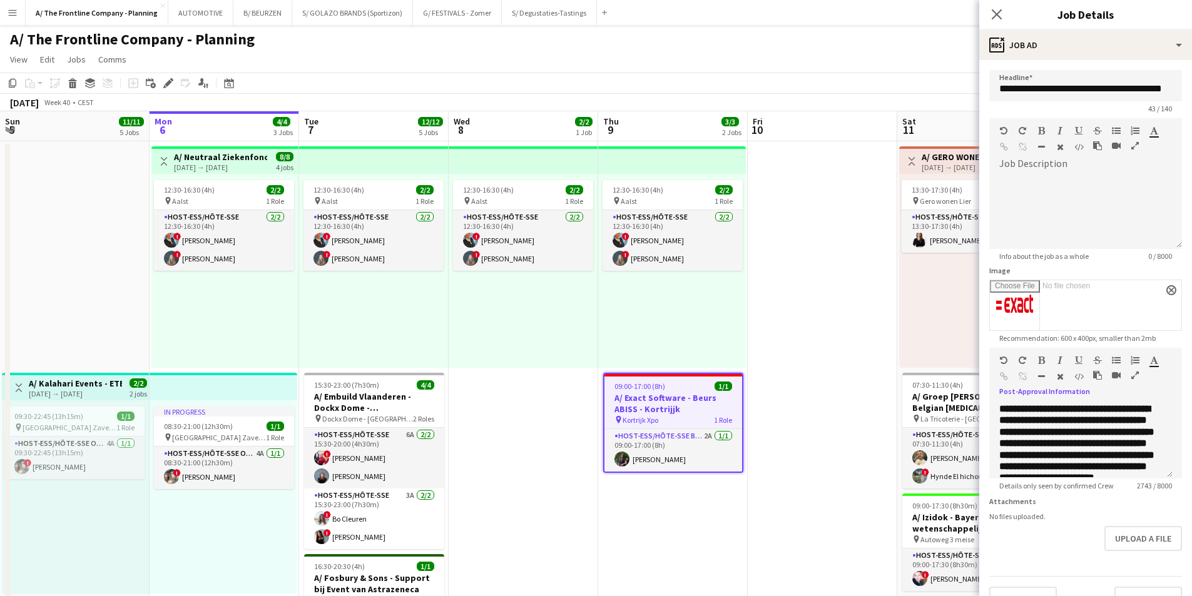
click at [951, 376] on icon "button" at bounding box center [1135, 375] width 8 height 9
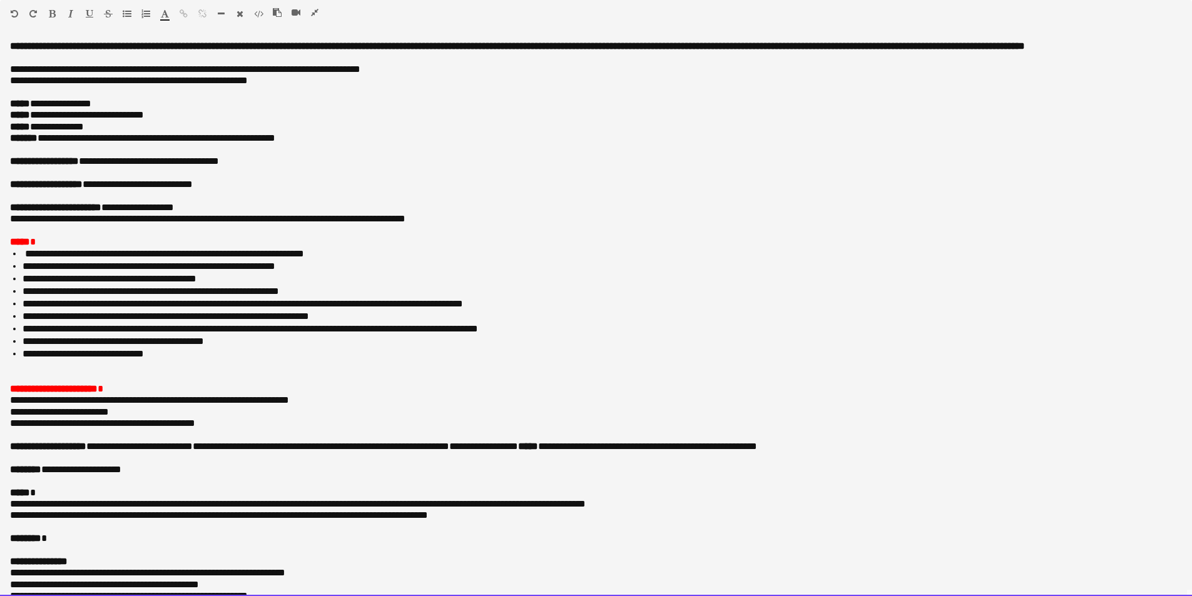
click at [190, 360] on li "**********" at bounding box center [598, 354] width 1150 height 13
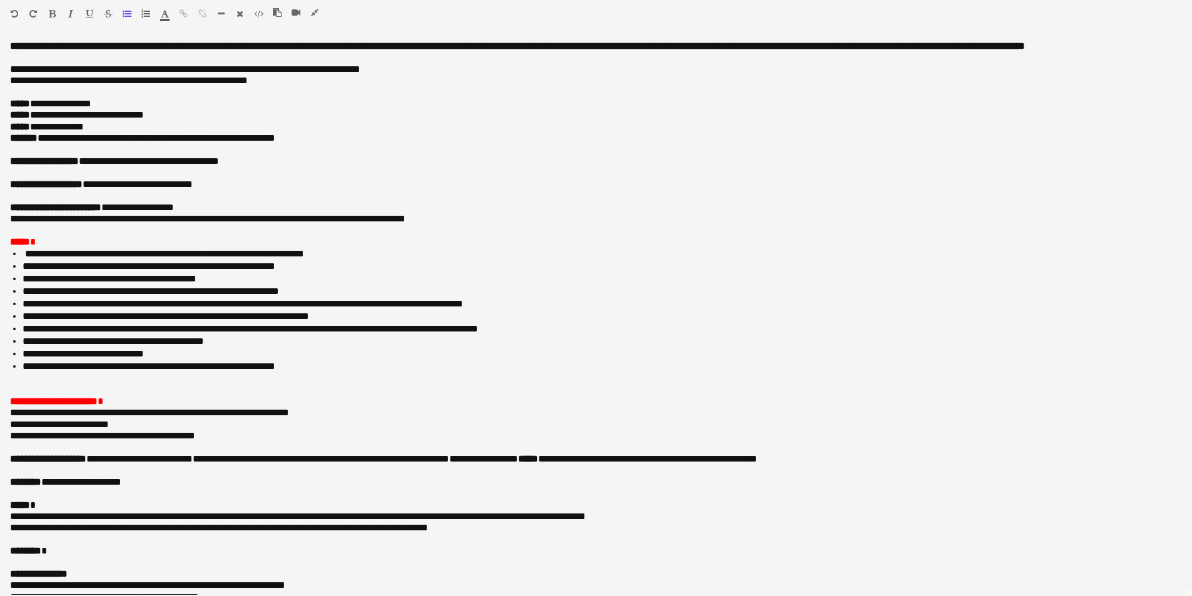
click at [311, 13] on icon "button" at bounding box center [315, 12] width 8 height 9
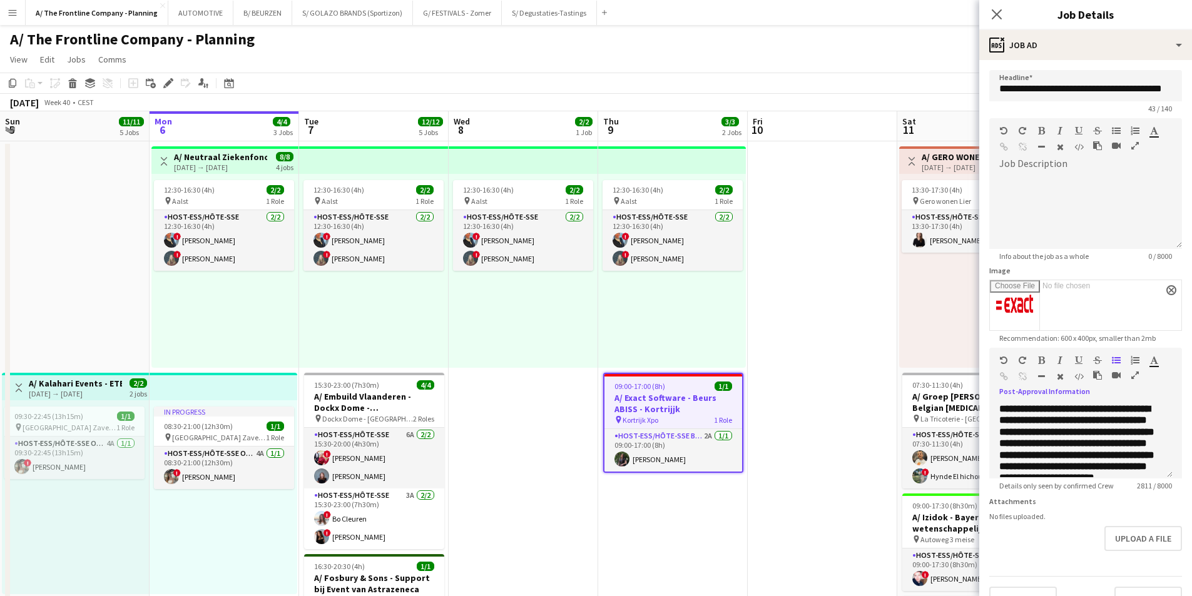
click at [571, 356] on div "12:30-16:30 (4h) 2/2 pin Aalst 1 Role Host-ess/Hôte-sse [DATE] 12:30-16:30 (4h)…" at bounding box center [524, 271] width 150 height 194
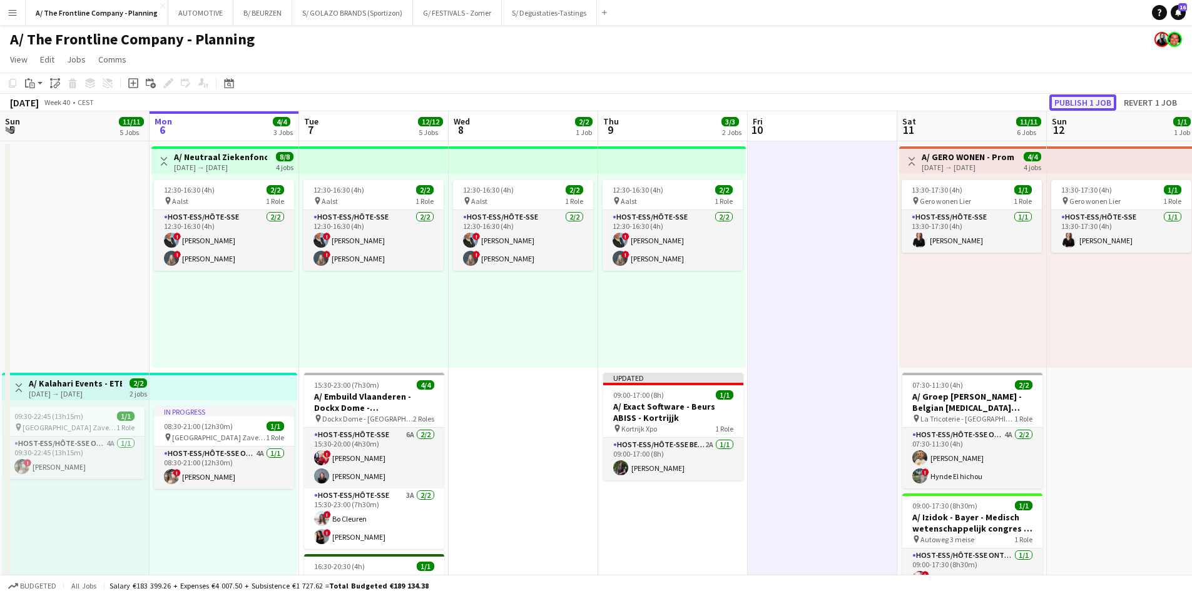
click at [951, 101] on button "Publish 1 job" at bounding box center [1082, 102] width 67 height 16
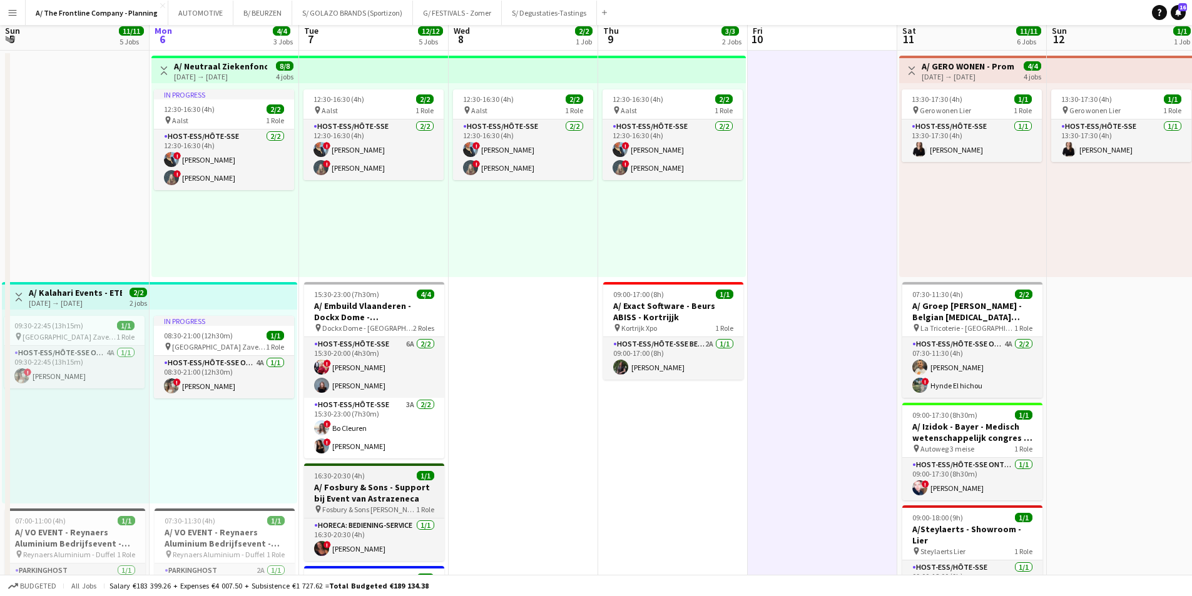
scroll to position [250, 0]
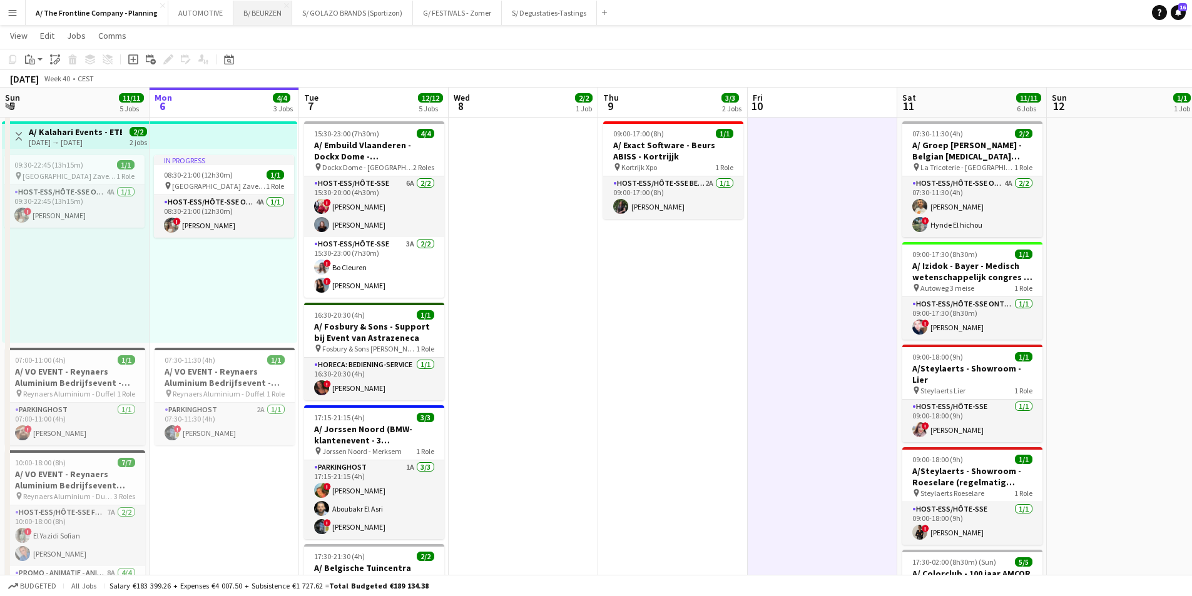
click at [247, 9] on button "B/ BEURZEN Close" at bounding box center [262, 13] width 59 height 24
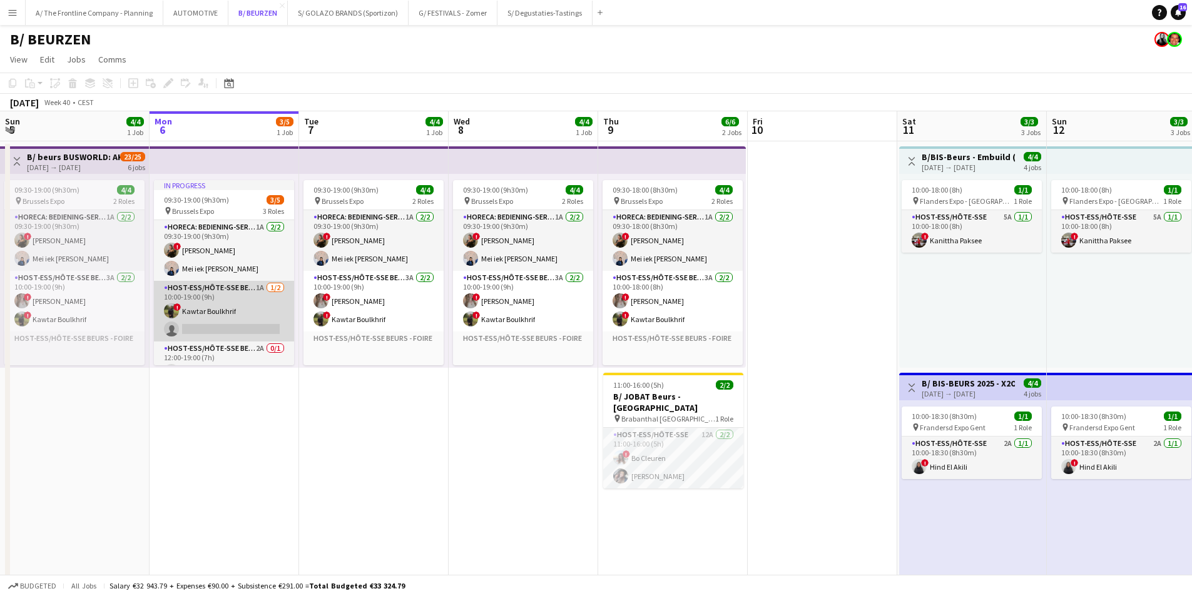
scroll to position [9, 0]
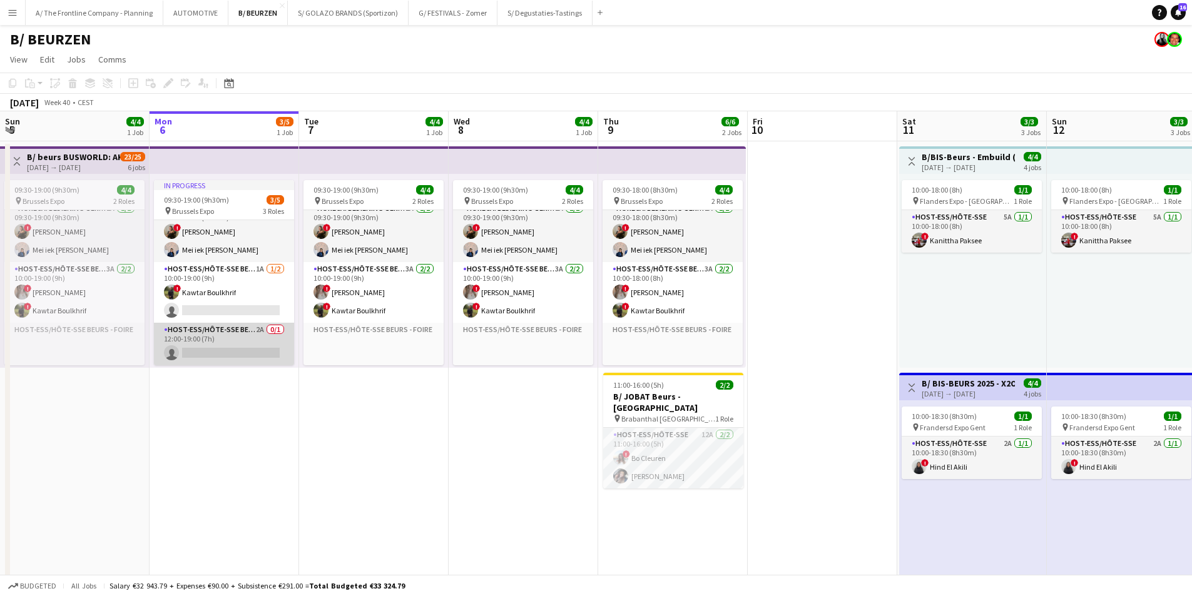
click at [229, 355] on app-card-role "Host-ess/Hôte-sse Beurs - Foire 2A 0/1 12:00-19:00 (7h) single-neutral-actions" at bounding box center [224, 344] width 140 height 43
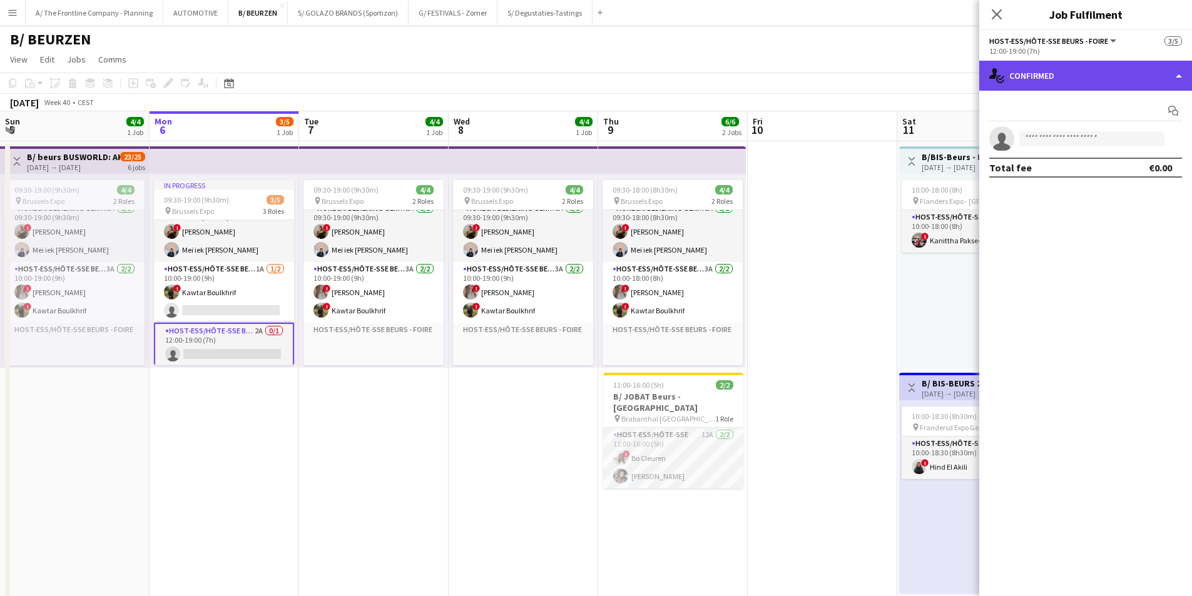
click at [951, 81] on div "single-neutral-actions-check-2 Confirmed" at bounding box center [1085, 76] width 213 height 30
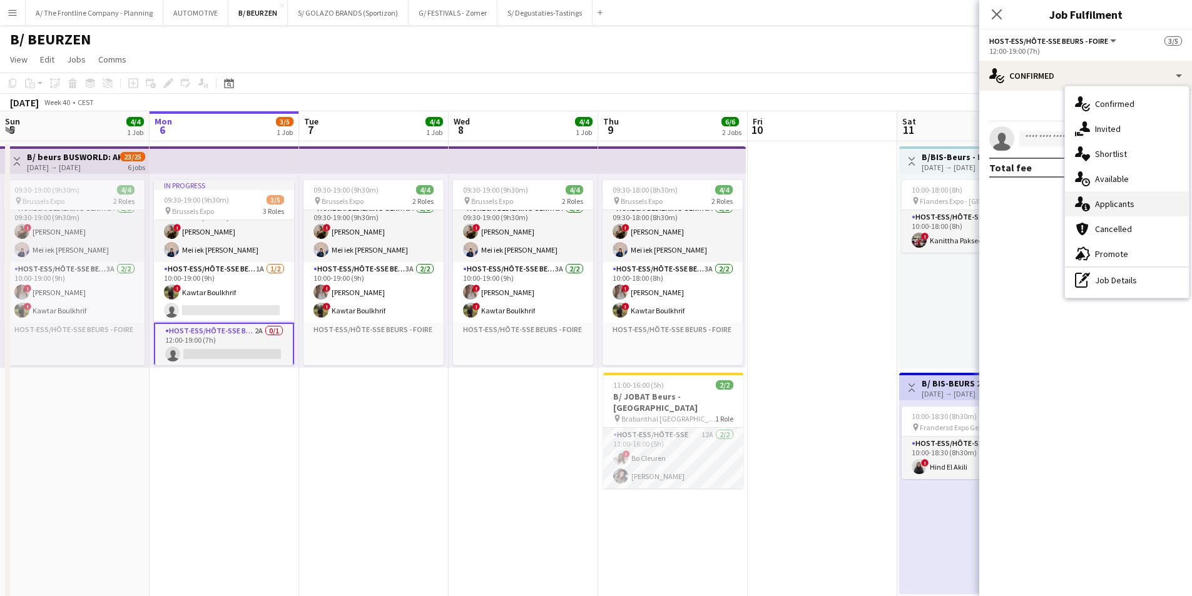
click at [951, 200] on span "Applicants" at bounding box center [1114, 203] width 39 height 11
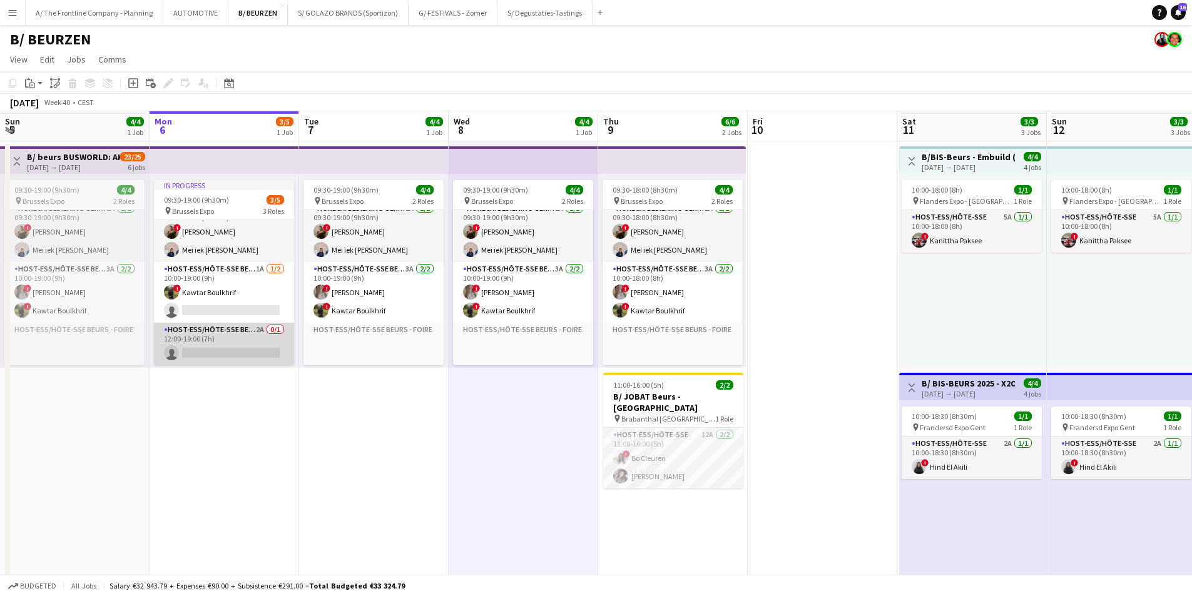
click at [238, 352] on app-card-role "Host-ess/Hôte-sse Beurs - Foire 2A 0/1 12:00-19:00 (7h) single-neutral-actions" at bounding box center [224, 344] width 140 height 43
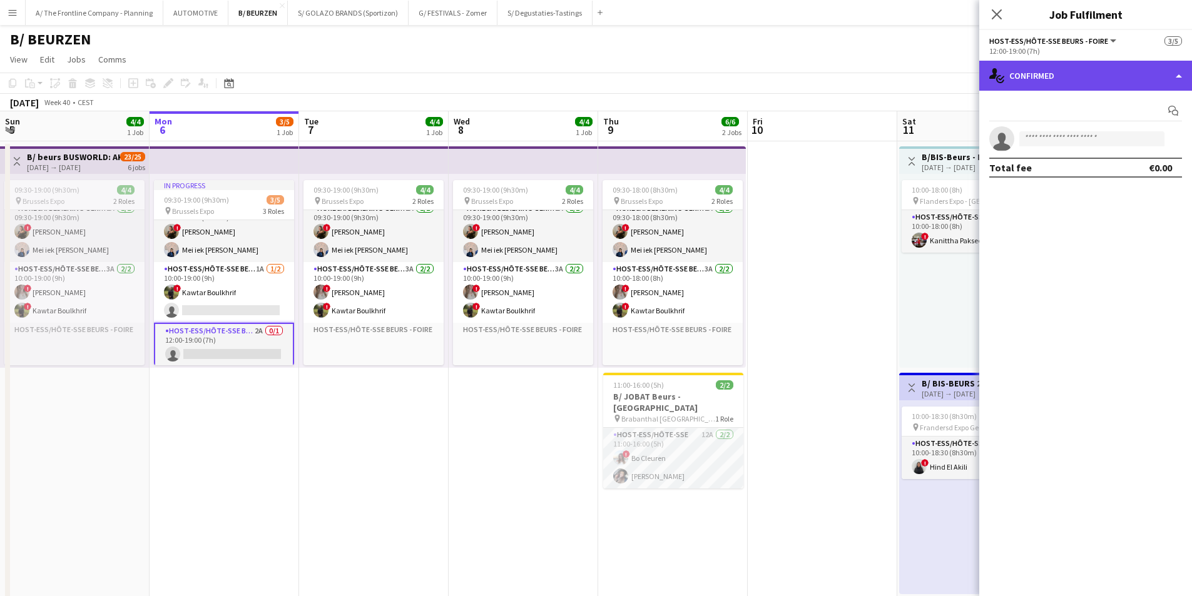
click at [951, 78] on div "single-neutral-actions-check-2 Confirmed" at bounding box center [1085, 76] width 213 height 30
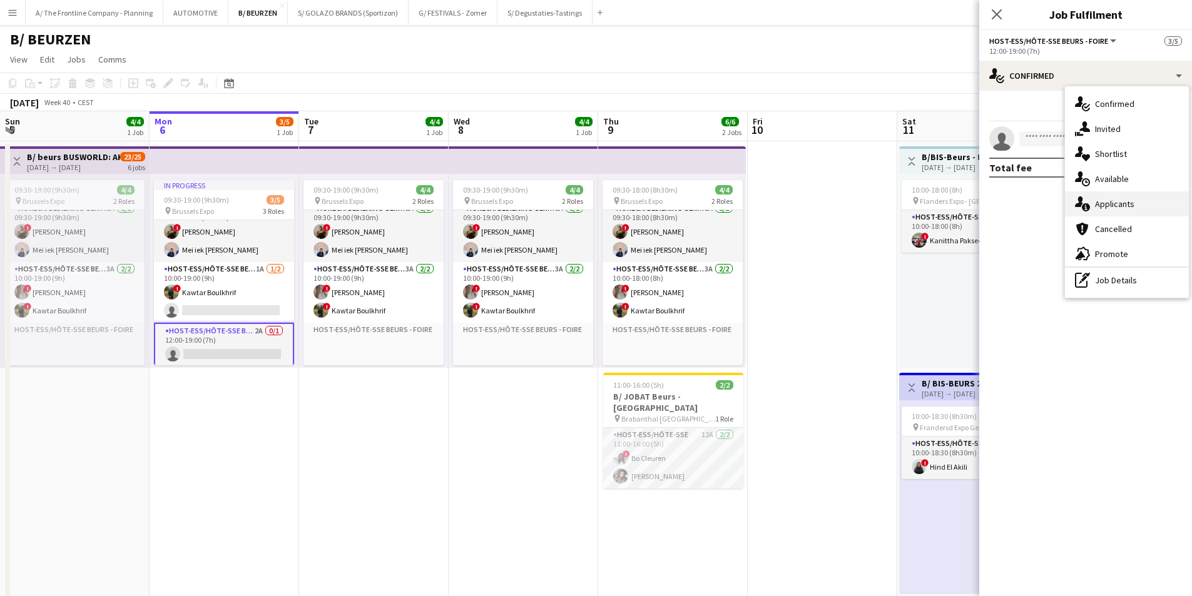
click at [951, 204] on span "Applicants" at bounding box center [1114, 203] width 39 height 11
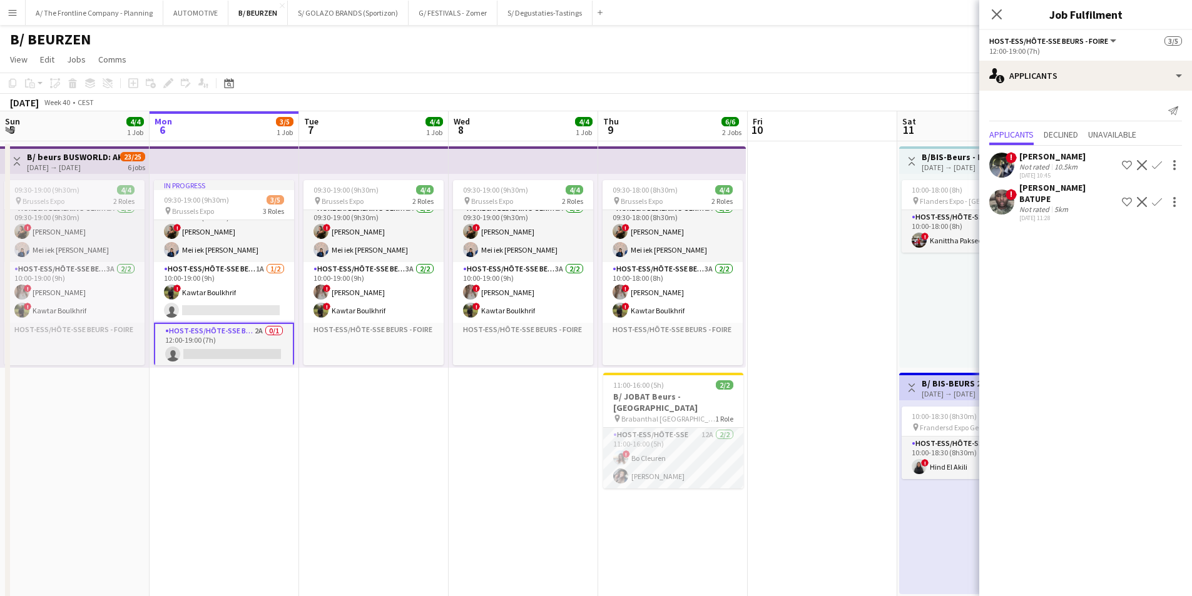
click at [951, 160] on div "[PERSON_NAME]" at bounding box center [1052, 156] width 66 height 11
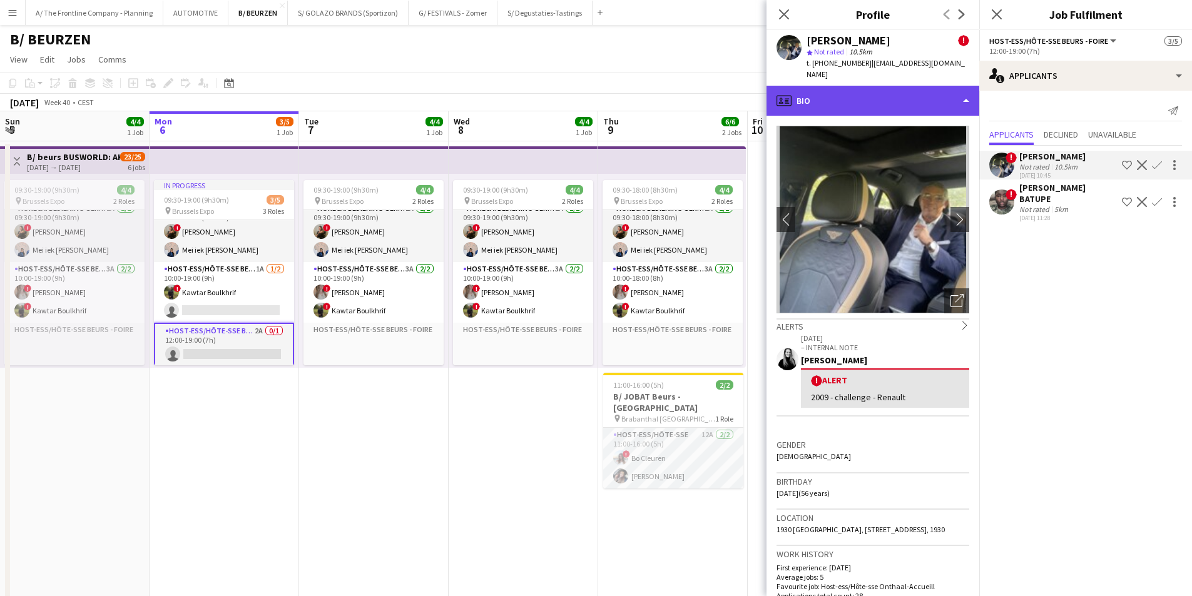
click at [900, 96] on div "profile Bio" at bounding box center [873, 101] width 213 height 30
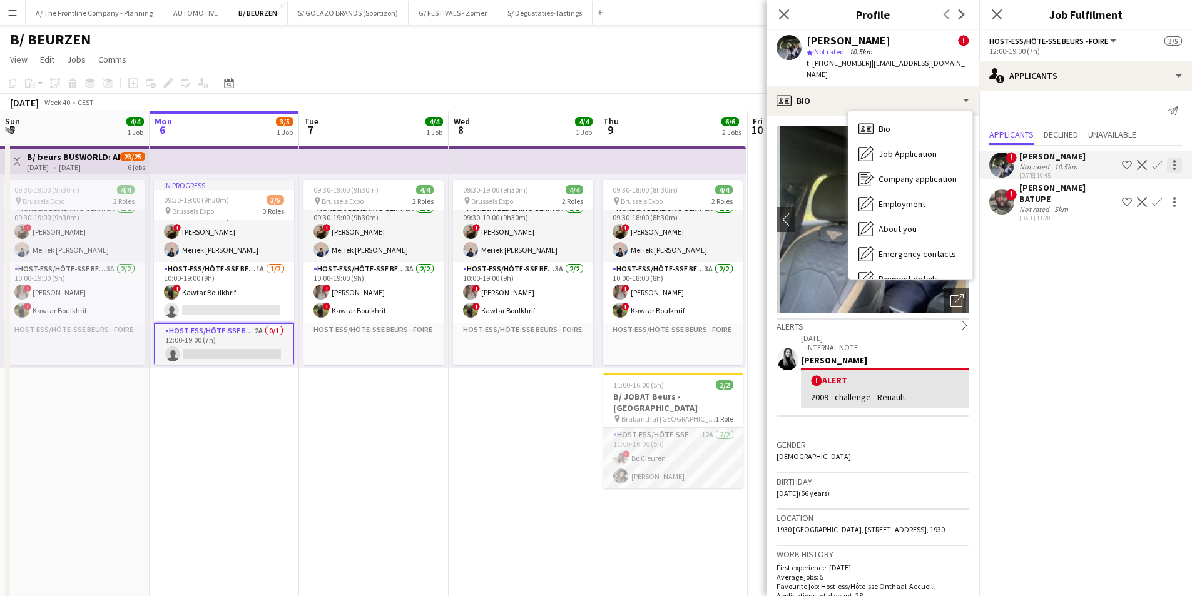
click at [951, 168] on div at bounding box center [1174, 169] width 3 height 3
click at [951, 186] on span "Send notification" at bounding box center [1135, 188] width 74 height 11
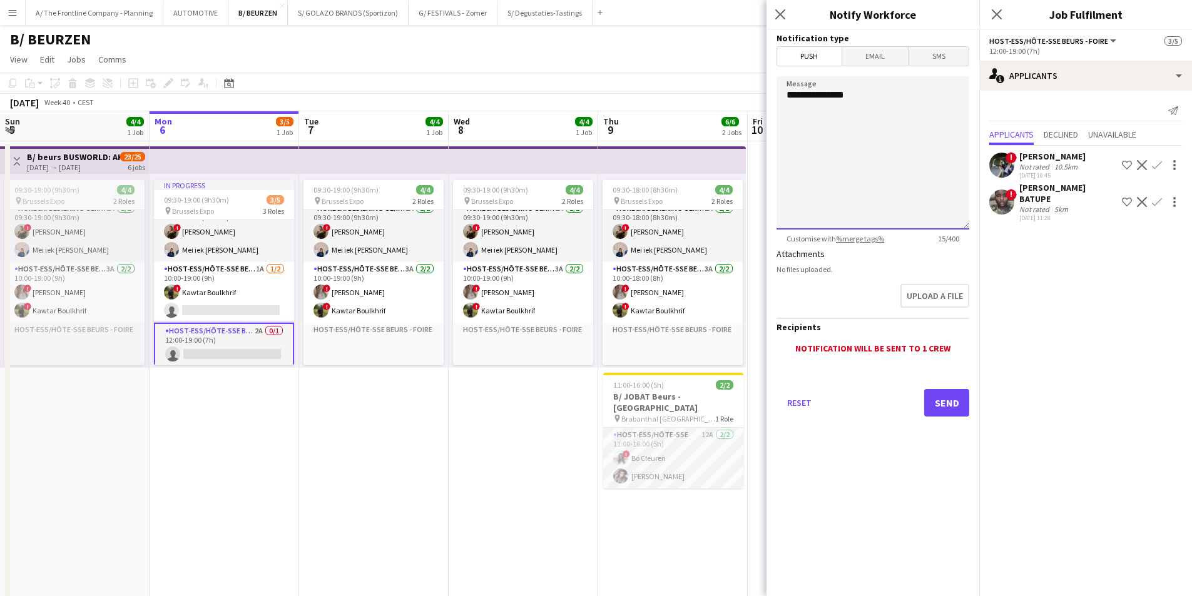
click at [899, 145] on textarea "**********" at bounding box center [873, 152] width 193 height 153
type textarea "**********"
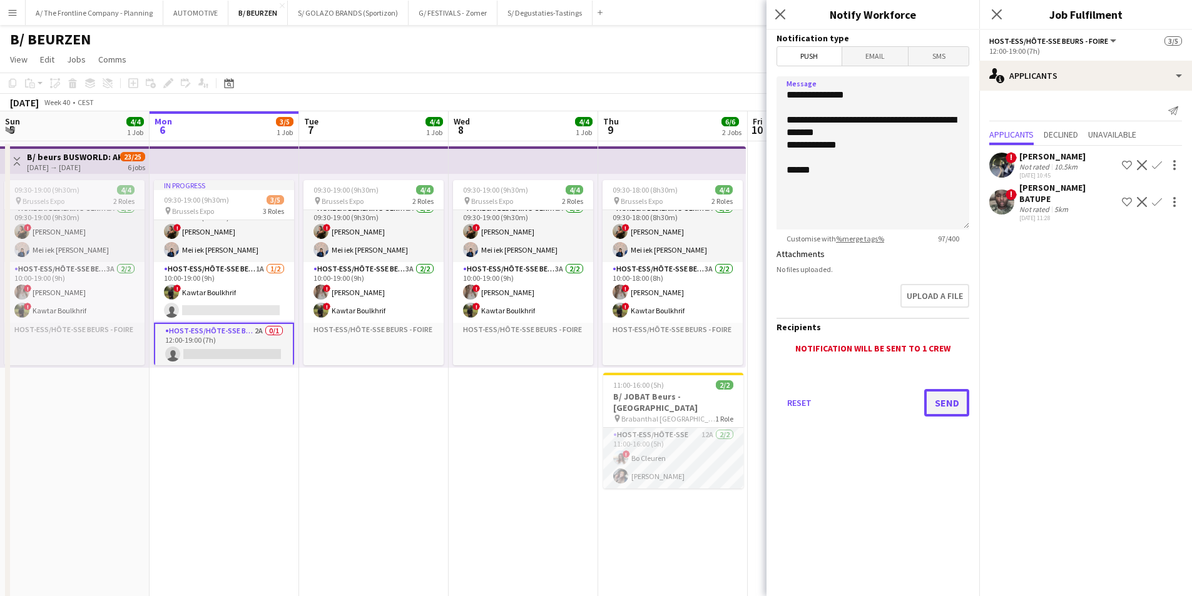
click at [940, 392] on button "Send" at bounding box center [946, 403] width 45 height 28
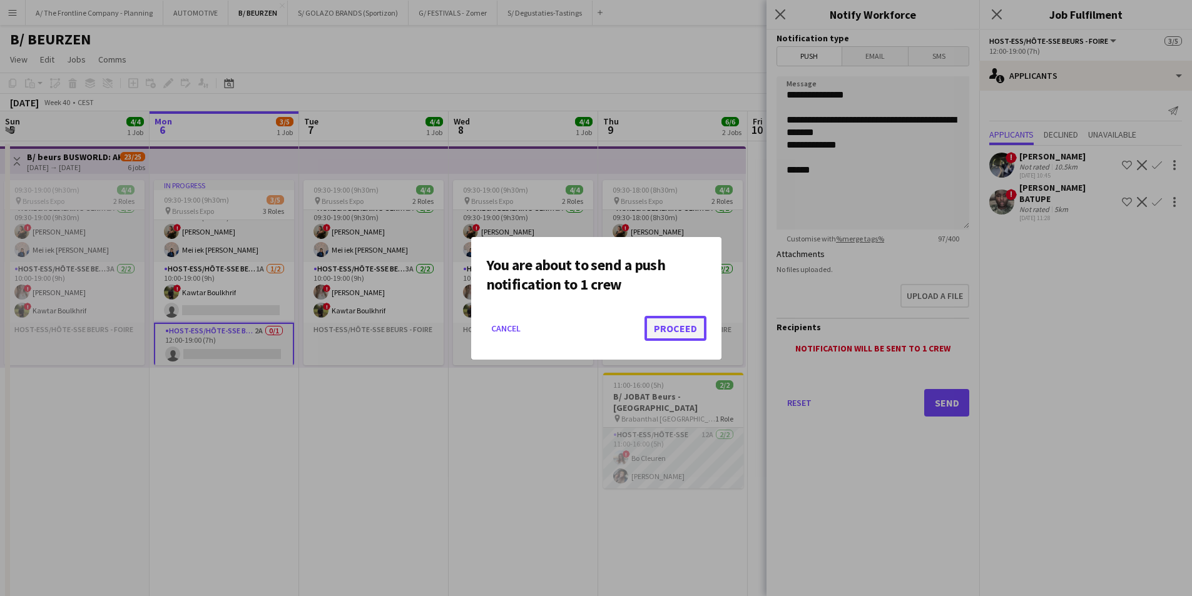
click at [689, 319] on button "Proceed" at bounding box center [676, 328] width 62 height 25
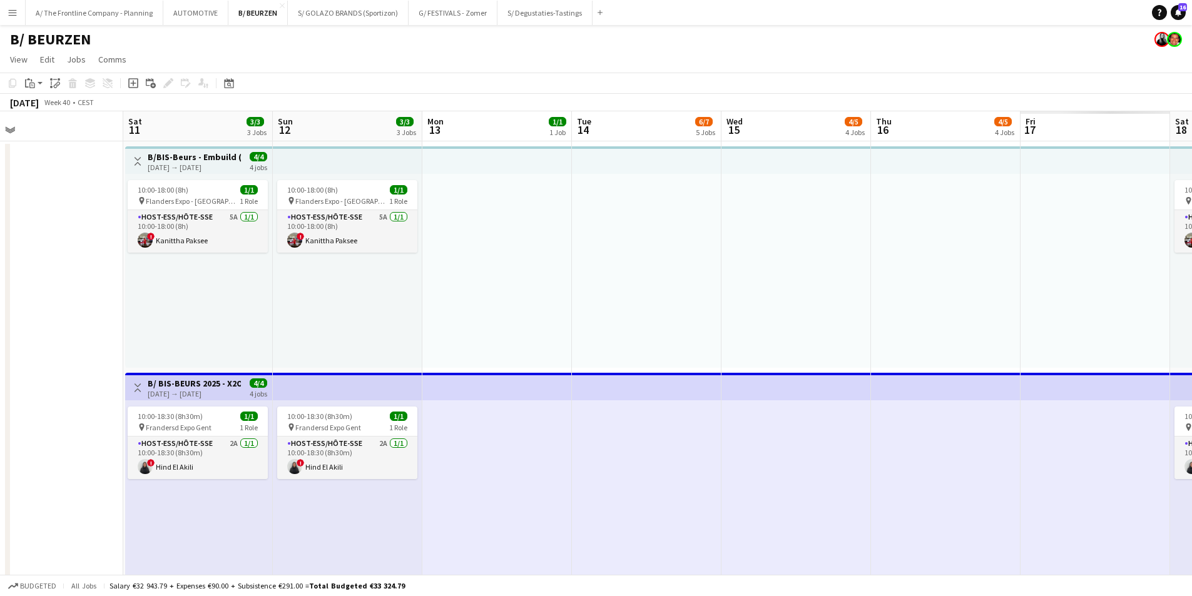
drag, startPoint x: 317, startPoint y: 341, endPoint x: 136, endPoint y: 318, distance: 182.9
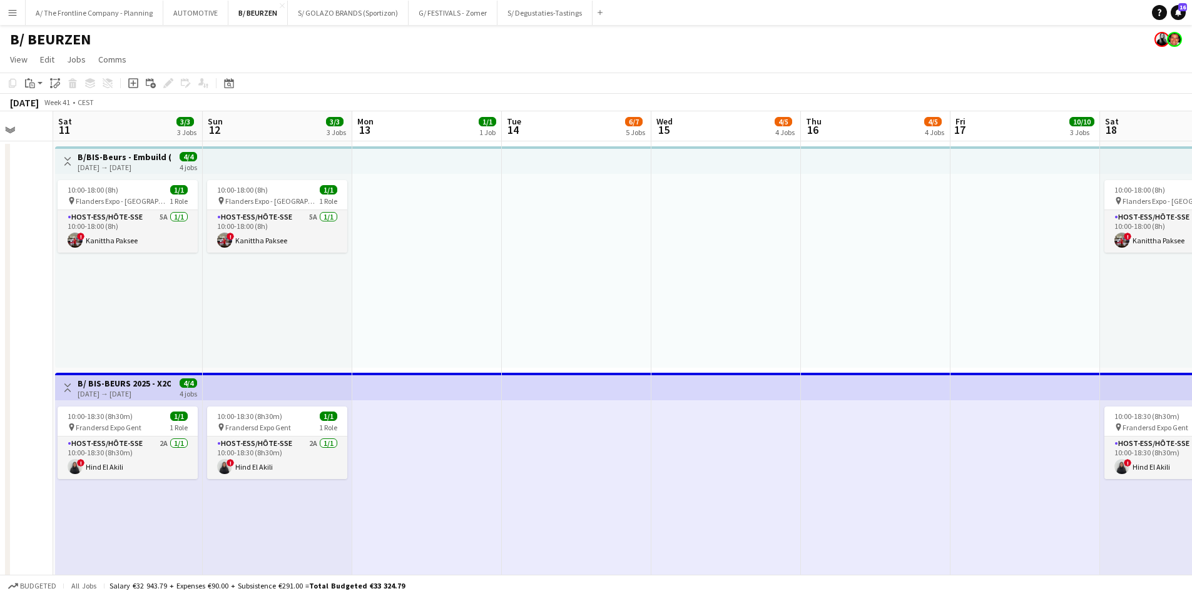
drag, startPoint x: 541, startPoint y: 283, endPoint x: 226, endPoint y: 279, distance: 314.8
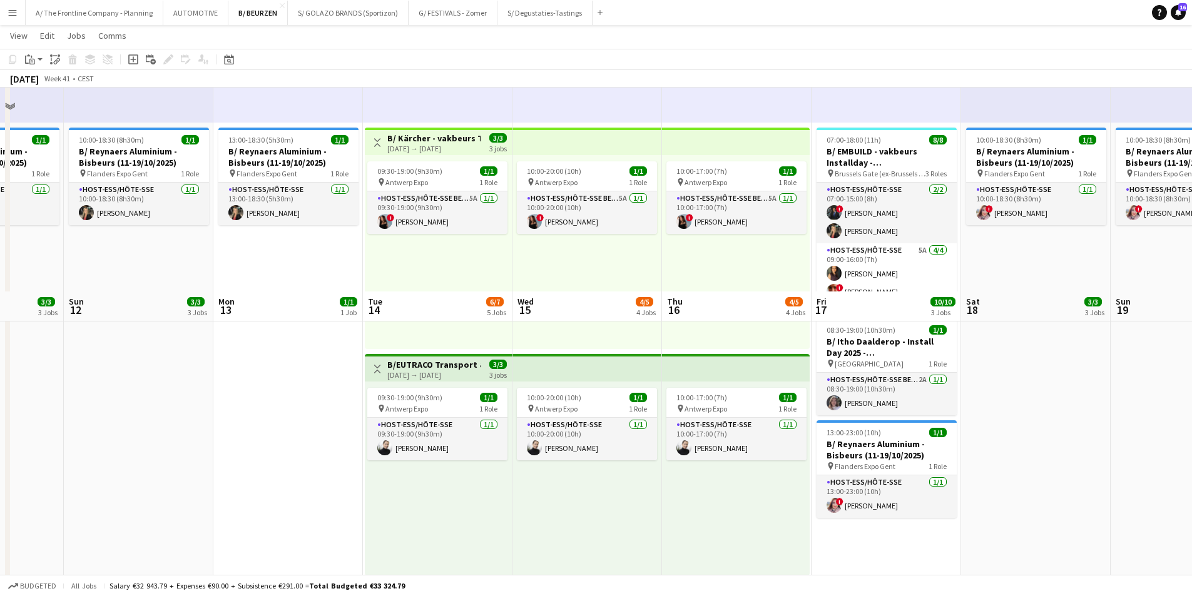
scroll to position [688, 0]
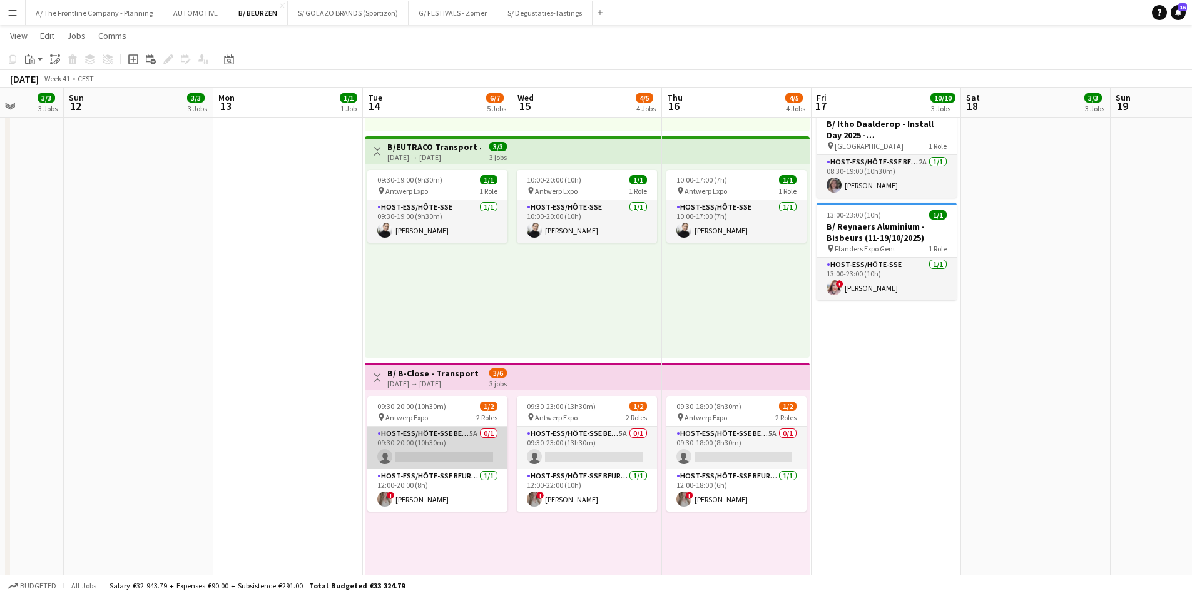
click at [405, 451] on app-card-role "Host-ess/Hôte-sse Beurs - Foire 5A 0/1 09:30-20:00 (10h30m) single-neutral-acti…" at bounding box center [437, 448] width 140 height 43
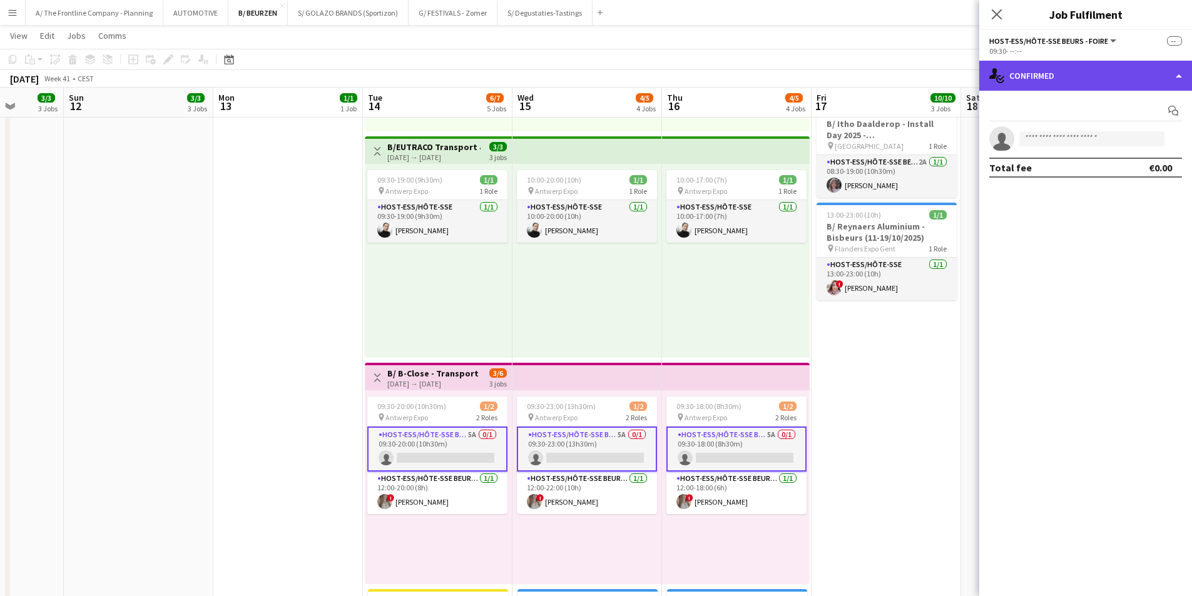
click at [951, 81] on div "single-neutral-actions-check-2 Confirmed" at bounding box center [1085, 76] width 213 height 30
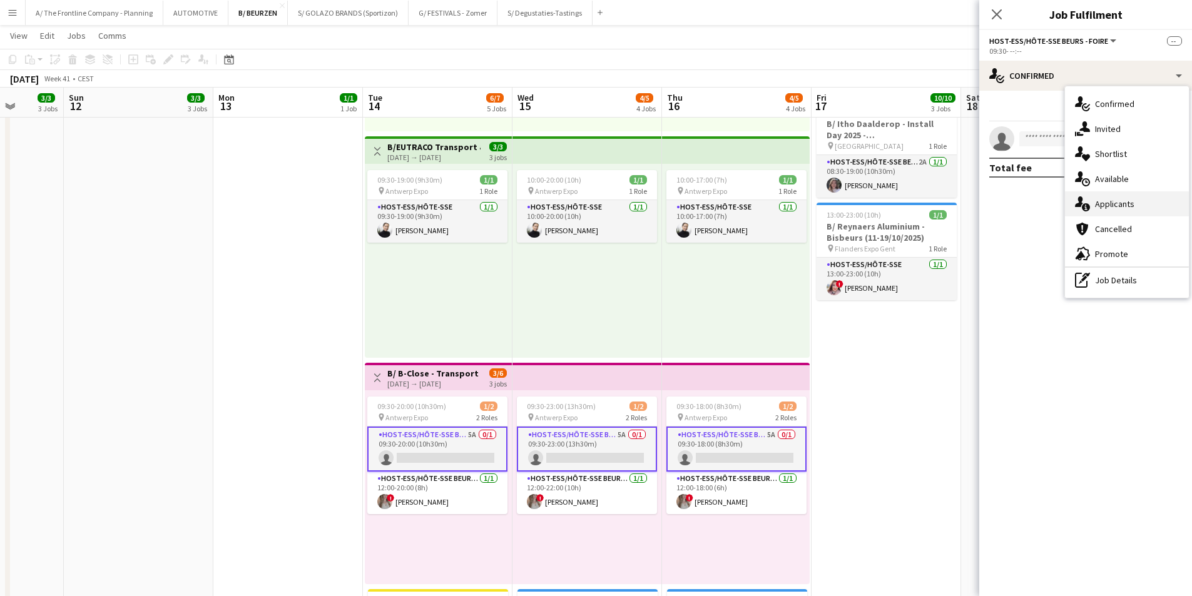
click at [951, 210] on div "single-neutral-actions-information Applicants" at bounding box center [1127, 203] width 124 height 25
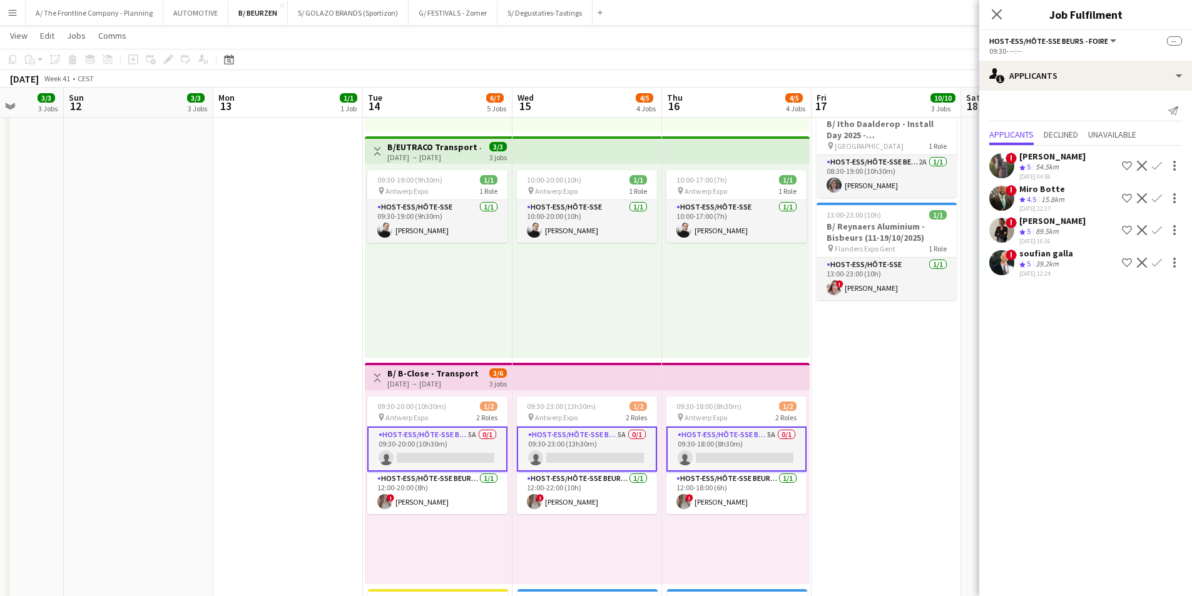
click at [951, 228] on div "89.5km" at bounding box center [1047, 232] width 28 height 11
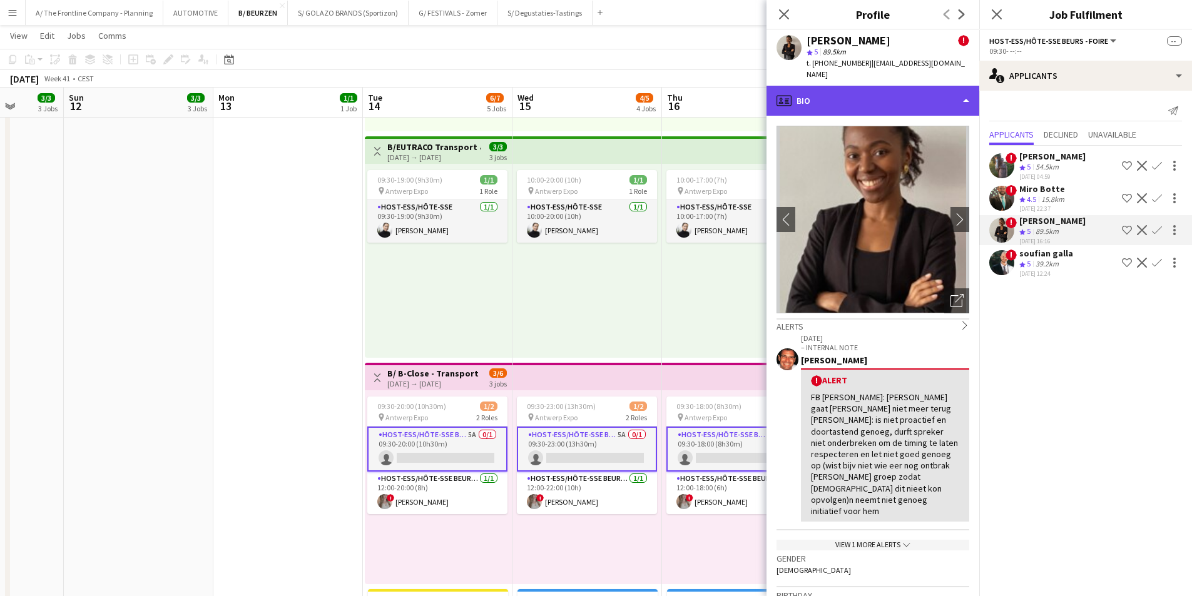
click at [889, 93] on div "profile Bio" at bounding box center [873, 101] width 213 height 30
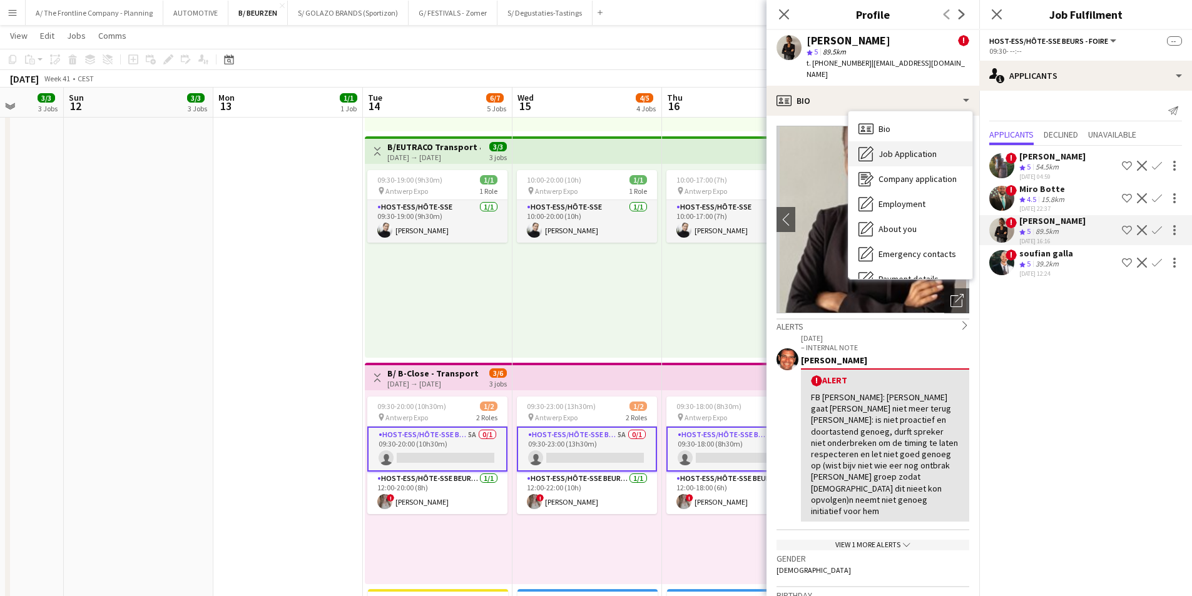
click at [902, 141] on div "Job Application Job Application" at bounding box center [911, 153] width 124 height 25
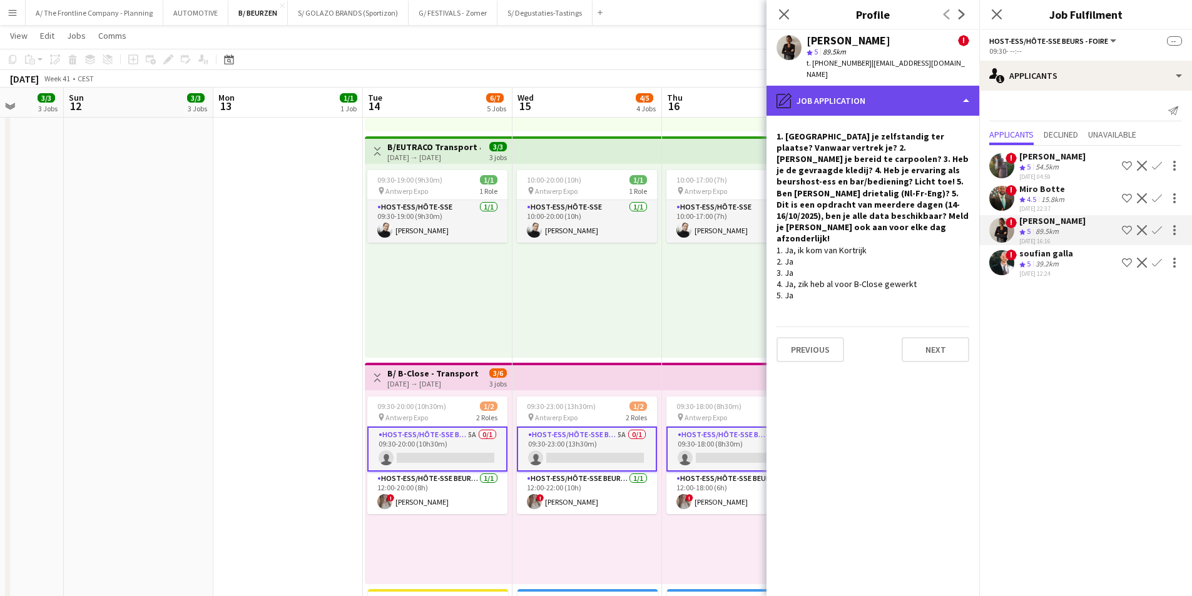
click at [859, 96] on div "pencil4 Job Application" at bounding box center [873, 101] width 213 height 30
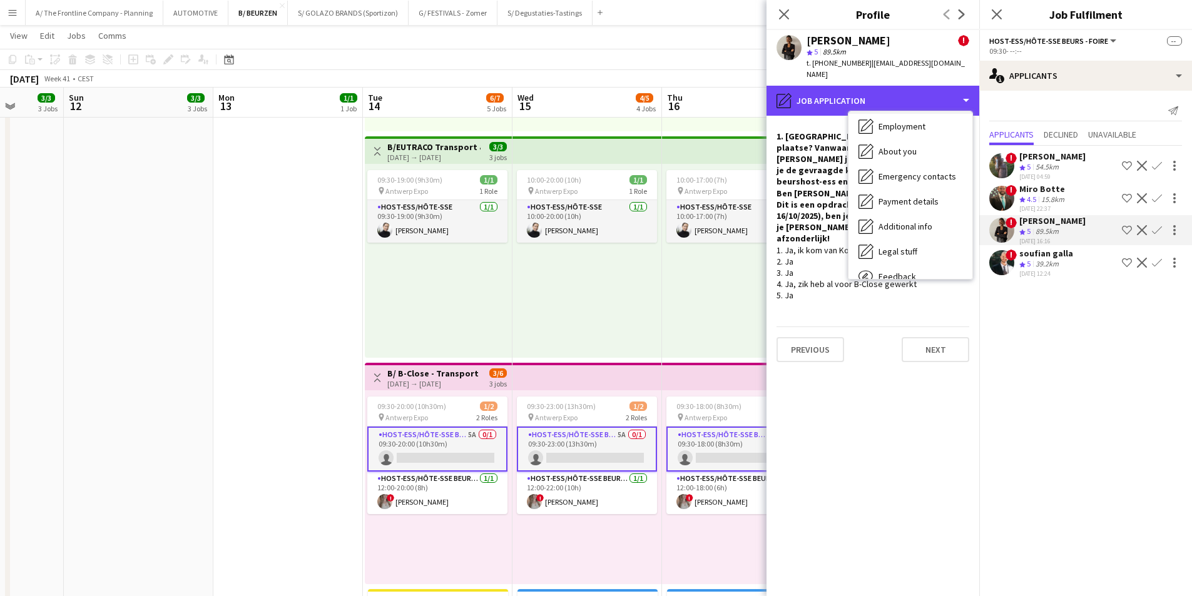
scroll to position [118, 0]
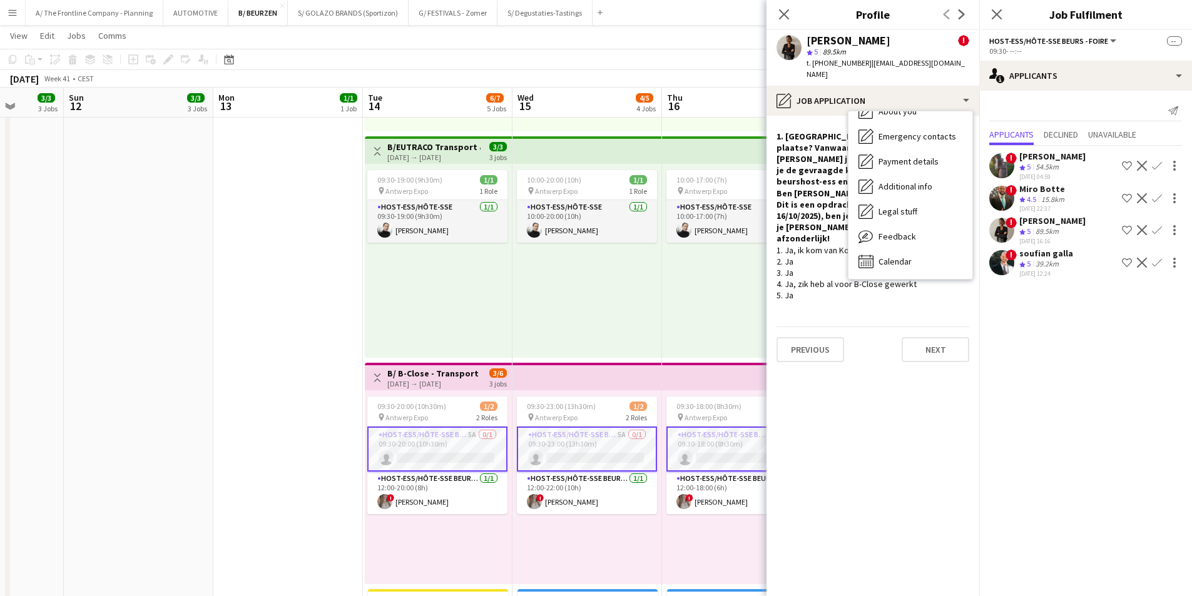
click at [845, 394] on app-crew-profile-role-application "1. [GEOGRAPHIC_DATA] je zelfstandig ter plaatse? Vanwaar vertrek je? 2. [PERSON…" at bounding box center [873, 356] width 213 height 481
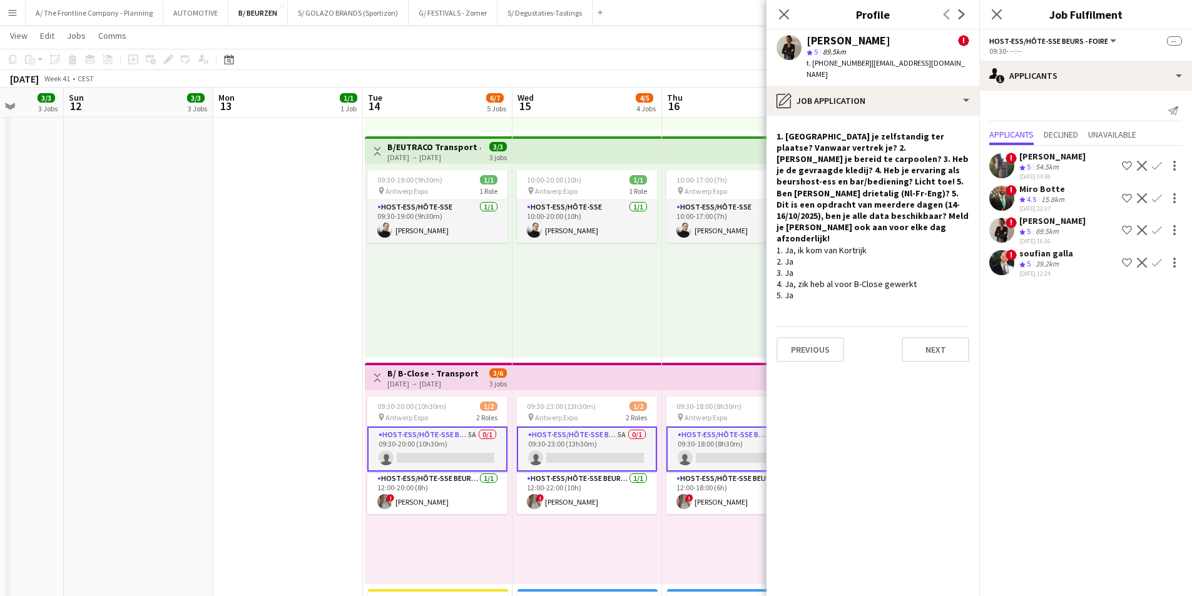
click at [951, 265] on div "39.2km" at bounding box center [1047, 264] width 28 height 11
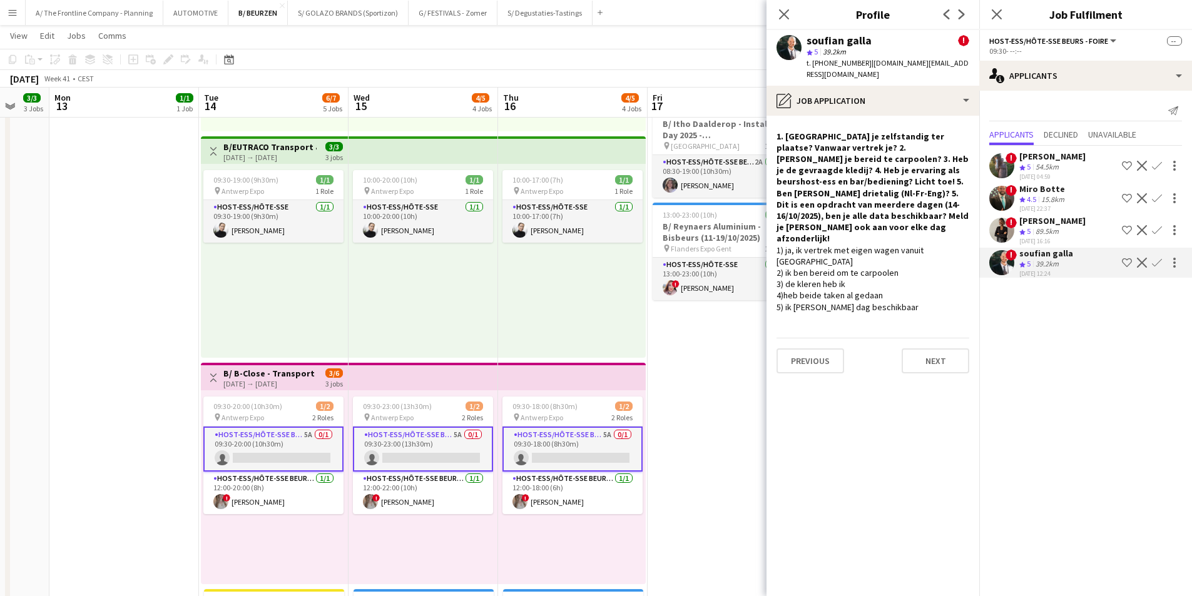
scroll to position [0, 416]
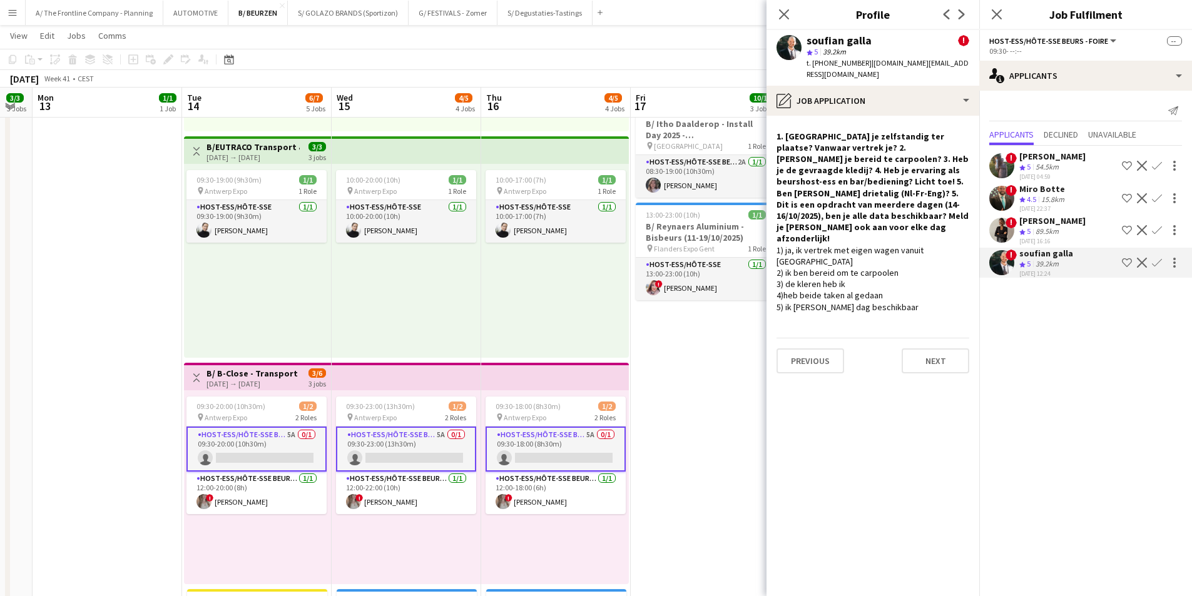
drag, startPoint x: 389, startPoint y: 533, endPoint x: 372, endPoint y: 532, distance: 16.9
click at [372, 461] on app-calendar-viewport "Fri 10 Sat 11 3/3 3 Jobs Sun 12 3/3 3 Jobs Mon 13 1/1 1 Job Tue 14 6/7 5 Jobs W…" at bounding box center [596, 183] width 1192 height 1647
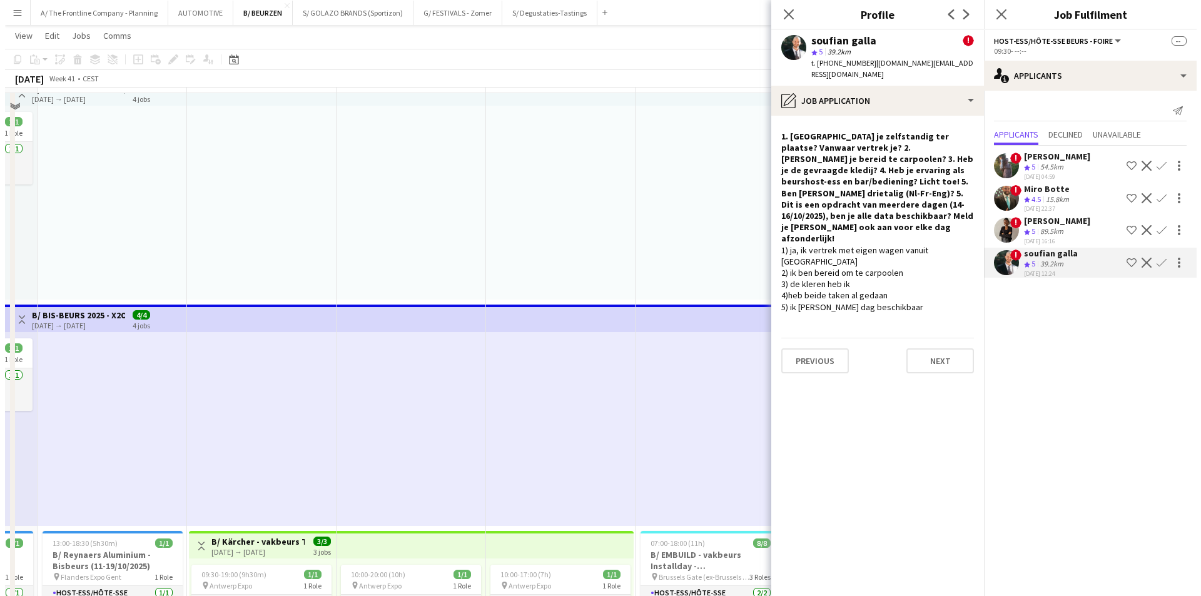
scroll to position [0, 0]
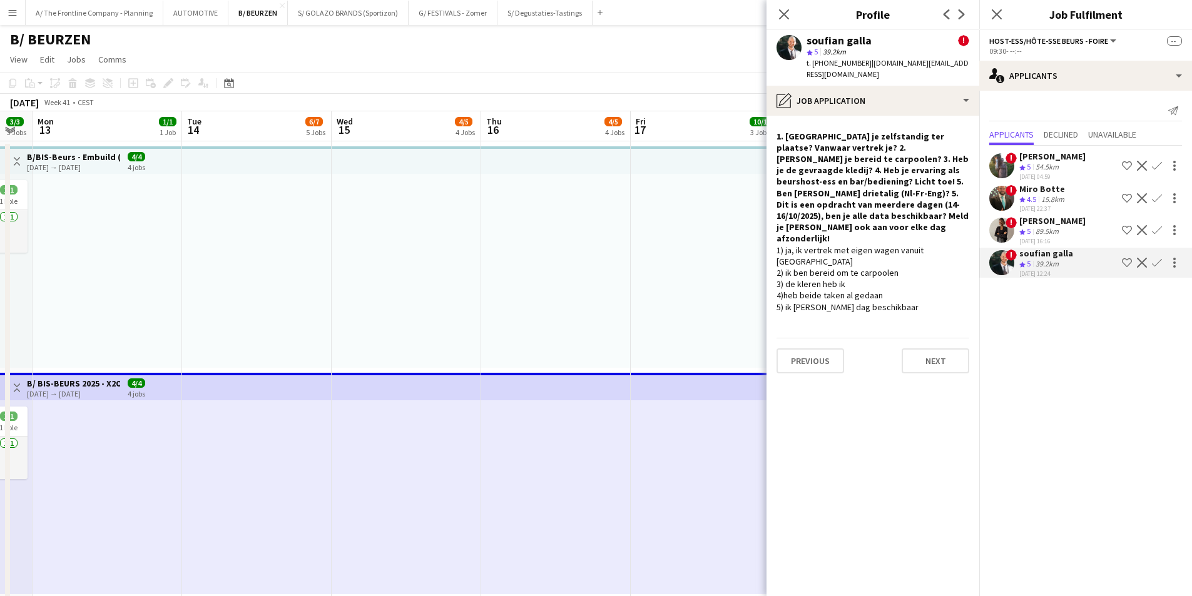
click at [296, 282] on div at bounding box center [257, 271] width 150 height 194
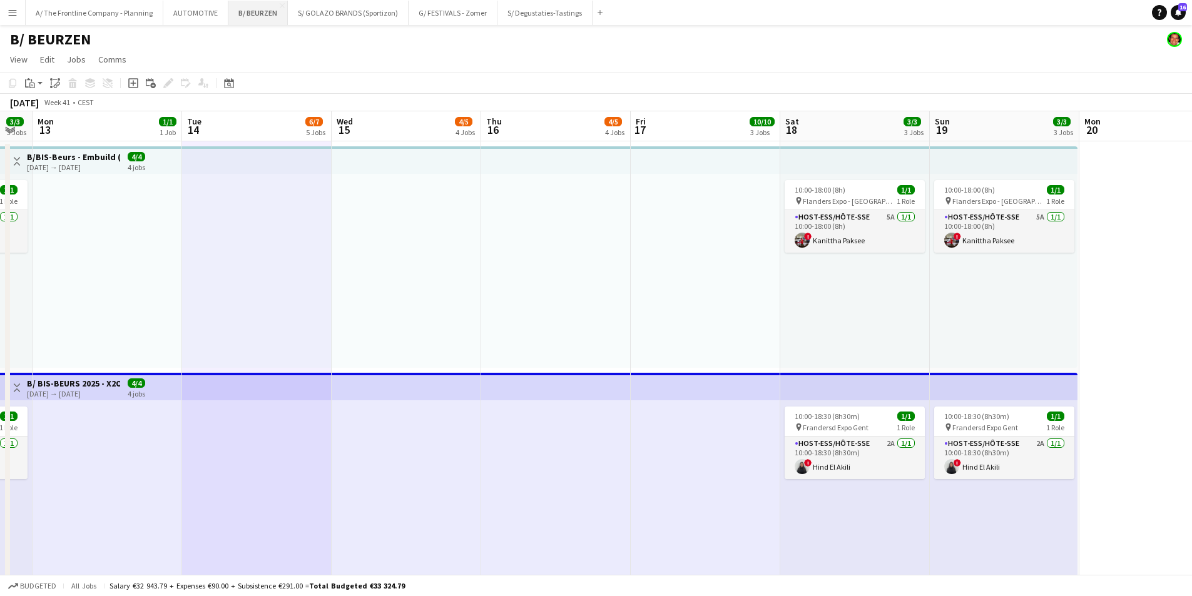
click at [276, 13] on button "B/ BEURZEN Close" at bounding box center [257, 13] width 59 height 24
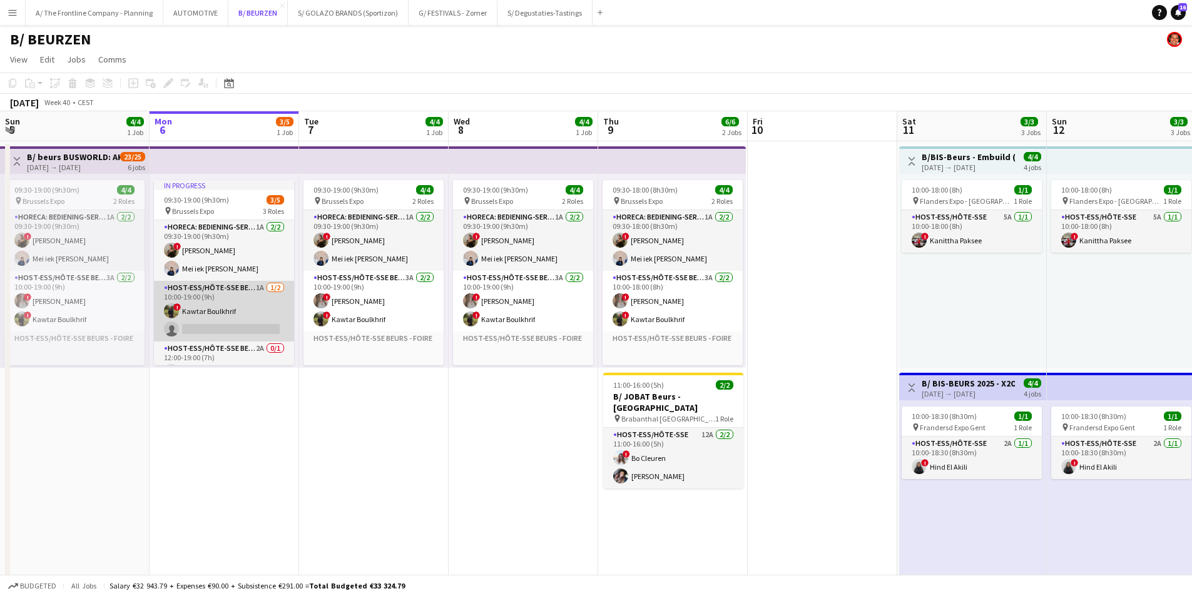
scroll to position [9, 0]
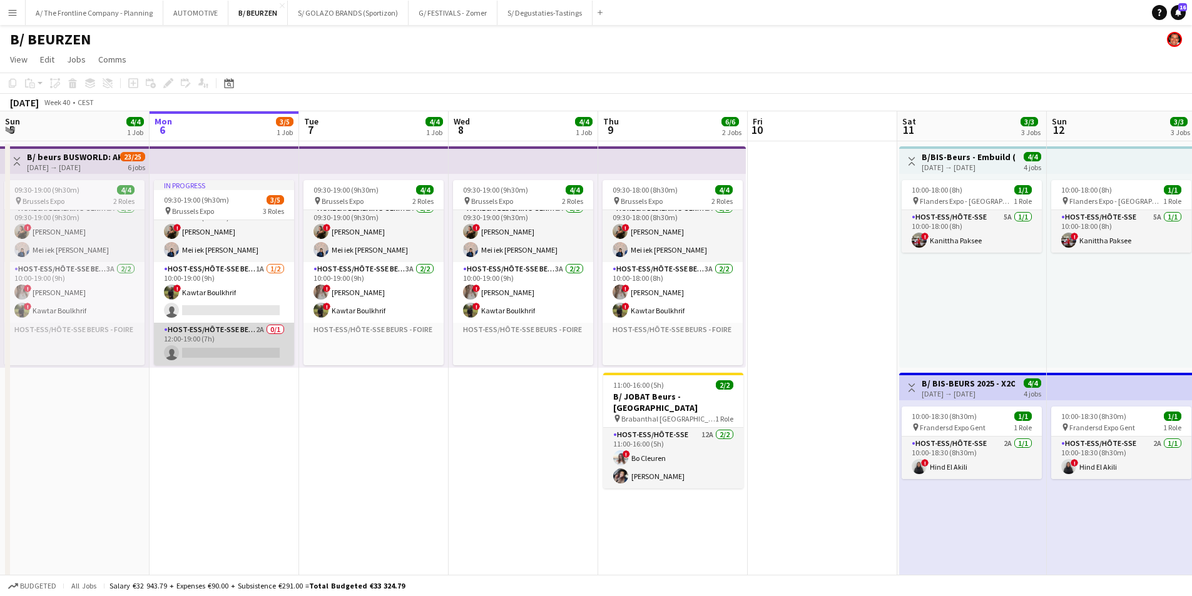
click at [220, 336] on app-card-role "Host-ess/Hôte-sse Beurs - Foire 2A 0/1 12:00-19:00 (7h) single-neutral-actions" at bounding box center [224, 344] width 140 height 43
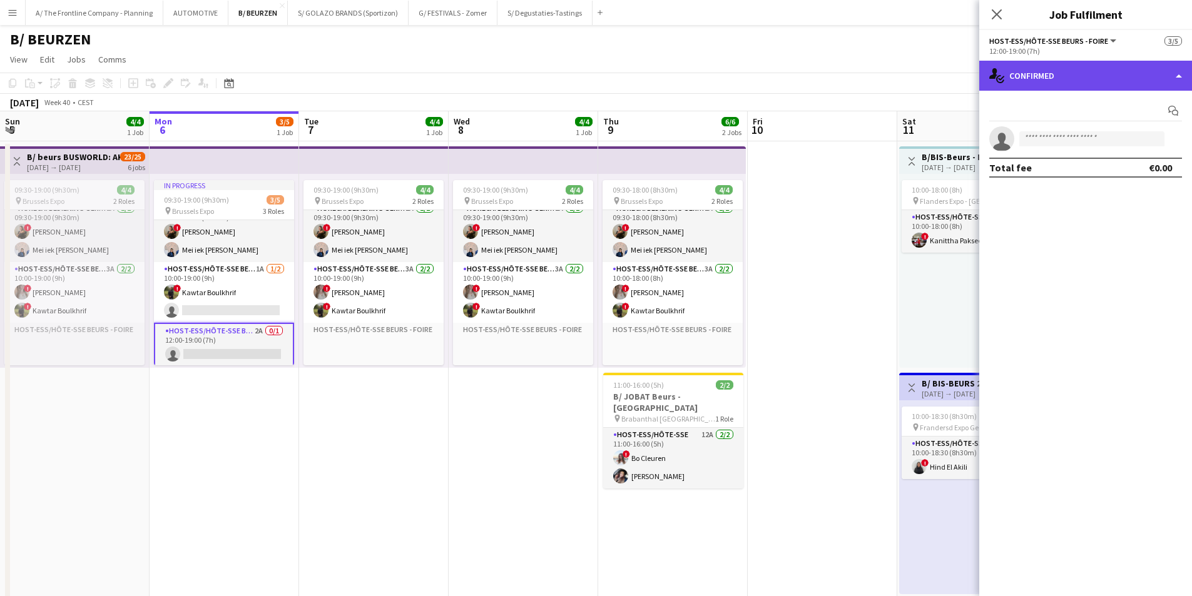
click at [951, 69] on div "single-neutral-actions-check-2 Confirmed" at bounding box center [1085, 76] width 213 height 30
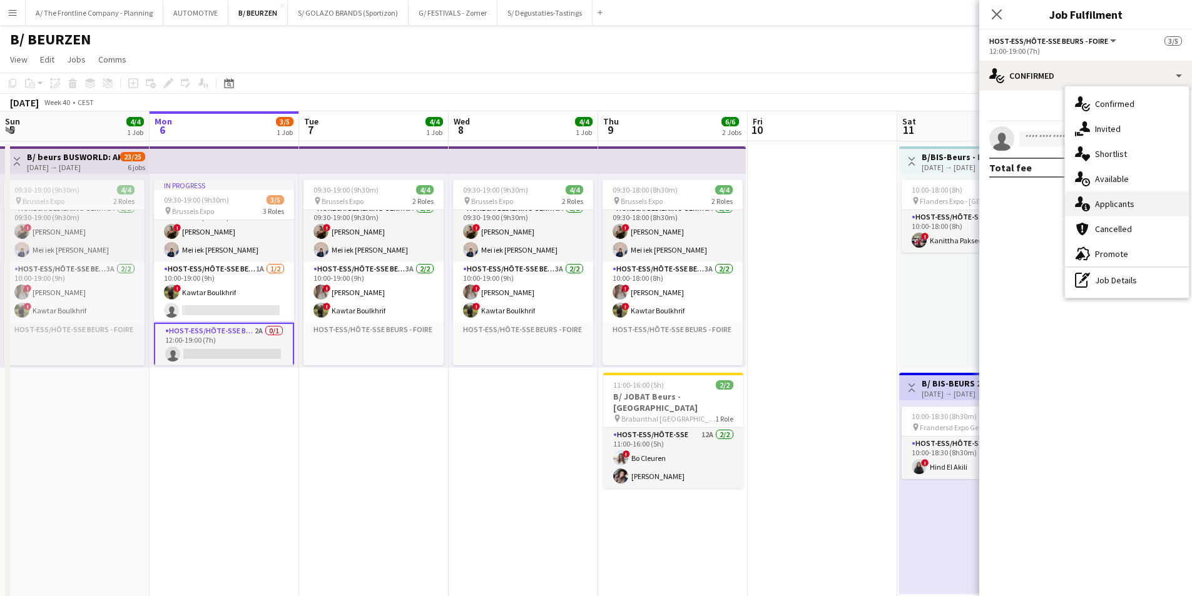
click at [951, 213] on div "single-neutral-actions-information Applicants" at bounding box center [1127, 203] width 124 height 25
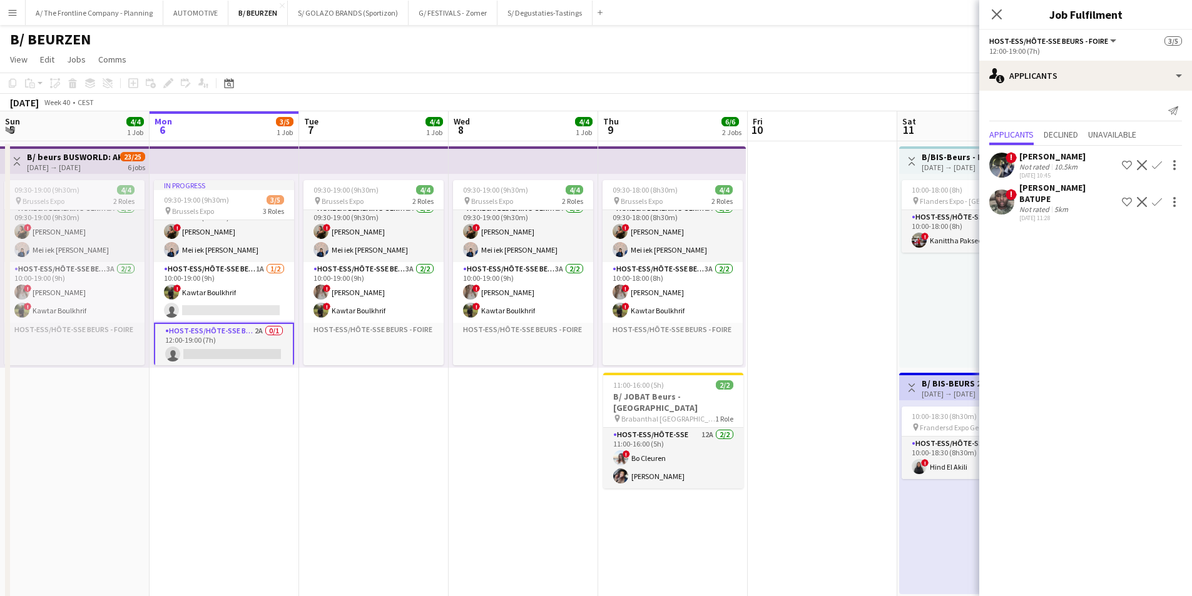
click at [951, 165] on div "10.5km" at bounding box center [1066, 166] width 28 height 9
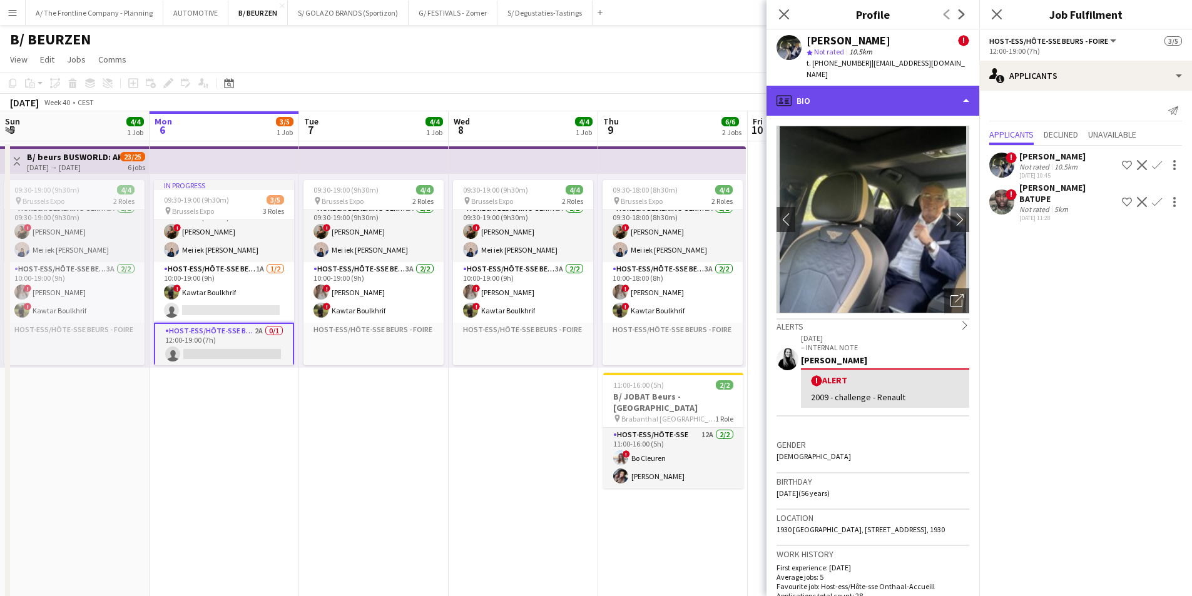
click at [866, 86] on div "profile Bio" at bounding box center [873, 101] width 213 height 30
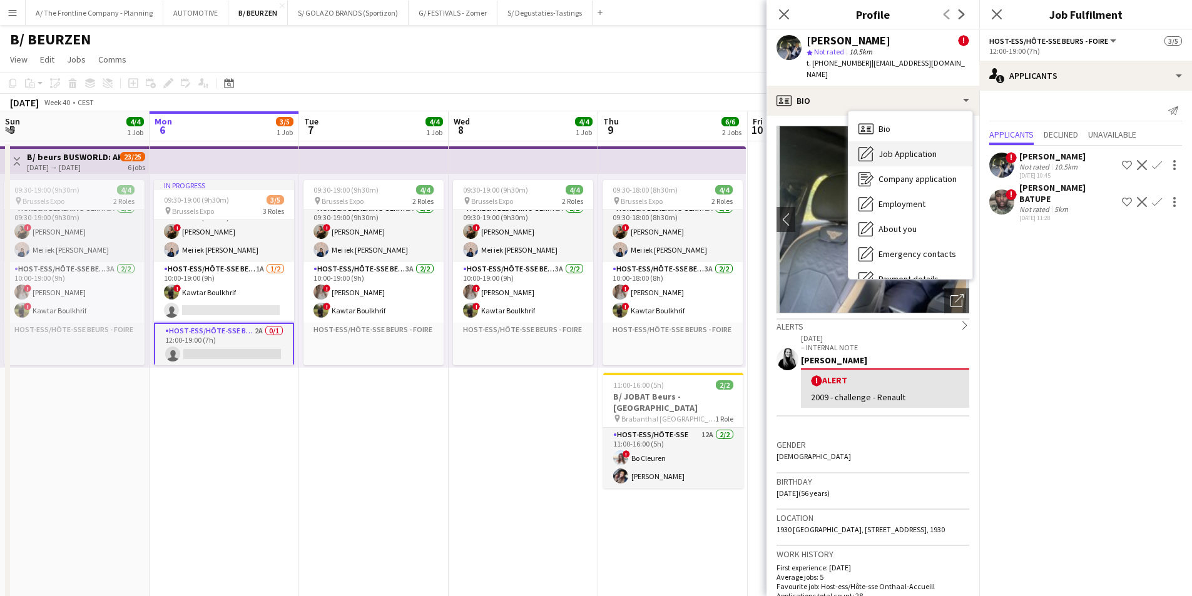
click at [885, 148] on span "Job Application" at bounding box center [908, 153] width 58 height 11
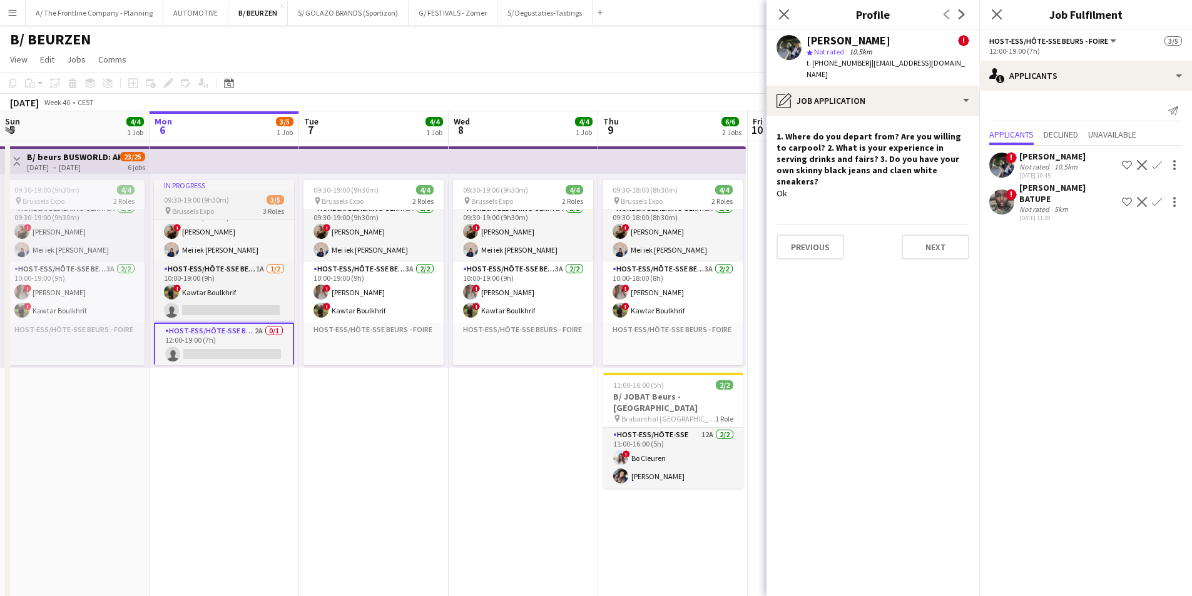
click at [230, 198] on div "09:30-19:00 (9h30m) 3/5" at bounding box center [224, 199] width 140 height 9
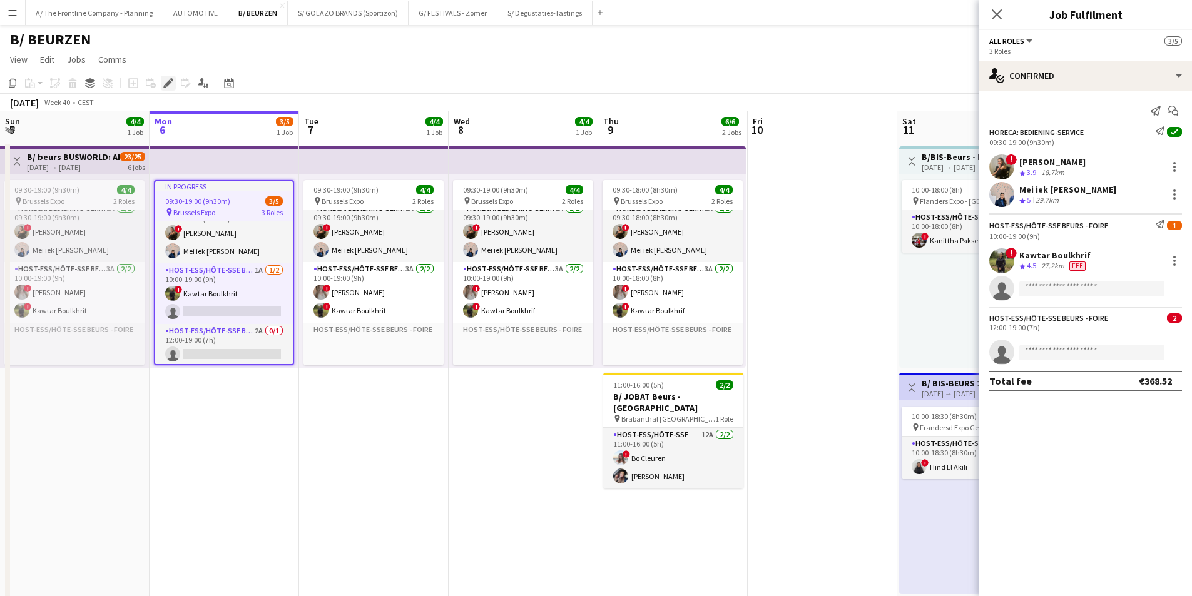
click at [166, 83] on icon "Edit" at bounding box center [168, 83] width 10 height 10
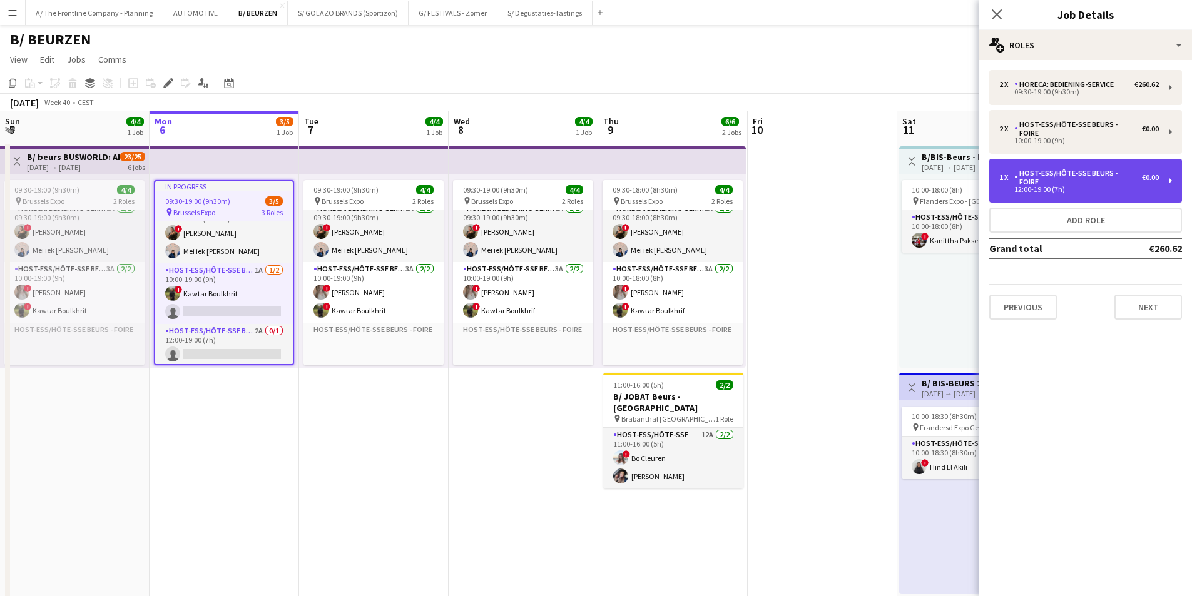
click at [951, 186] on div "12:00-19:00 (7h)" at bounding box center [1079, 189] width 160 height 6
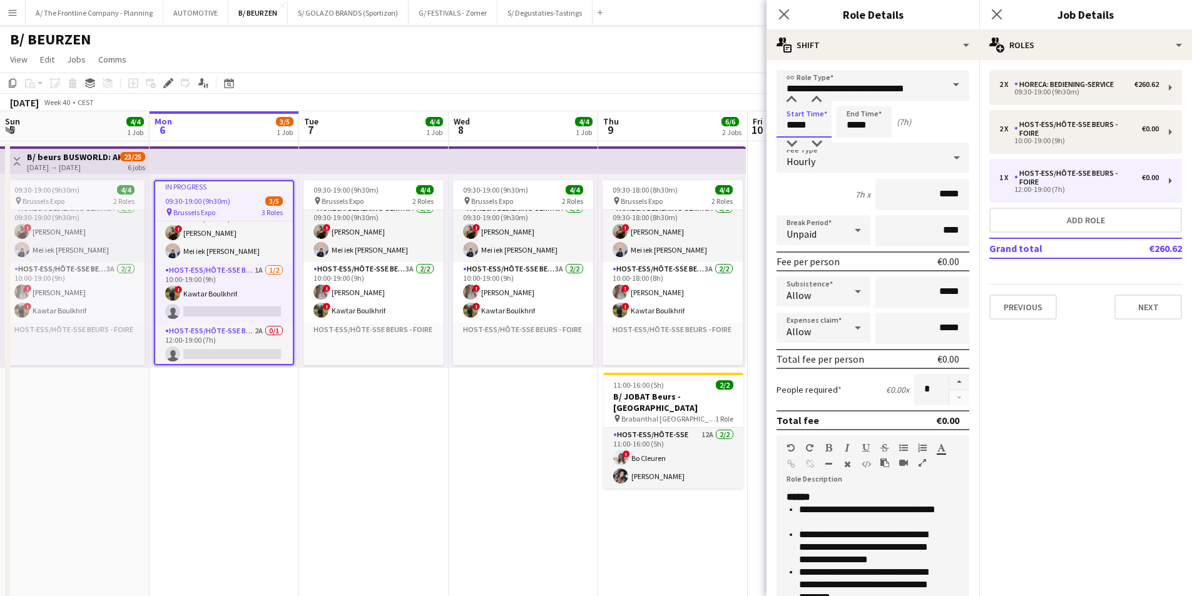
click at [795, 121] on input "*****" at bounding box center [804, 121] width 55 height 31
click at [794, 102] on div at bounding box center [791, 100] width 25 height 13
type input "*****"
click at [794, 102] on div at bounding box center [791, 100] width 25 height 13
click at [698, 93] on app-toolbar "Copy Paste Paste Ctrl+V Paste with crew Ctrl+Shift+V Paste linked Job [GEOGRAPH…" at bounding box center [596, 83] width 1192 height 21
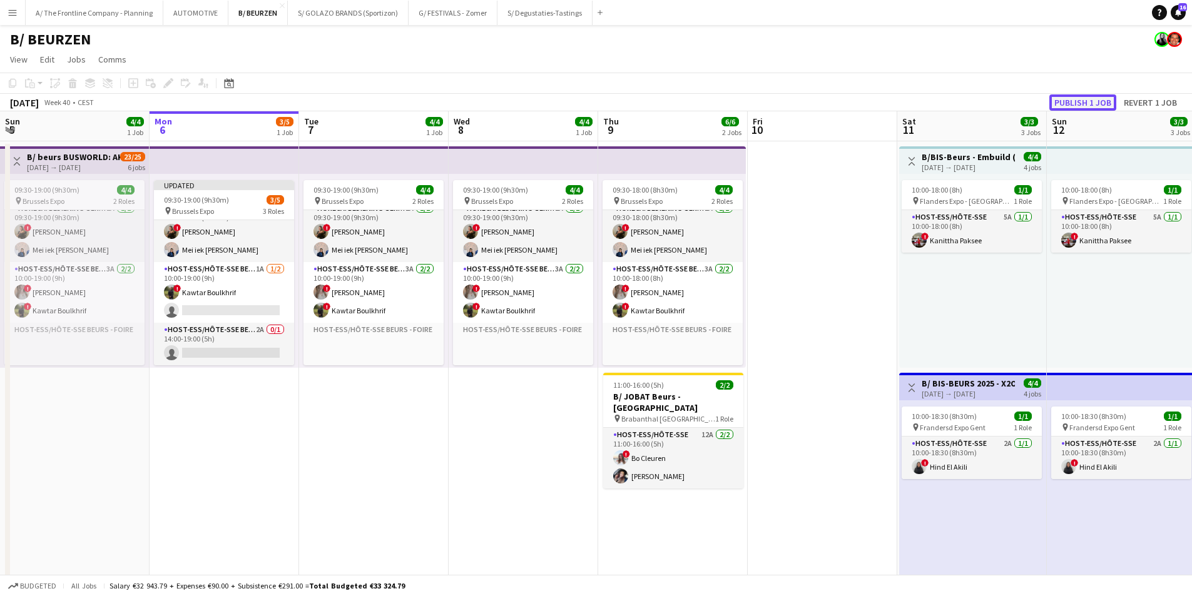
click at [951, 102] on button "Publish 1 job" at bounding box center [1082, 102] width 67 height 16
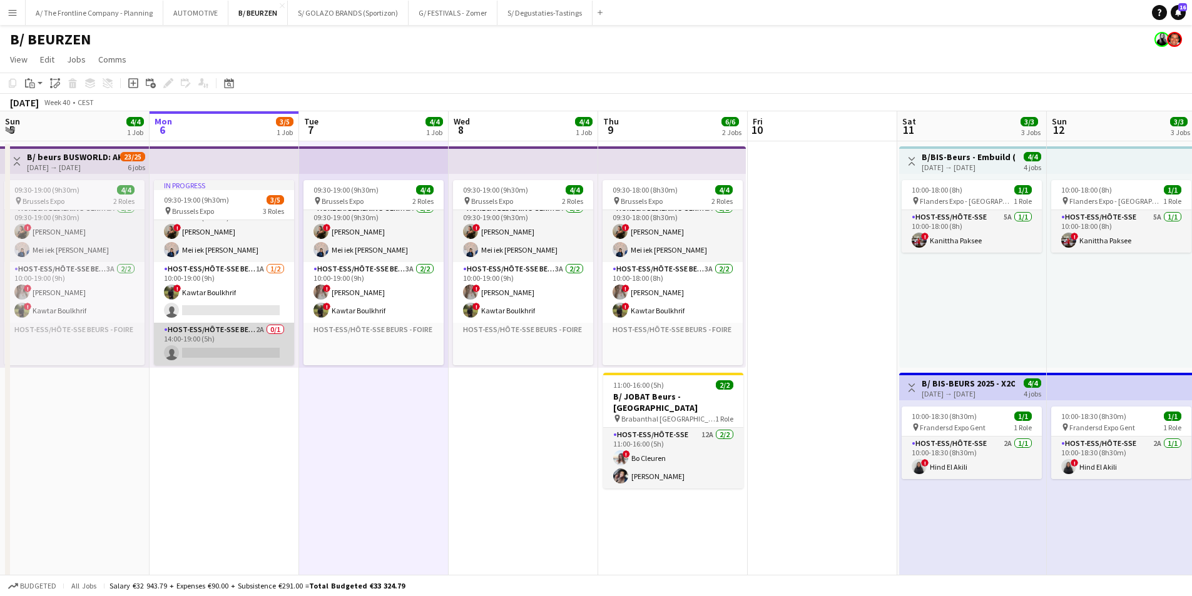
click at [243, 359] on app-card-role "Host-ess/Hôte-sse Beurs - Foire 2A 0/1 14:00-19:00 (5h) single-neutral-actions" at bounding box center [224, 344] width 140 height 43
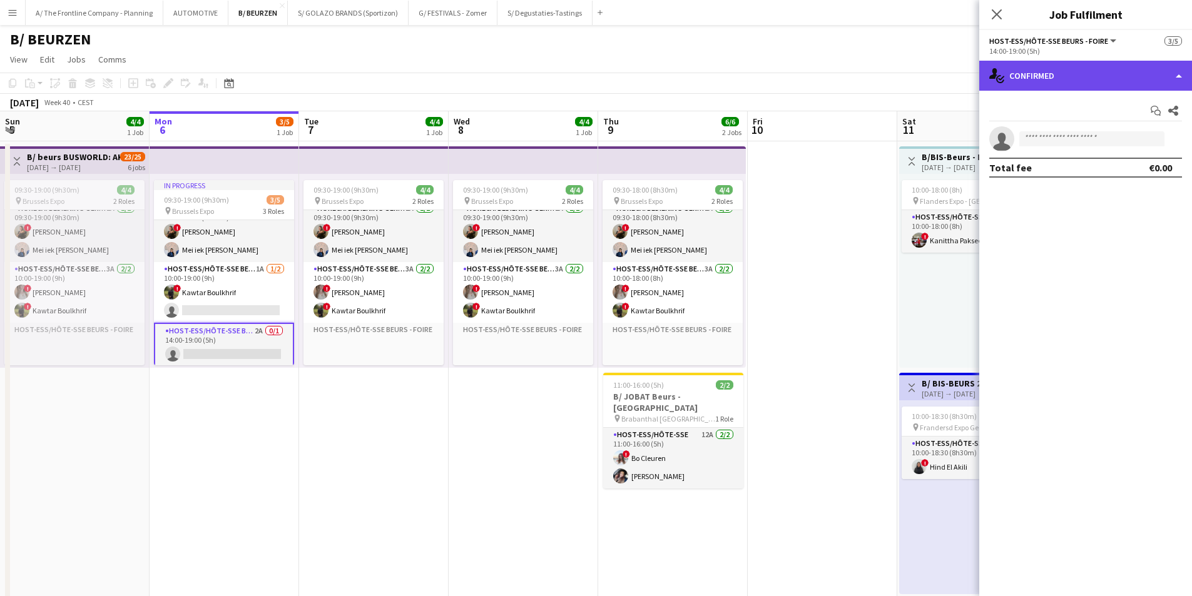
click at [951, 77] on div "single-neutral-actions-check-2 Confirmed" at bounding box center [1085, 76] width 213 height 30
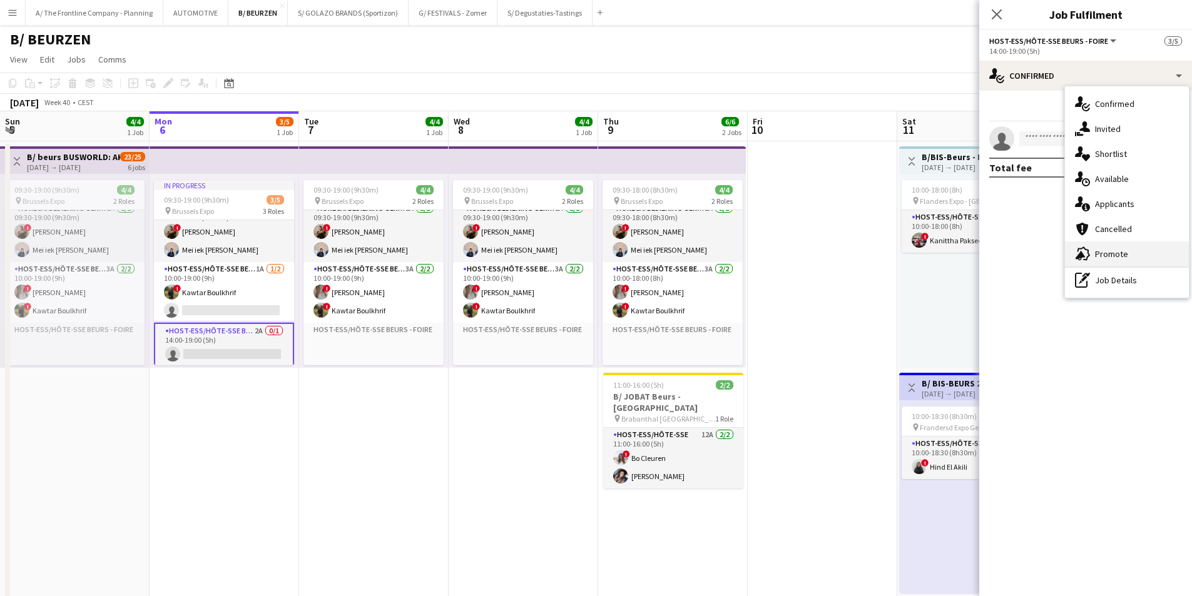
click at [951, 262] on div "advertising-megaphone Promote" at bounding box center [1127, 254] width 124 height 25
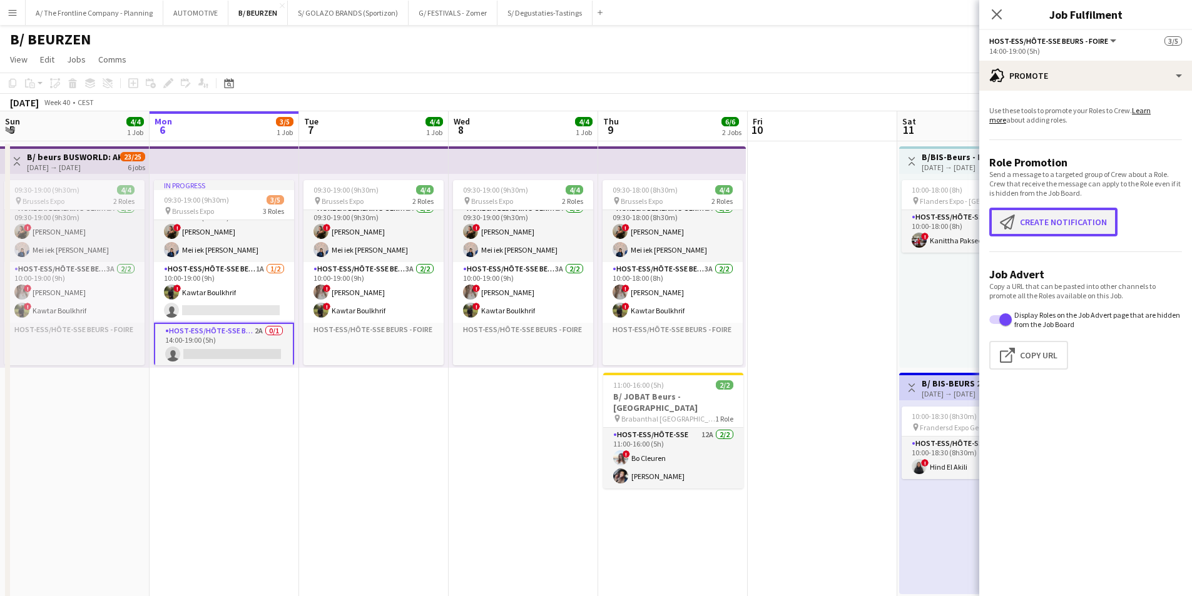
click at [951, 221] on button "Create notification Create notification" at bounding box center [1053, 222] width 128 height 29
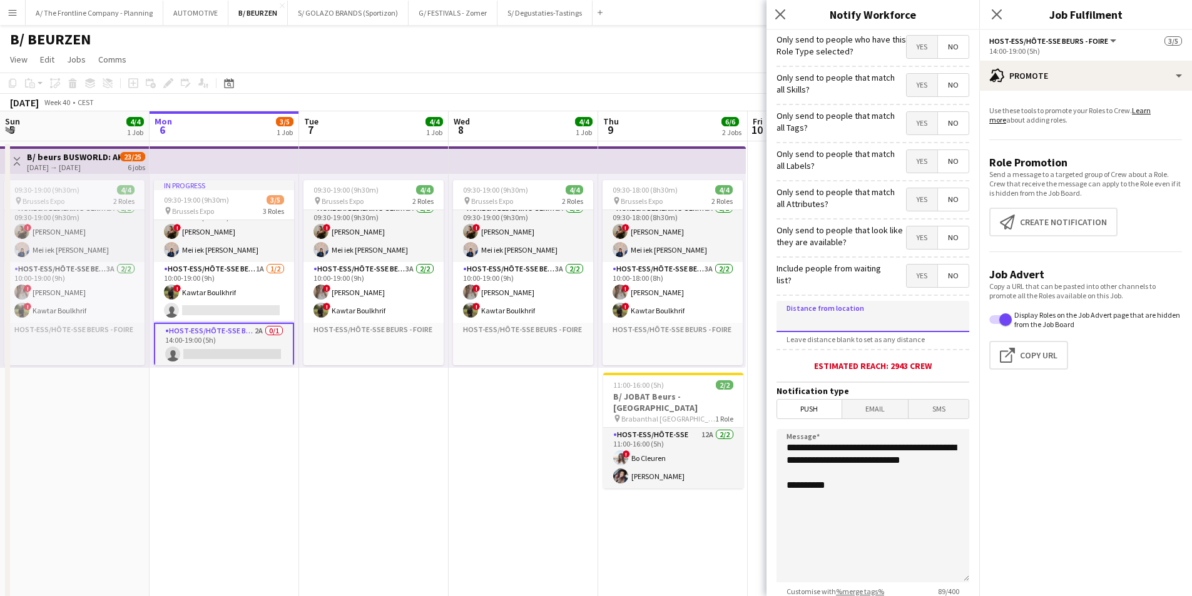
click at [789, 310] on input at bounding box center [873, 316] width 193 height 31
type input "*****"
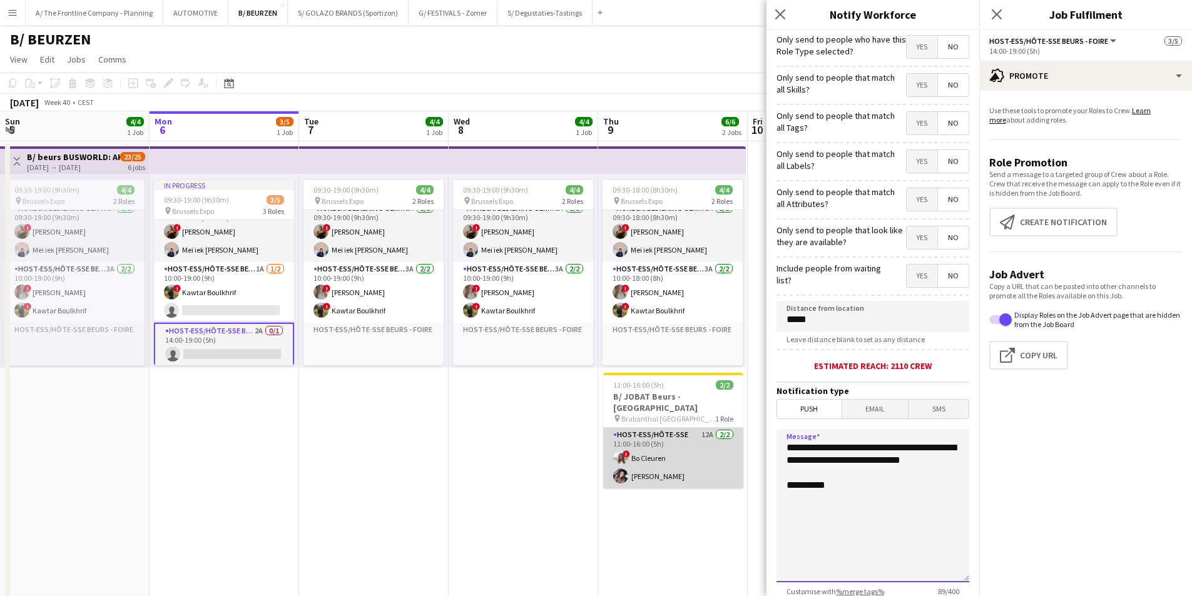
drag, startPoint x: 884, startPoint y: 471, endPoint x: 708, endPoint y: 423, distance: 182.2
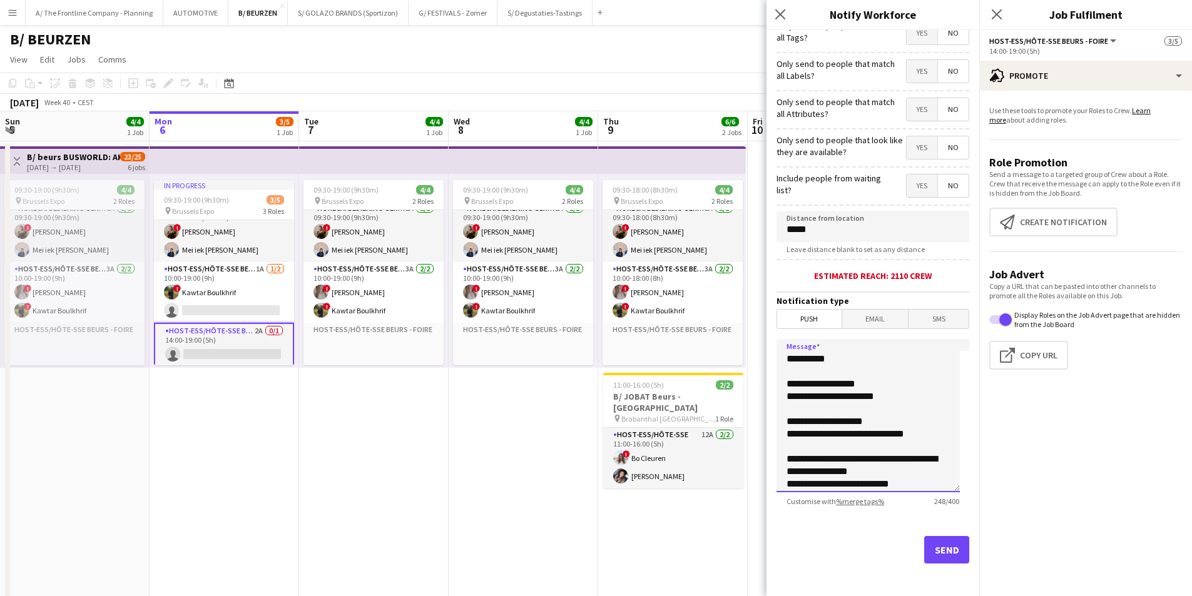
scroll to position [93, 0]
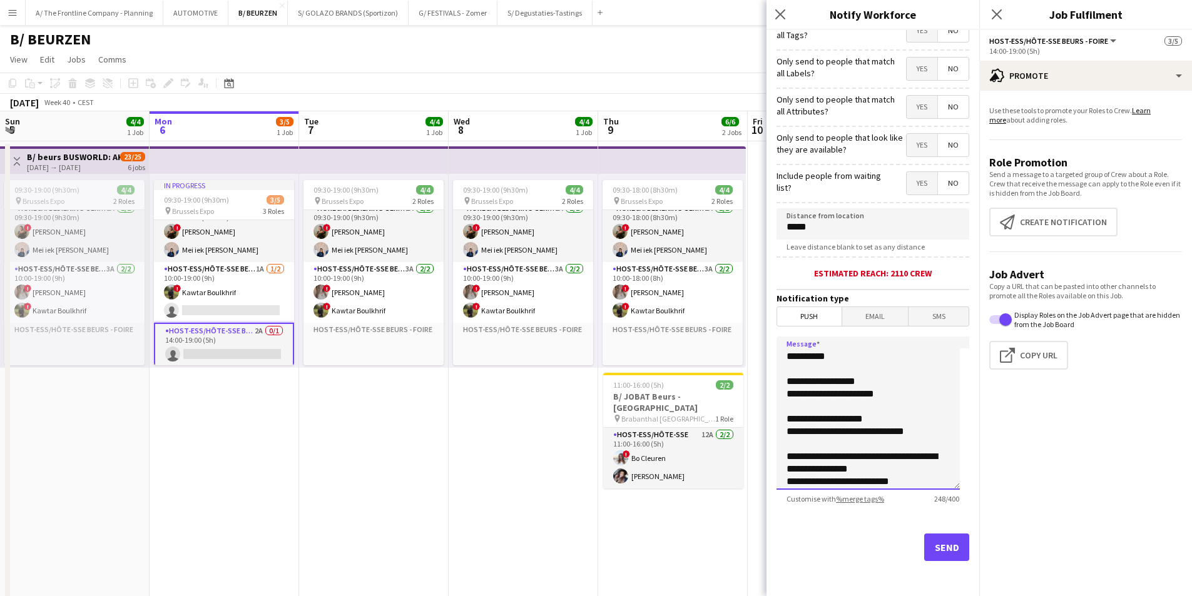
type textarea "**********"
click at [932, 461] on button "Send" at bounding box center [946, 548] width 45 height 28
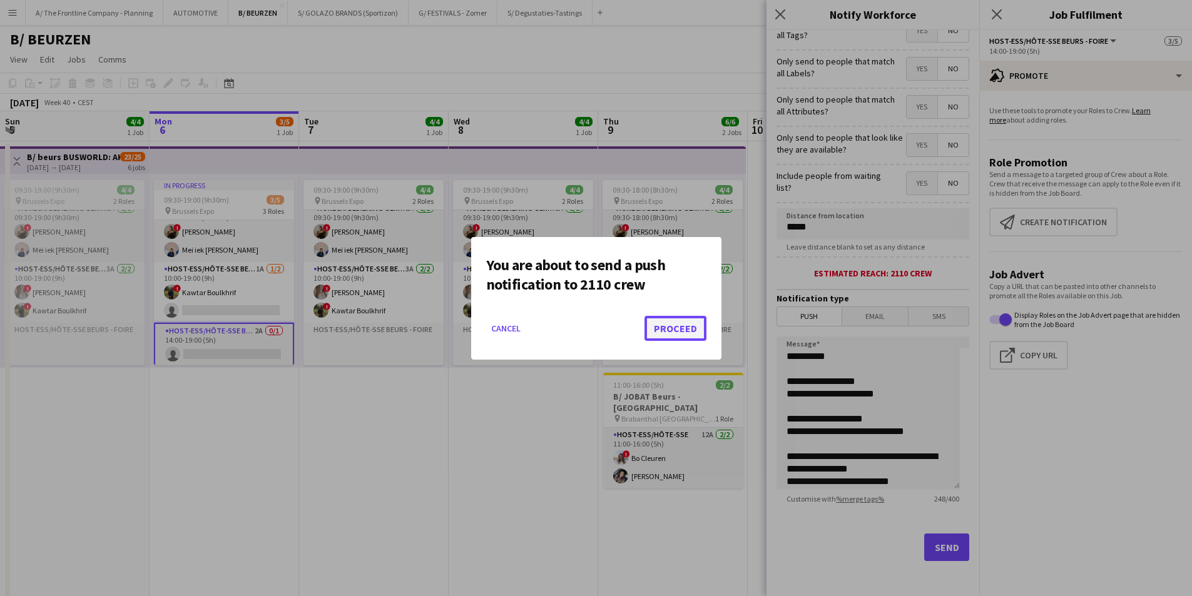
click at [663, 324] on button "Proceed" at bounding box center [676, 328] width 62 height 25
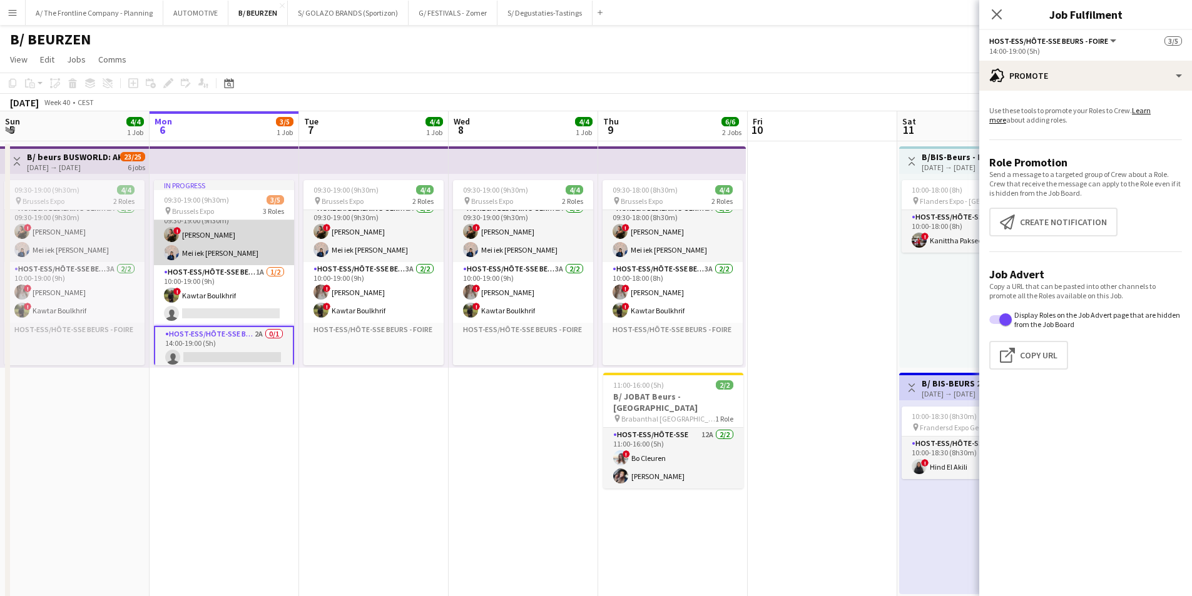
scroll to position [21, 0]
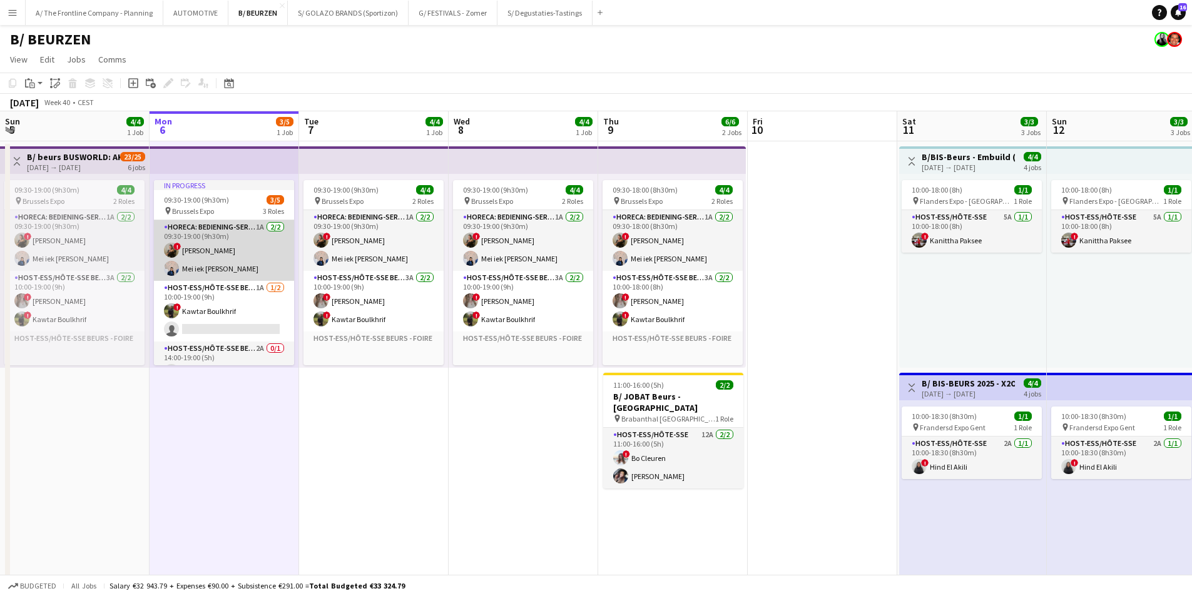
scroll to position [9, 0]
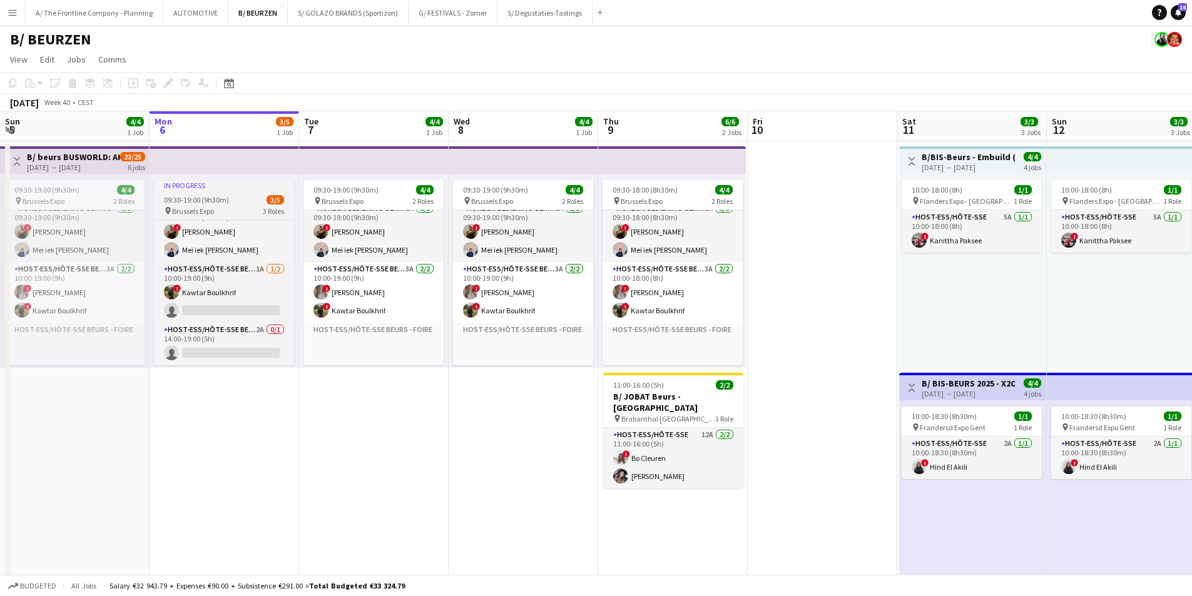
click at [234, 203] on div "09:30-19:00 (9h30m) 3/5" at bounding box center [224, 199] width 140 height 9
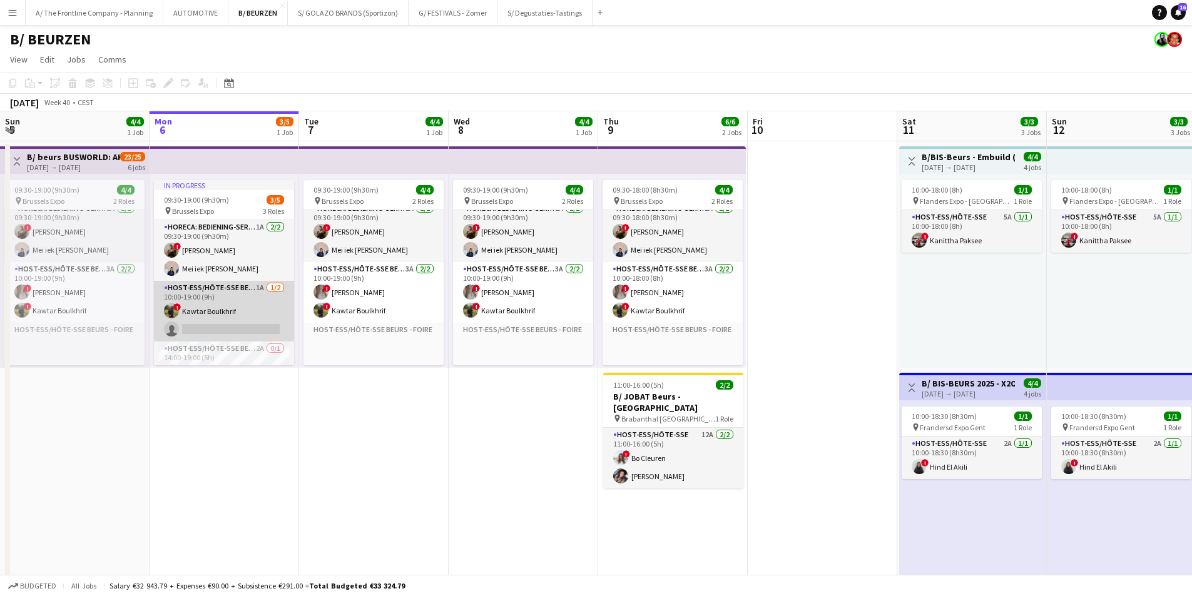
scroll to position [0, 0]
